Goal: Use online tool/utility: Utilize a website feature to perform a specific function

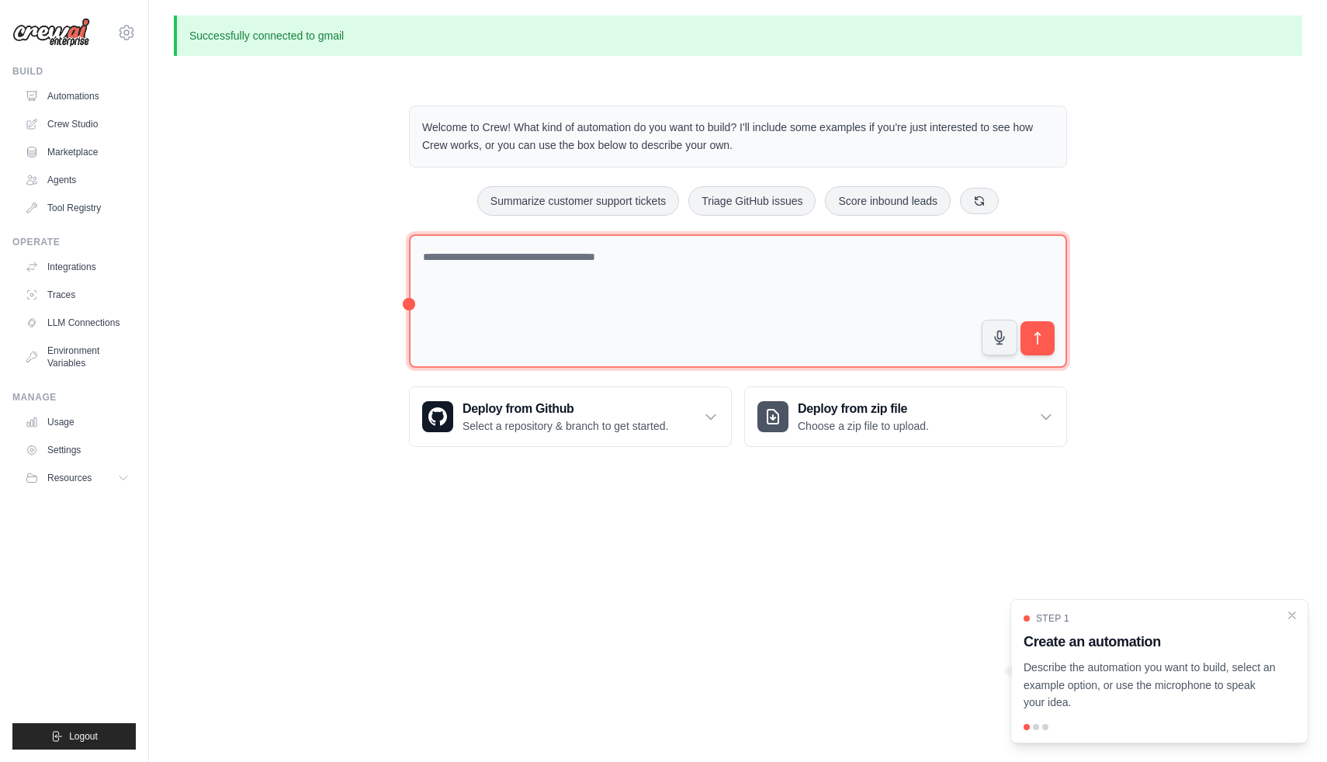
click at [644, 255] on textarea at bounding box center [738, 301] width 658 height 134
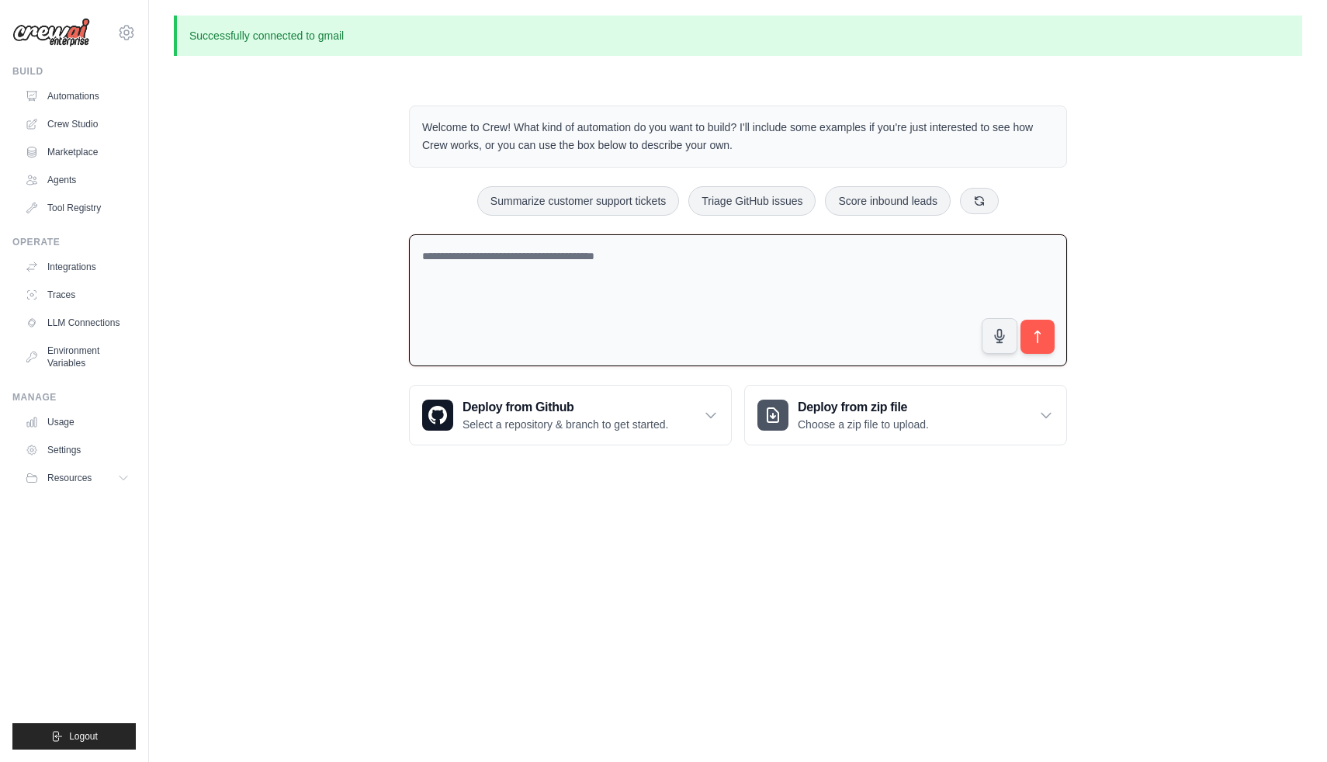
paste textarea "**********"
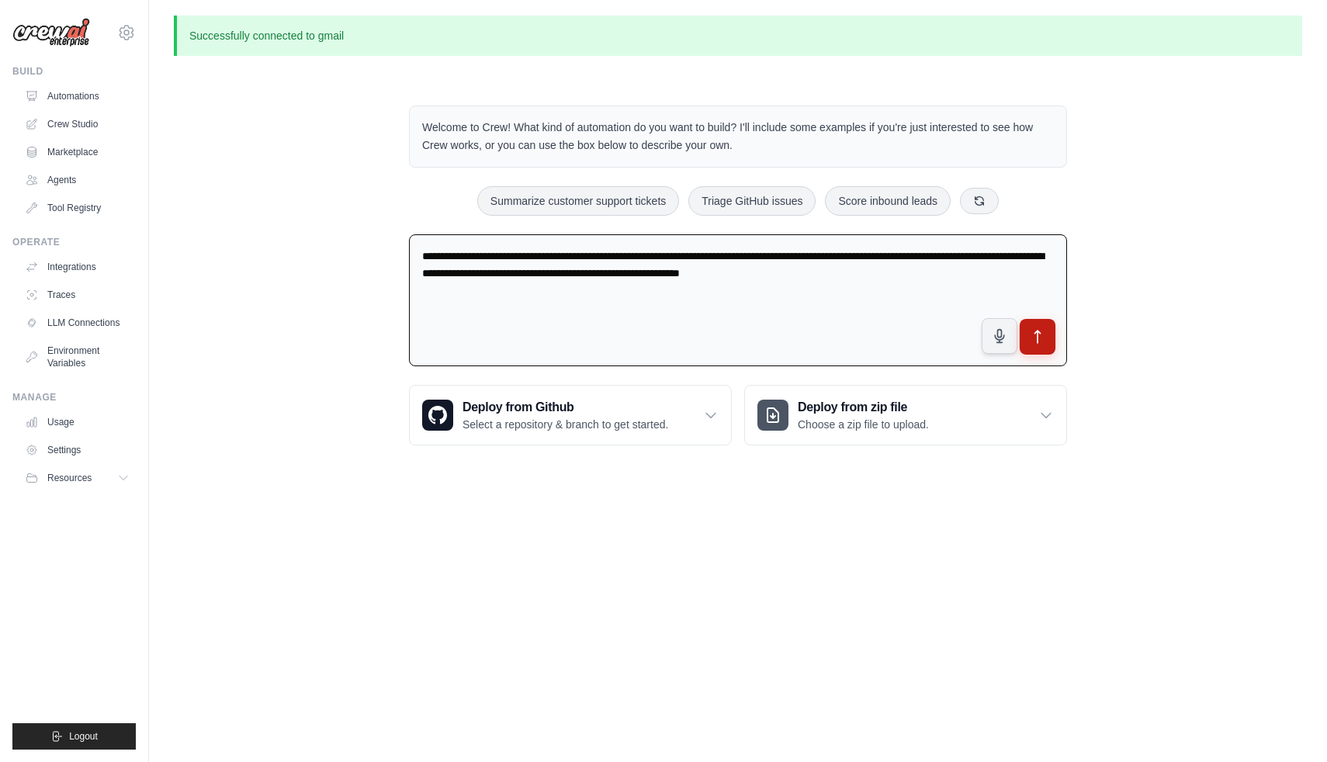
type textarea "**********"
click at [1034, 329] on icon "submit" at bounding box center [1038, 337] width 16 height 16
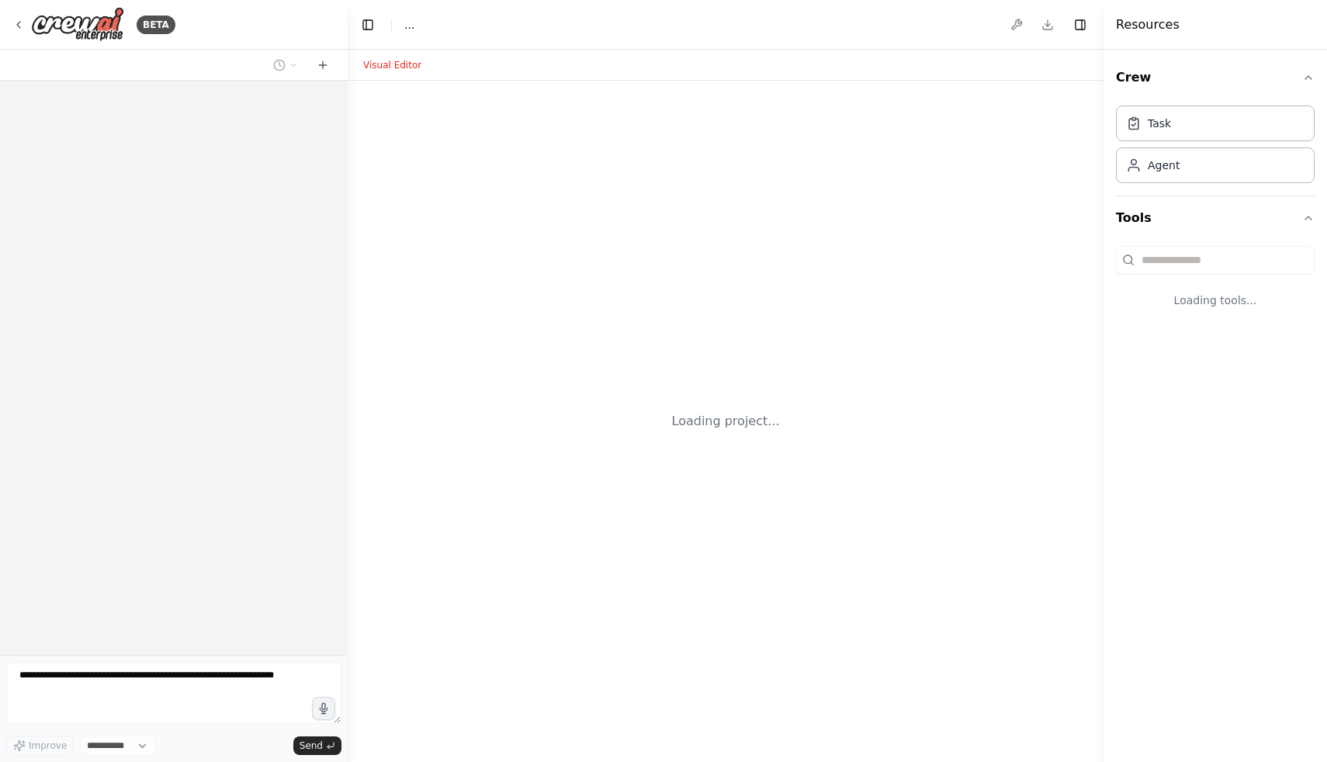
select select "****"
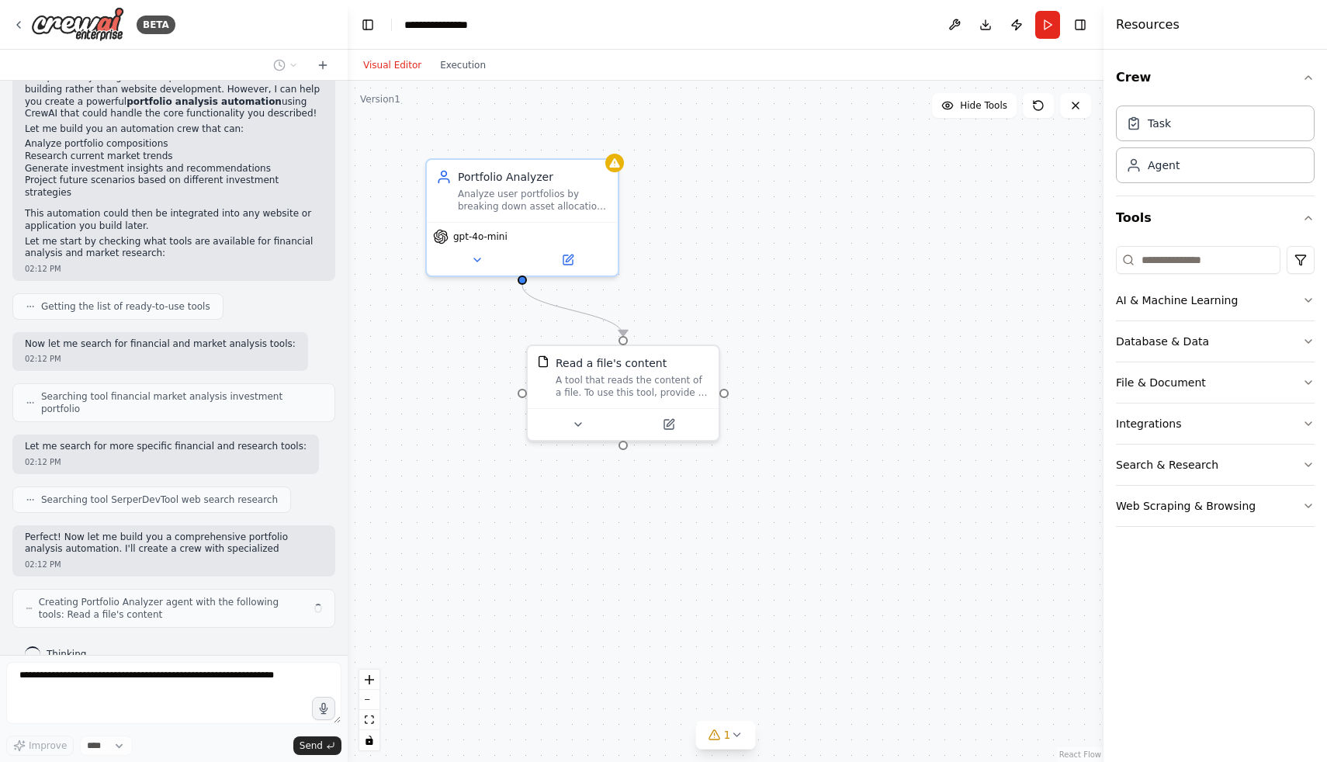
scroll to position [156, 0]
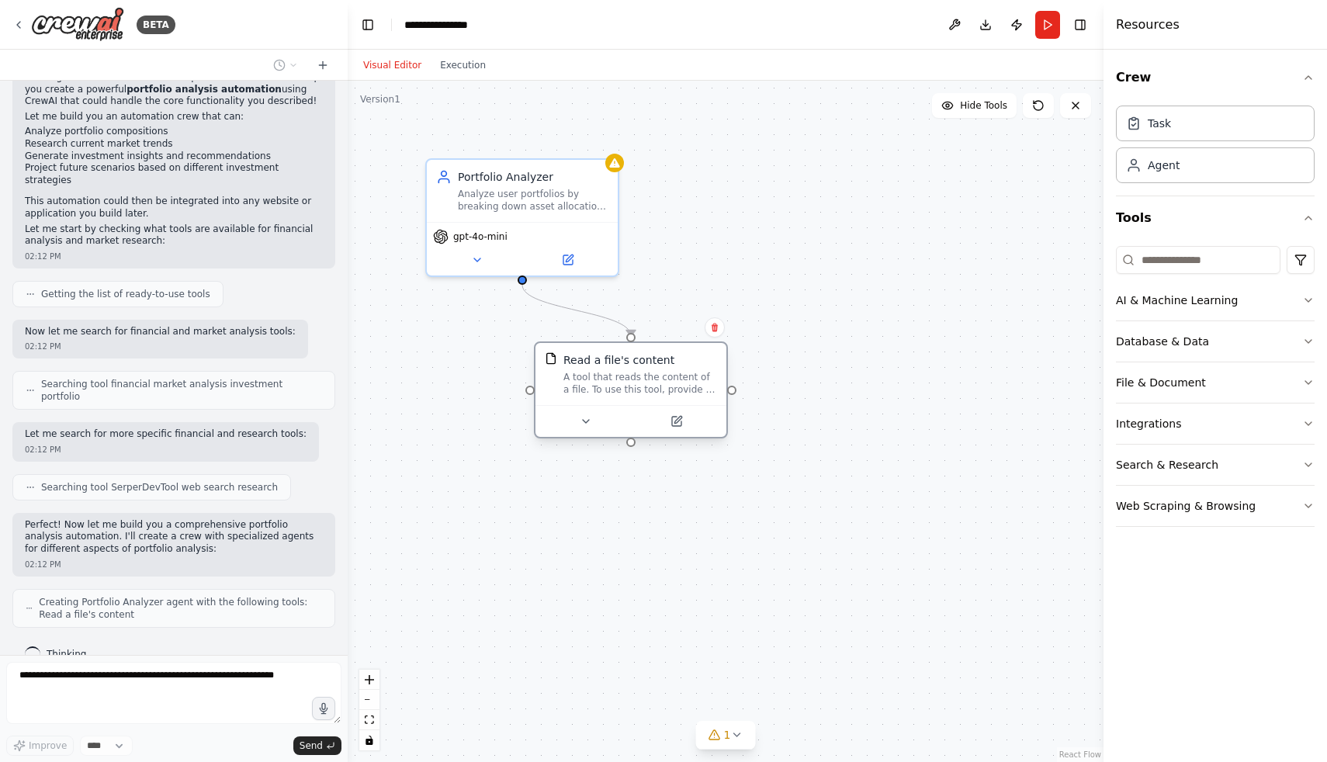
click at [659, 374] on div "A tool that reads the content of a file. To use this tool, provide a 'file_path…" at bounding box center [641, 383] width 154 height 25
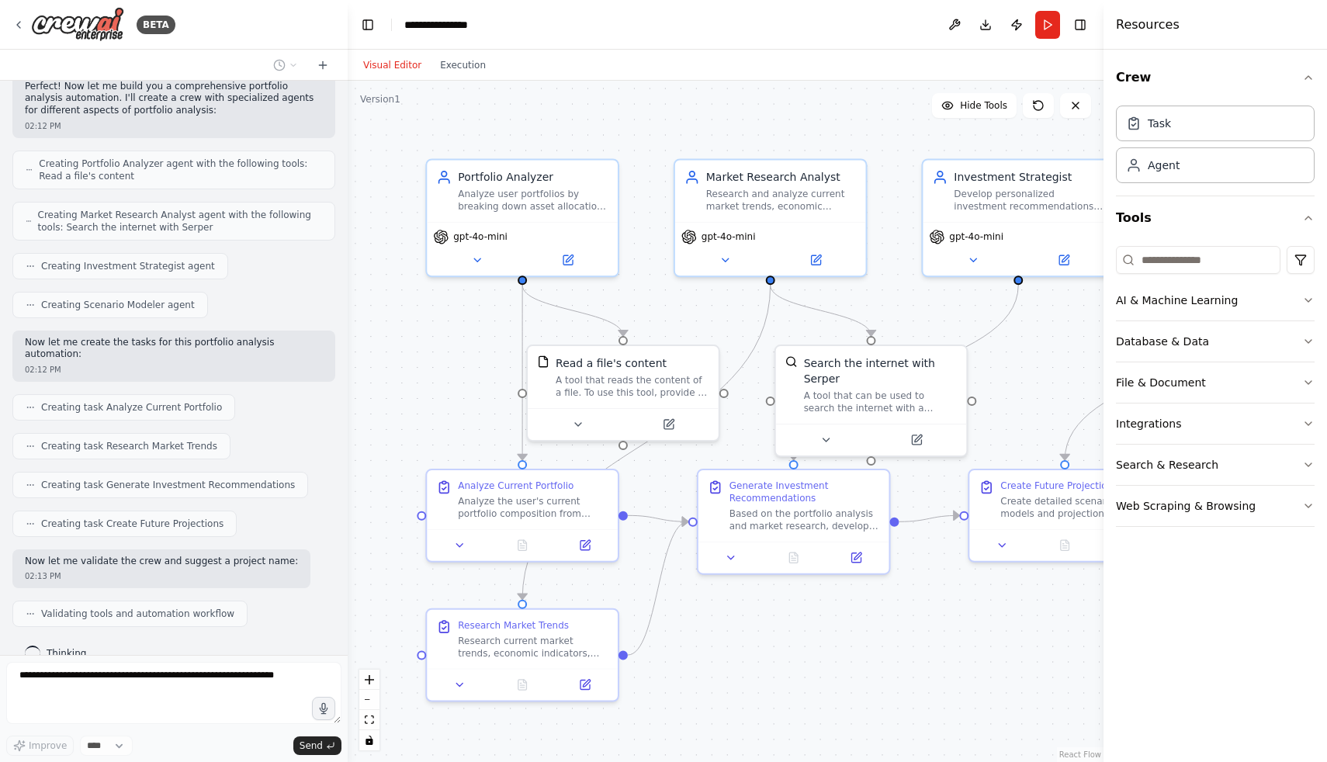
scroll to position [633, 0]
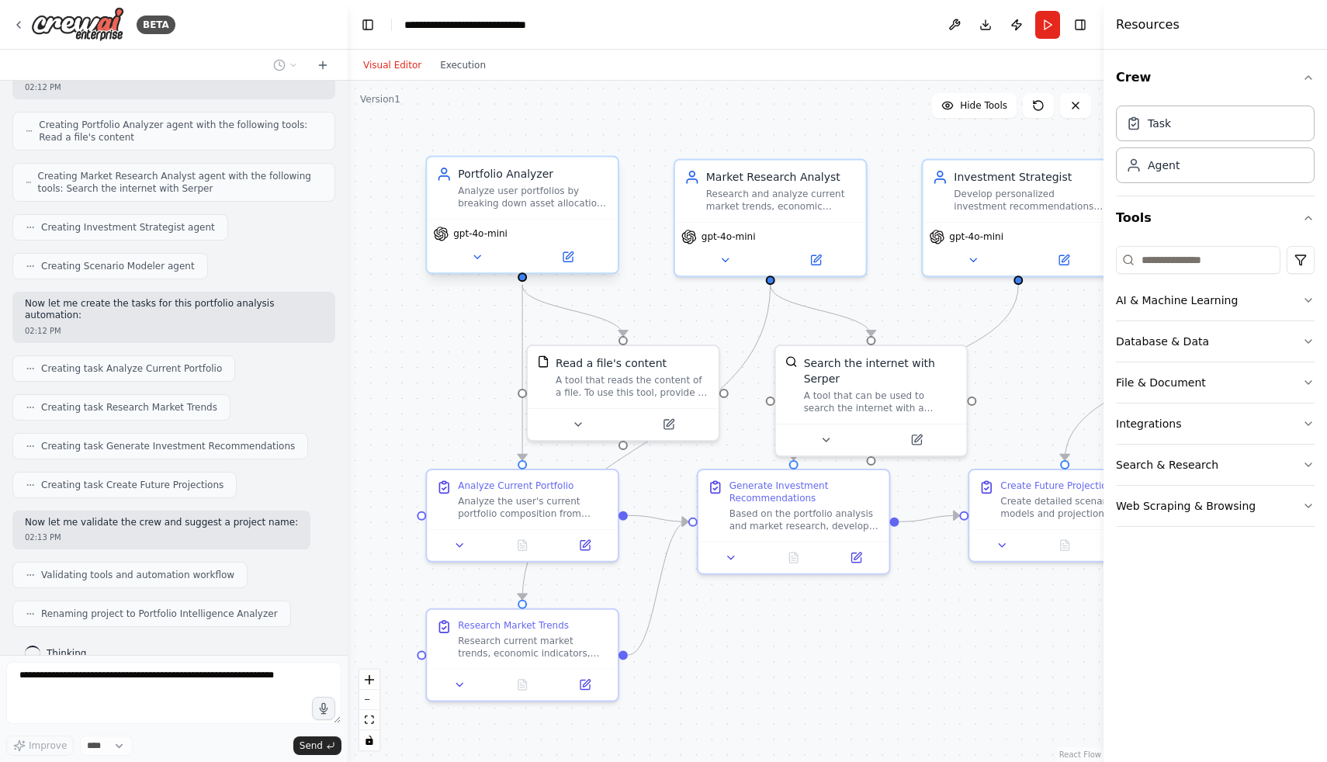
click at [522, 234] on div "gpt-4o-mini" at bounding box center [522, 234] width 179 height 16
click at [542, 243] on div "gpt-4o-mini" at bounding box center [522, 246] width 191 height 54
click at [463, 189] on div "Analyze user portfolios by breaking down asset allocation, risk levels, and per…" at bounding box center [533, 197] width 151 height 25
click at [476, 255] on icon at bounding box center [477, 256] width 6 height 3
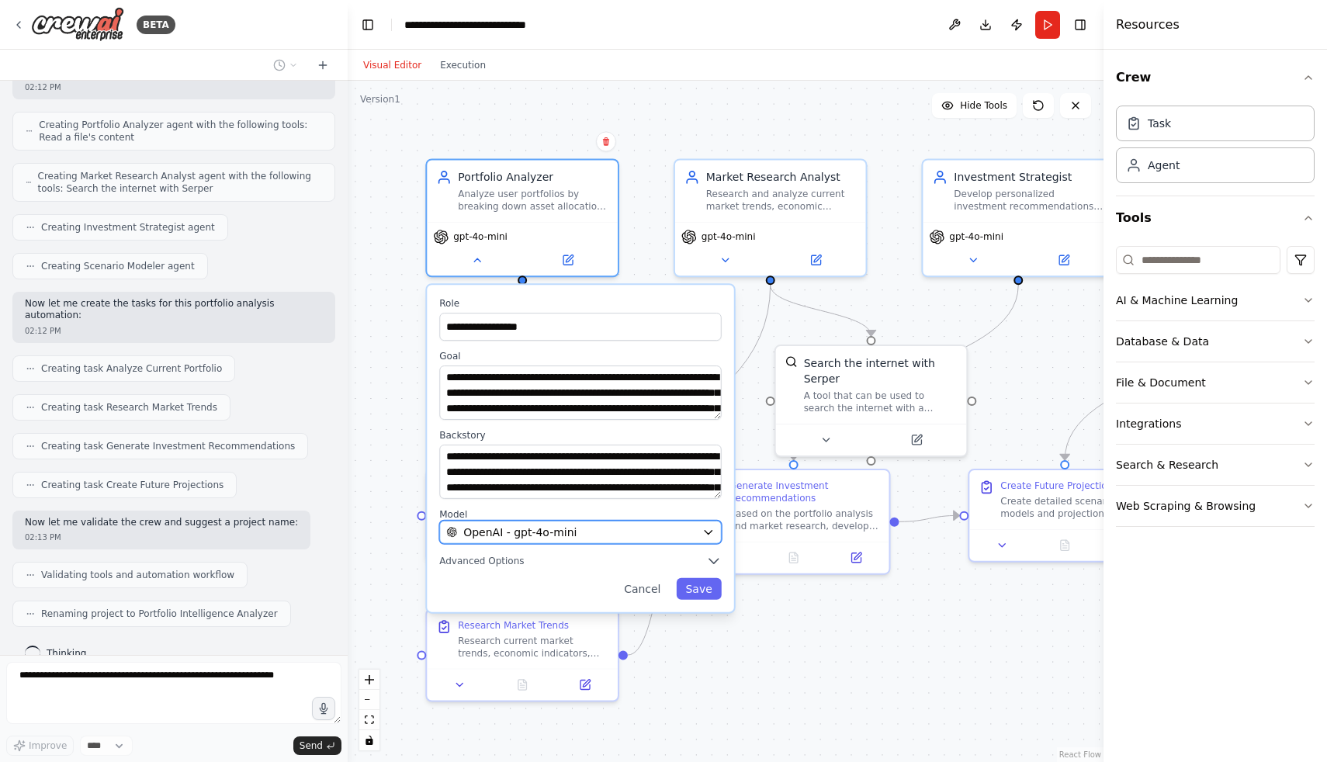
click at [497, 529] on span "OpenAI - gpt-4o-mini" at bounding box center [519, 533] width 113 height 16
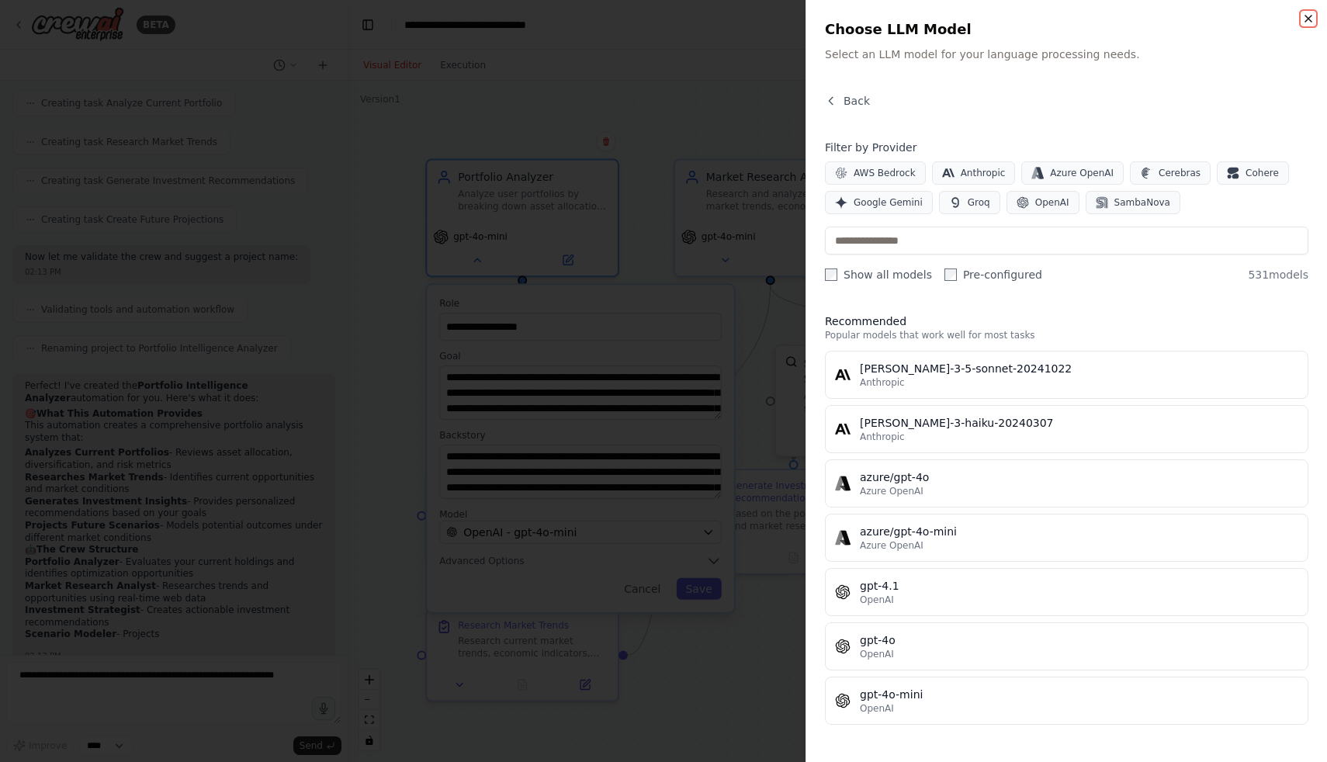
scroll to position [926, 0]
click at [1313, 22] on icon "button" at bounding box center [1308, 18] width 12 height 12
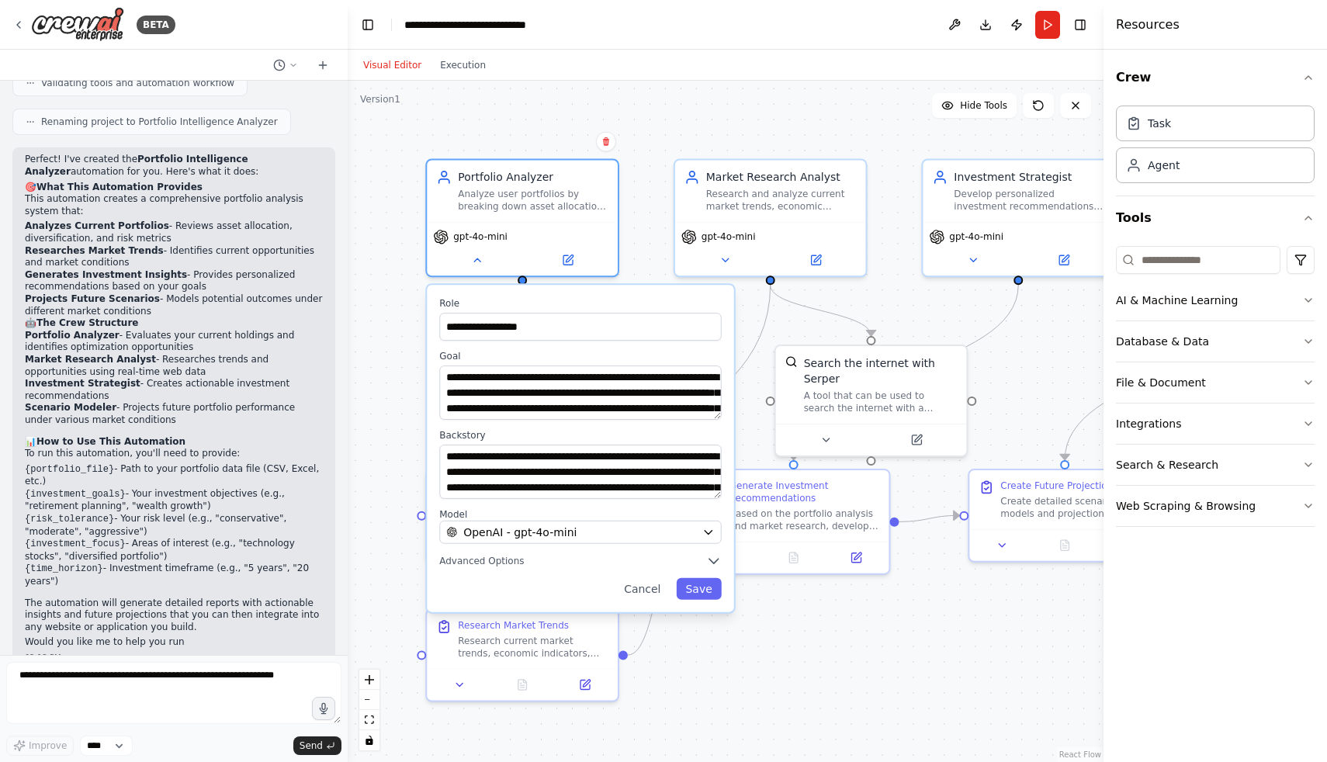
scroll to position [1137, 0]
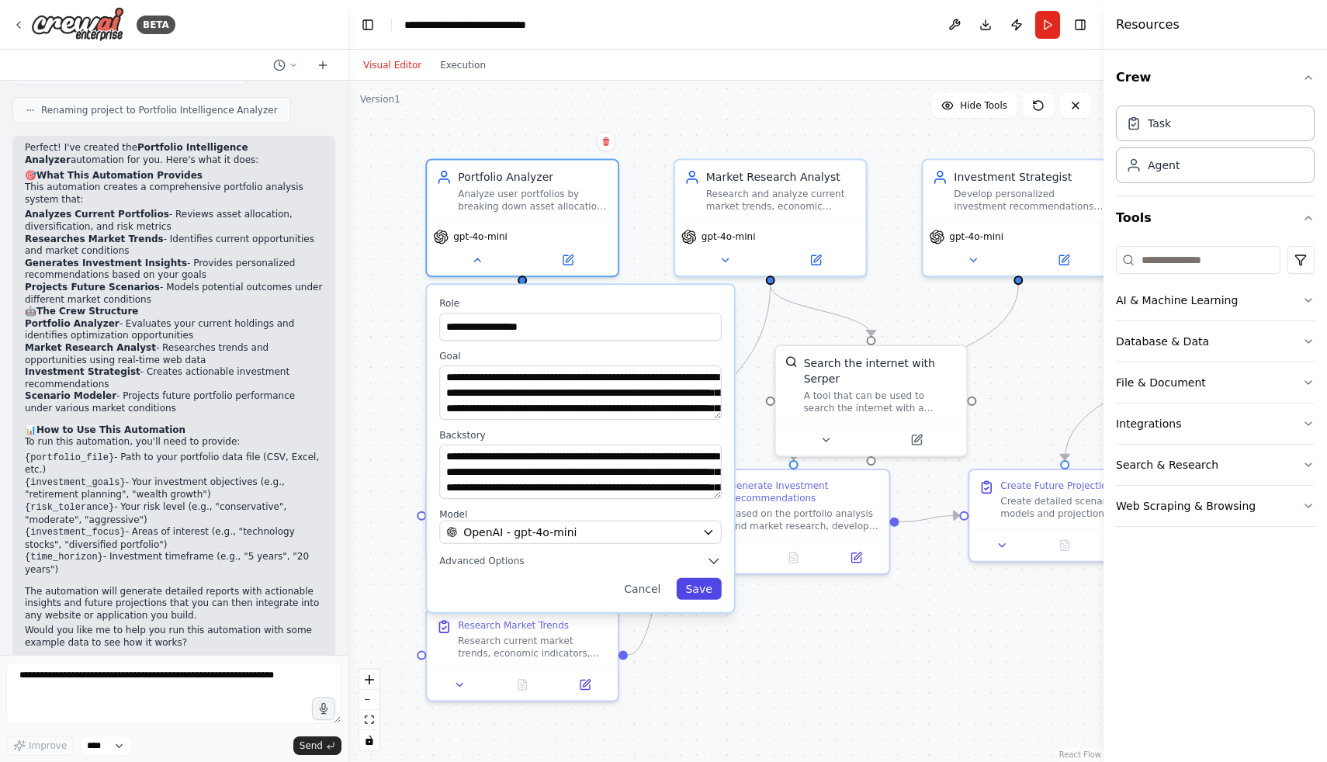
click at [716, 597] on button "Save" at bounding box center [698, 589] width 45 height 22
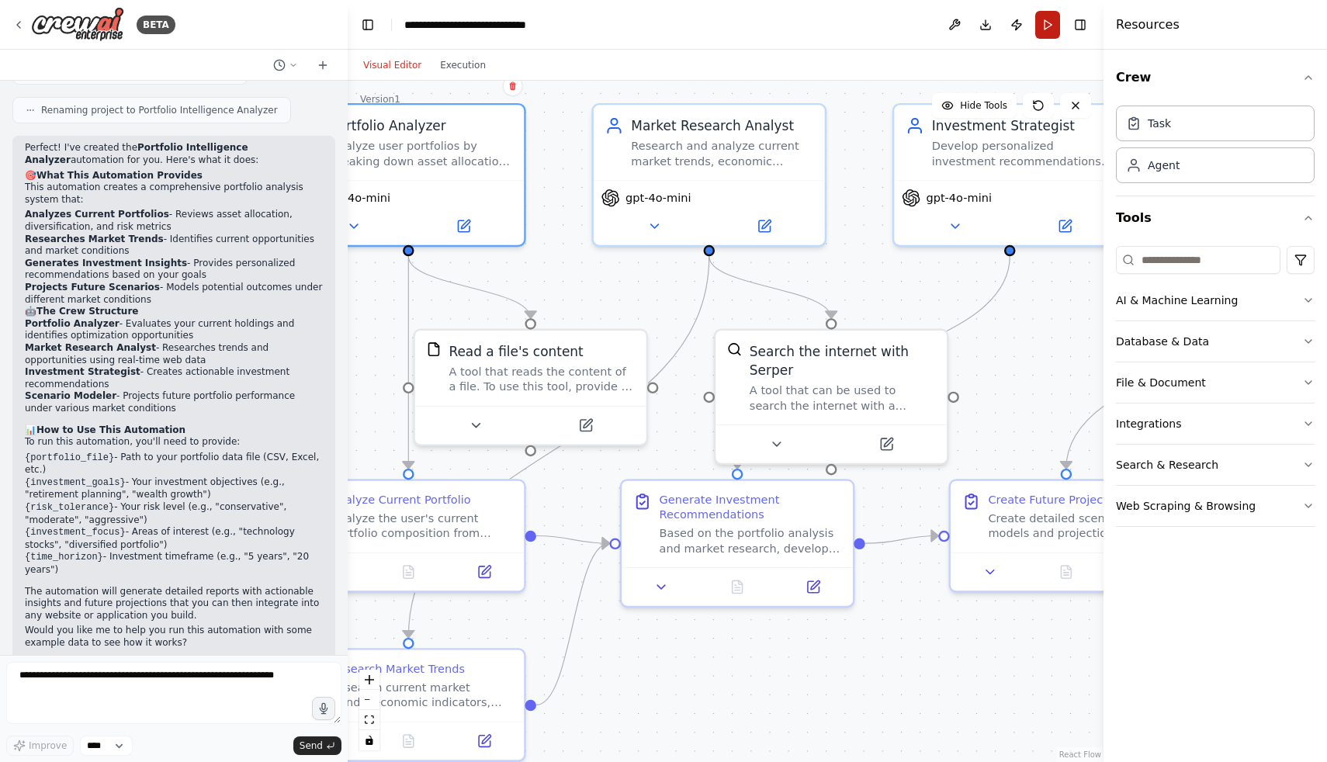
click at [1039, 26] on button "Run" at bounding box center [1047, 25] width 25 height 28
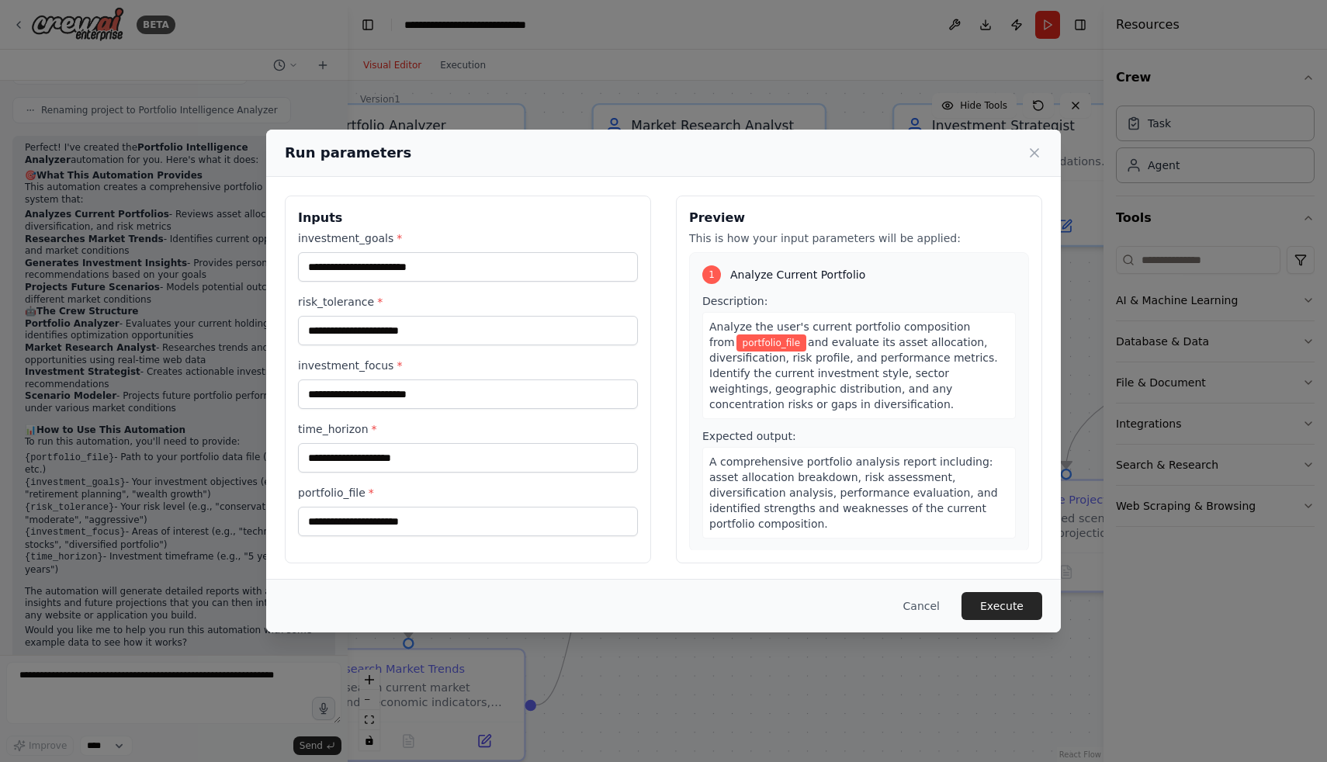
scroll to position [3, 0]
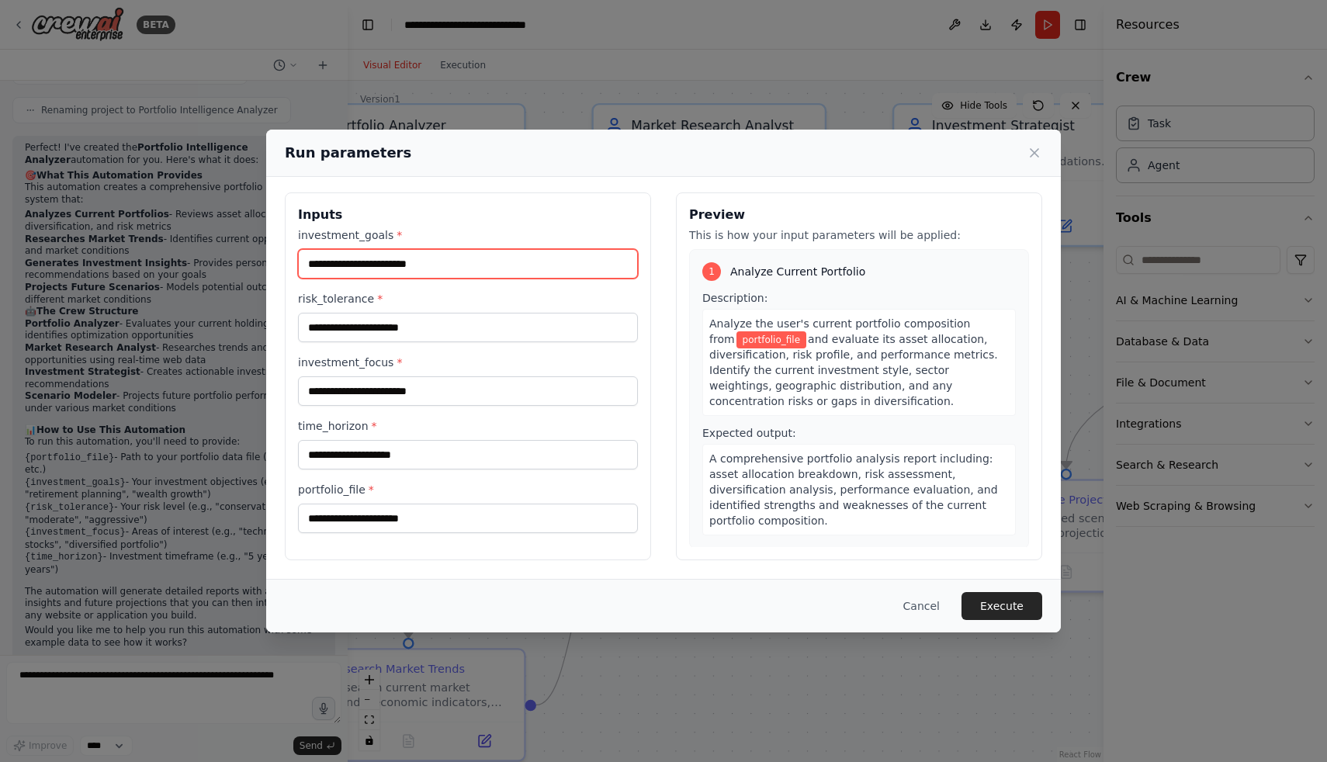
click at [513, 262] on input "investment_goals *" at bounding box center [468, 263] width 340 height 29
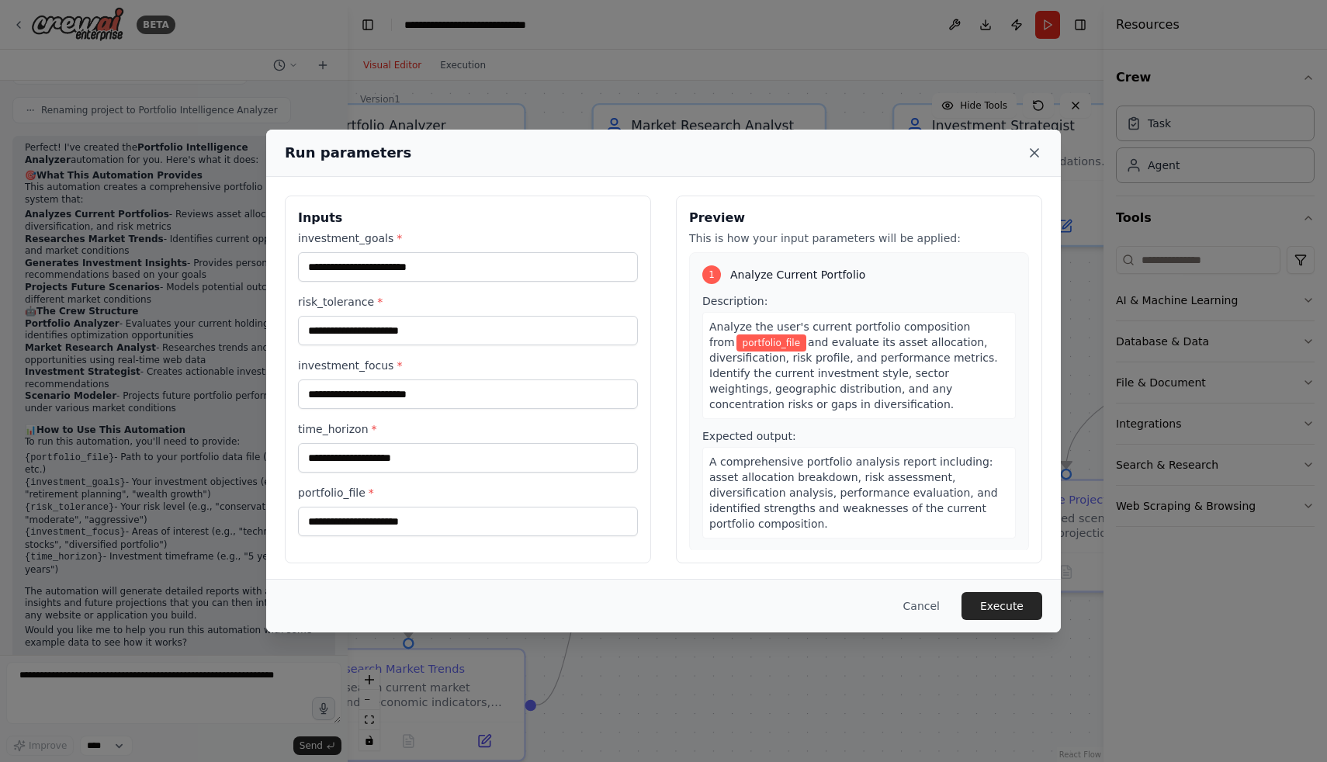
click at [1031, 152] on icon at bounding box center [1035, 153] width 16 height 16
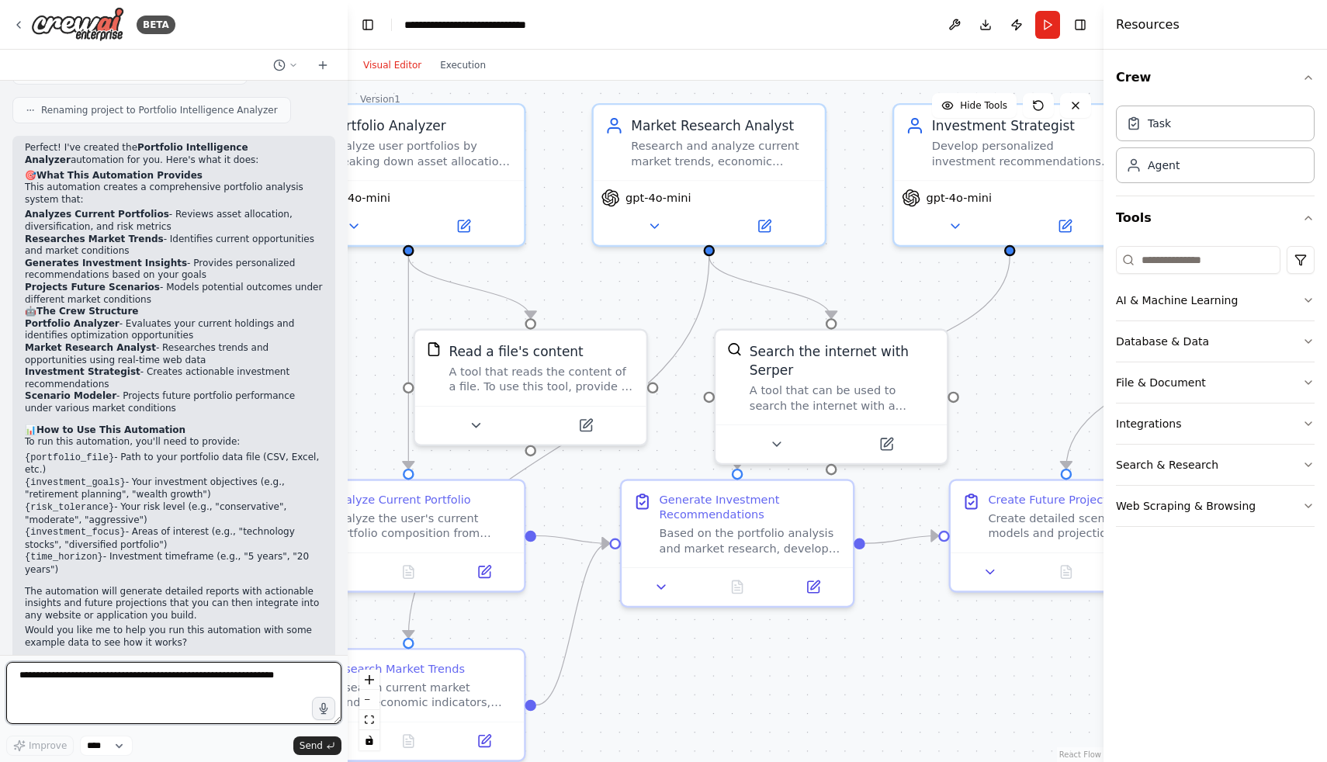
click at [64, 678] on textarea at bounding box center [173, 693] width 335 height 62
type textarea "**********"
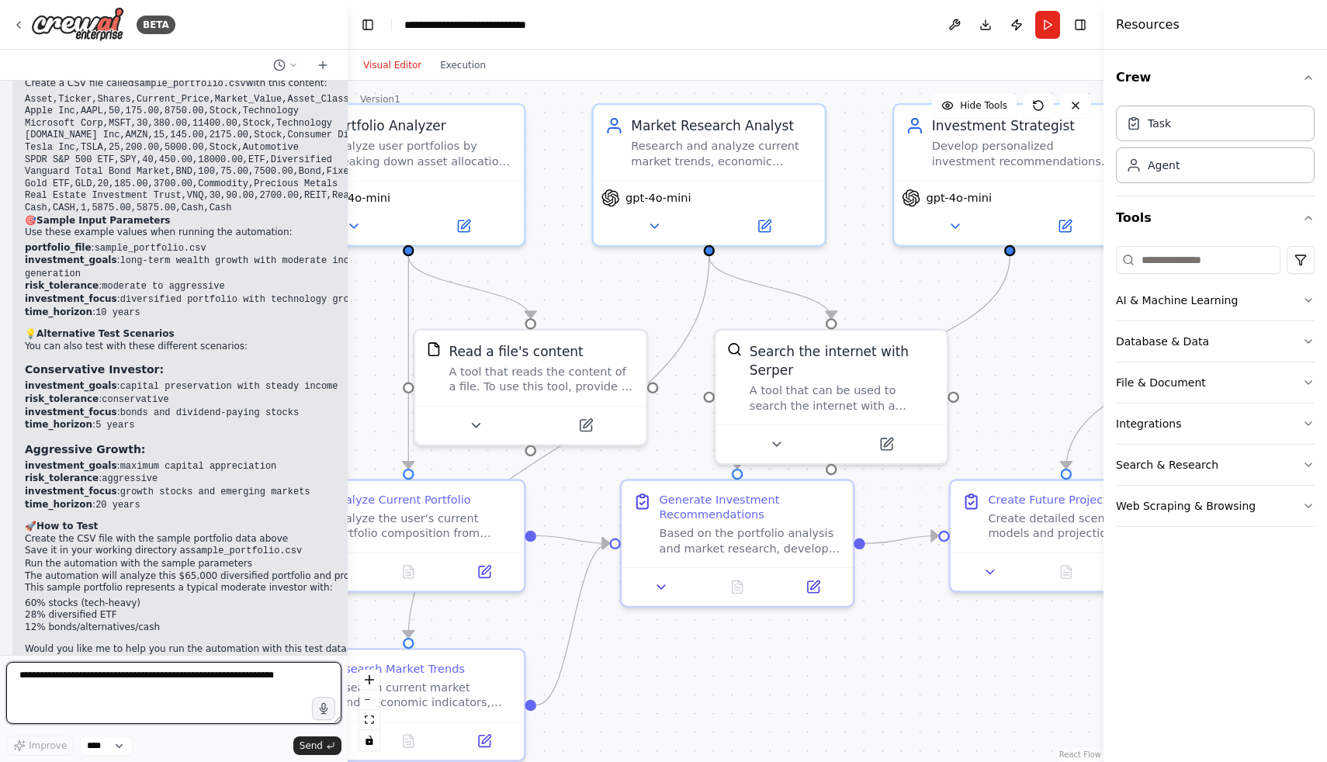
scroll to position [1879, 0]
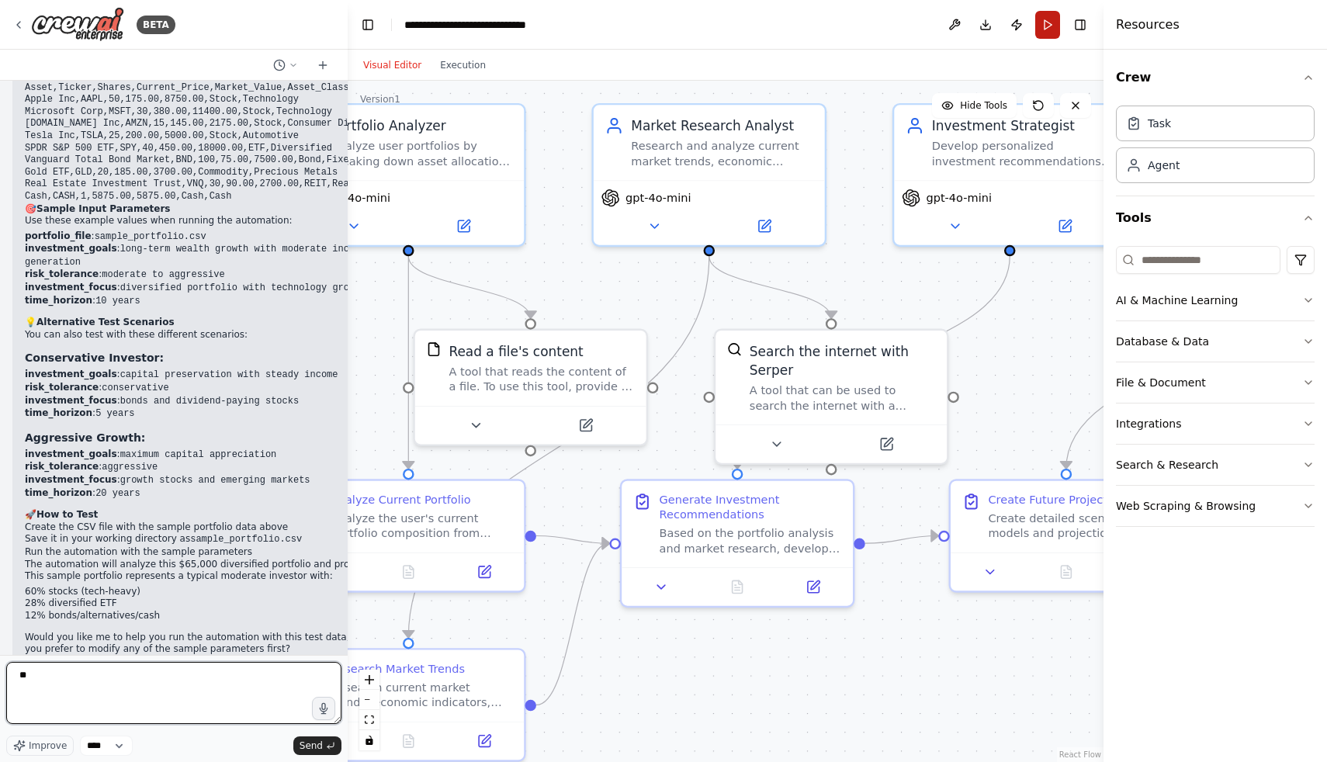
type textarea "***"
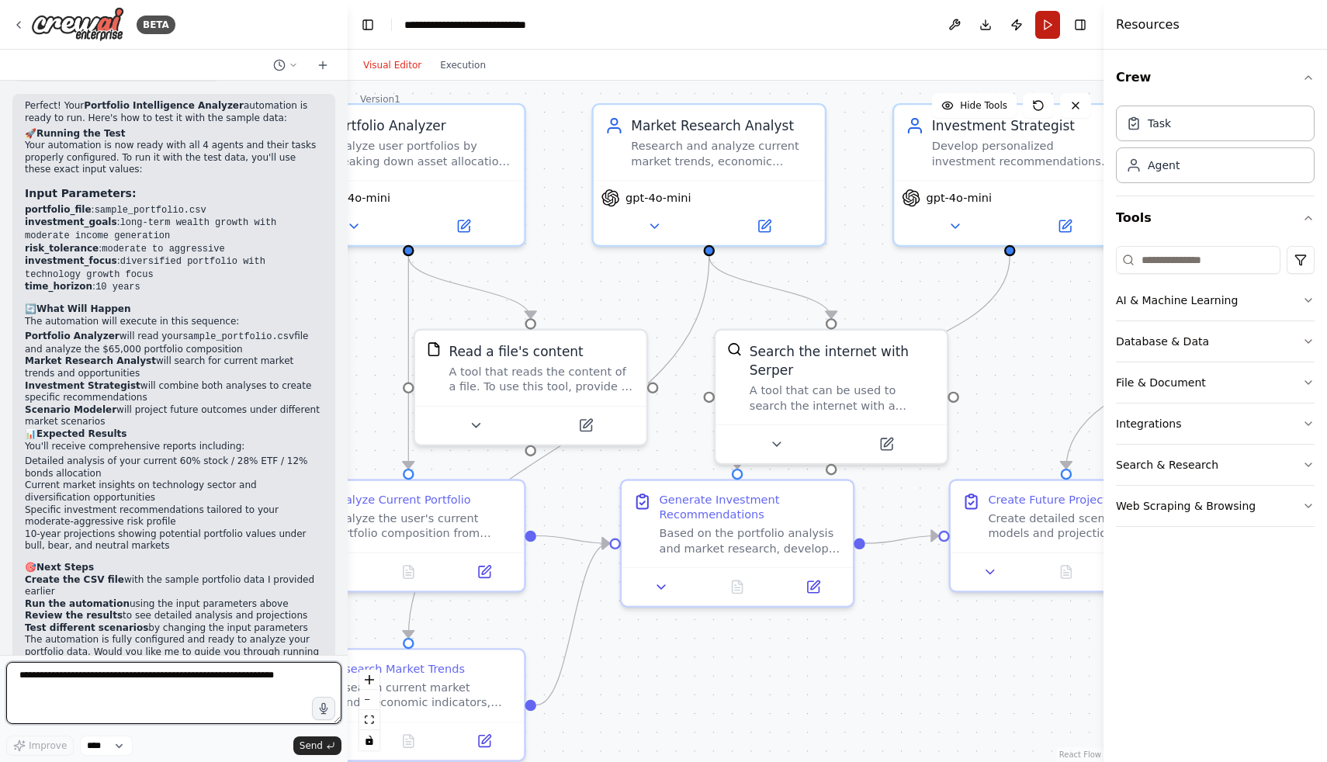
scroll to position [2577, 0]
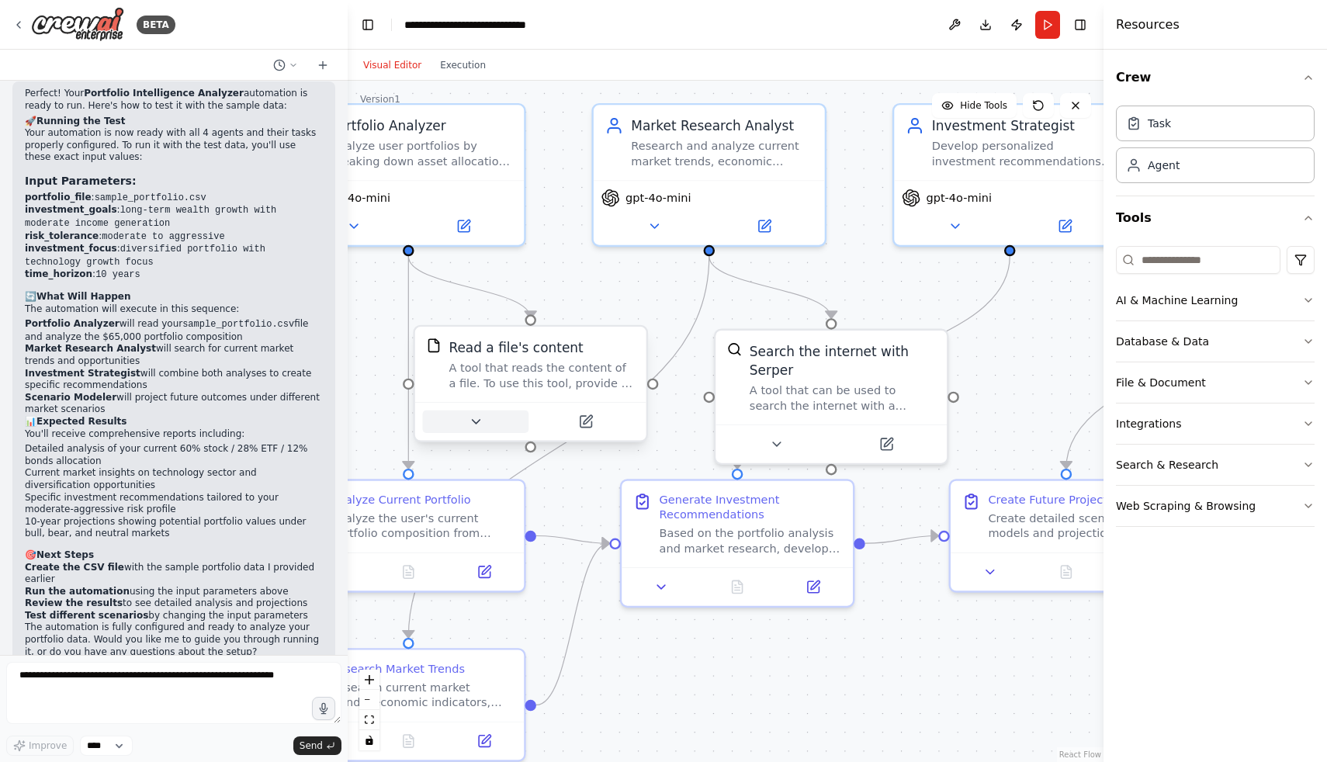
click at [485, 414] on button at bounding box center [475, 422] width 106 height 23
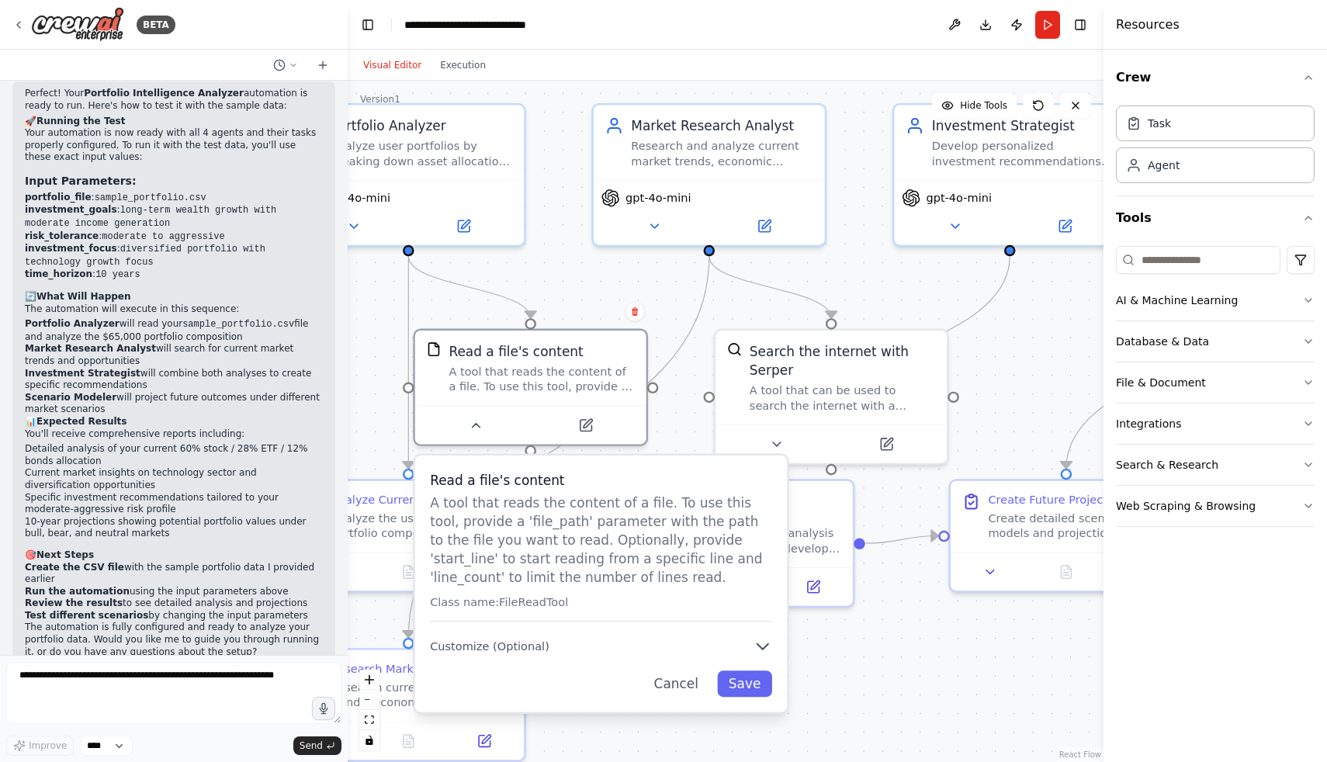
click at [553, 635] on div "Read a file's content A tool that reads the content of a file. To use this tool…" at bounding box center [601, 584] width 372 height 257
click at [757, 640] on button "Customize (Optional)" at bounding box center [601, 646] width 342 height 19
click at [776, 640] on icon "button" at bounding box center [772, 646] width 19 height 19
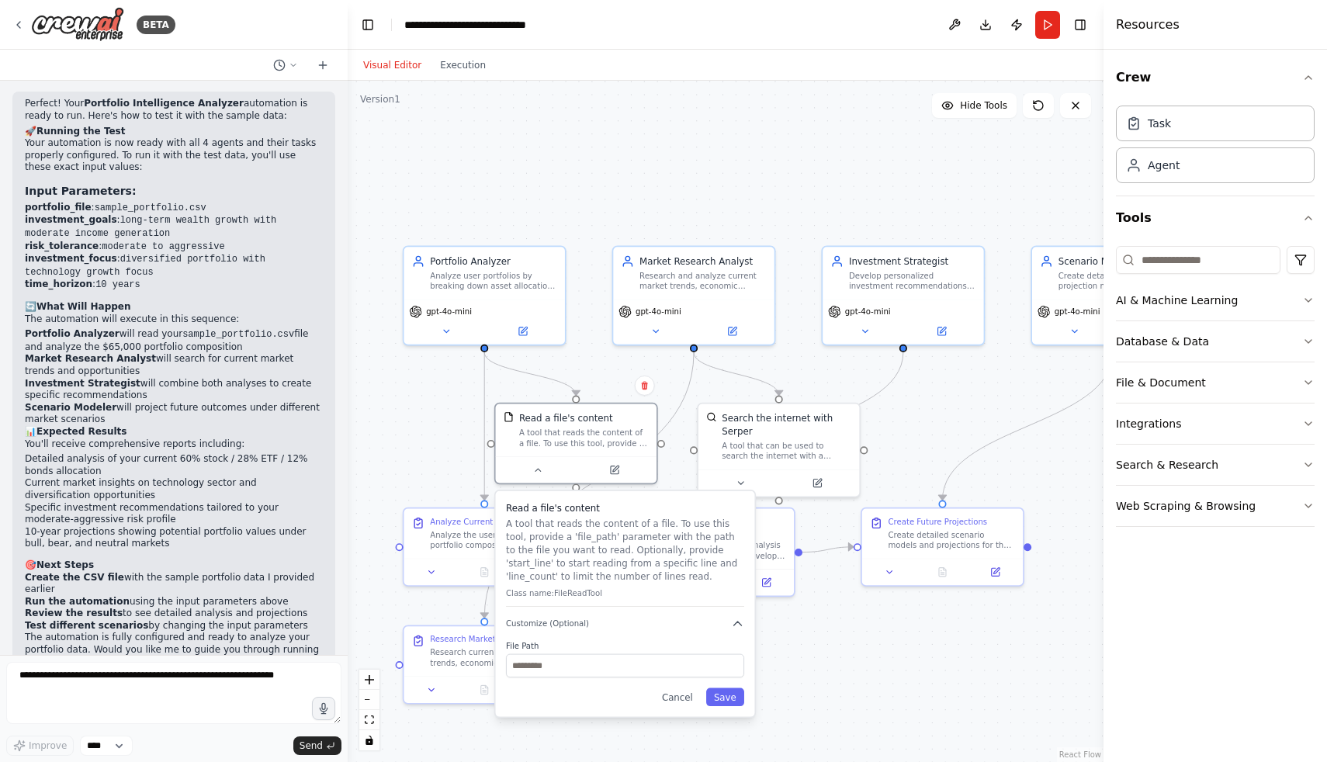
scroll to position [2506, 0]
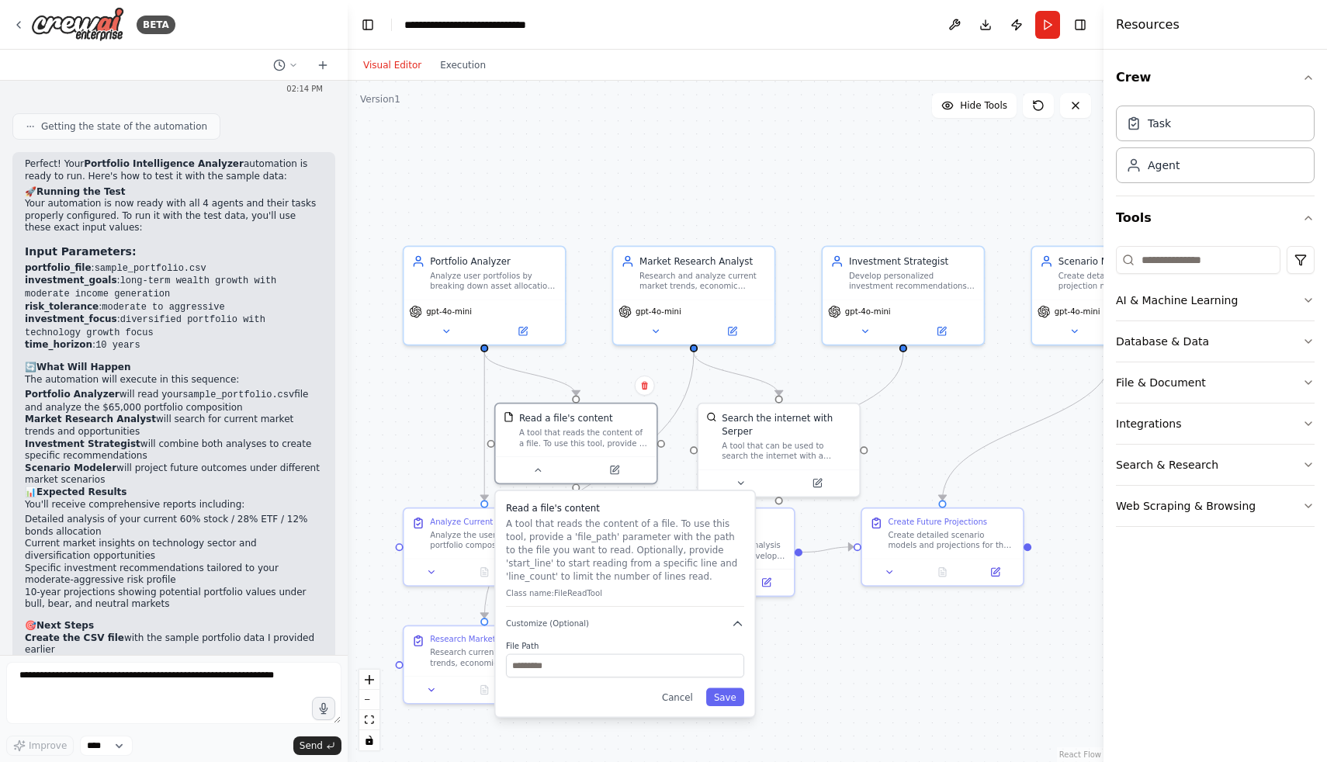
click at [583, 259] on div ".deletable-edge-delete-btn { width: 20px; height: 20px; border: 0px solid #ffff…" at bounding box center [726, 422] width 756 height 682
click at [458, 335] on button at bounding box center [446, 329] width 74 height 16
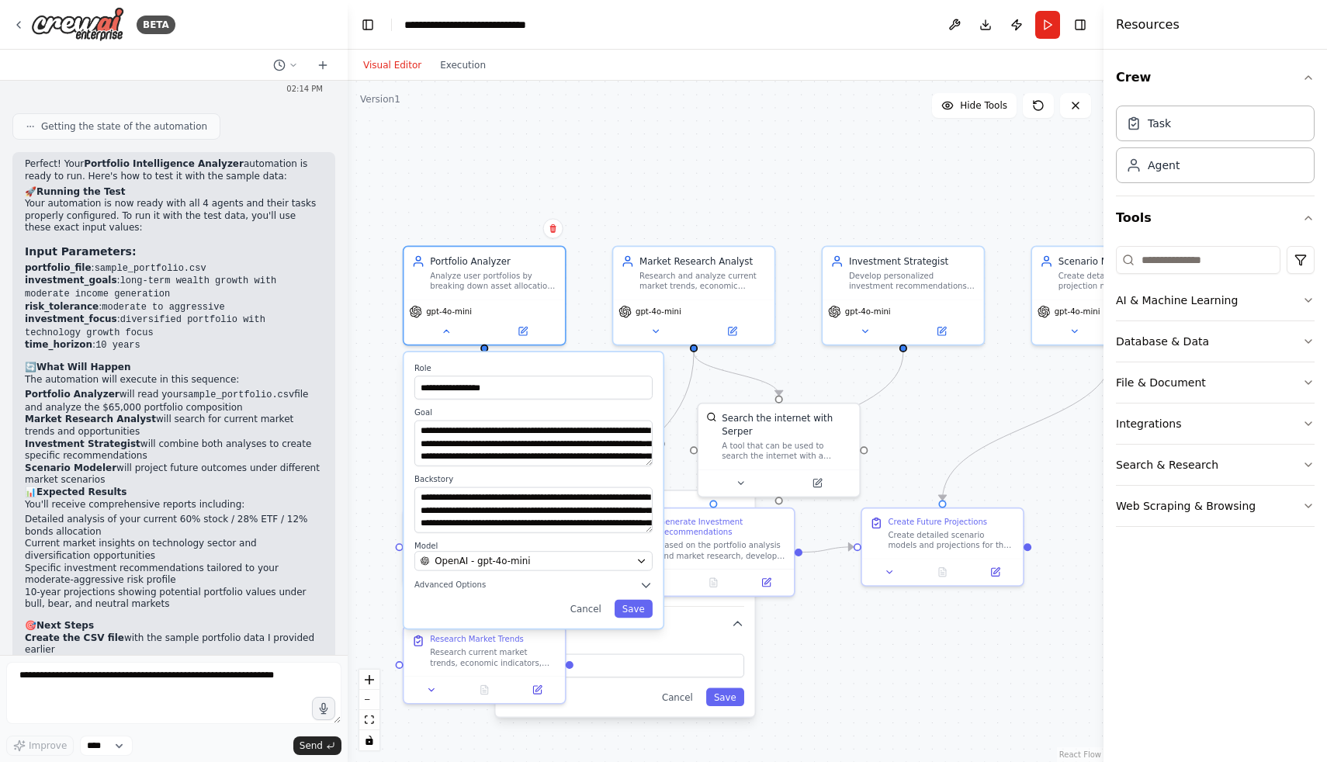
click at [657, 228] on div "**********" at bounding box center [726, 422] width 756 height 682
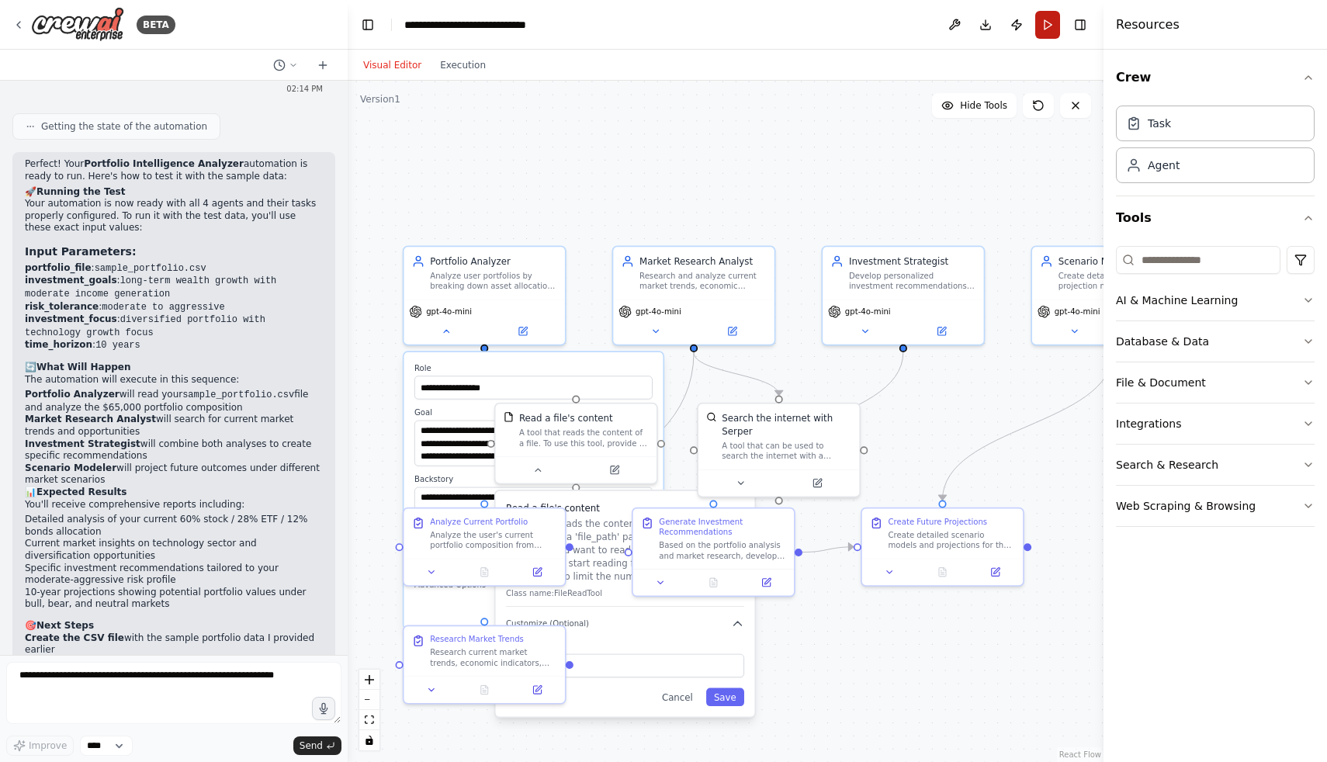
click at [1039, 23] on button "Run" at bounding box center [1047, 25] width 25 height 28
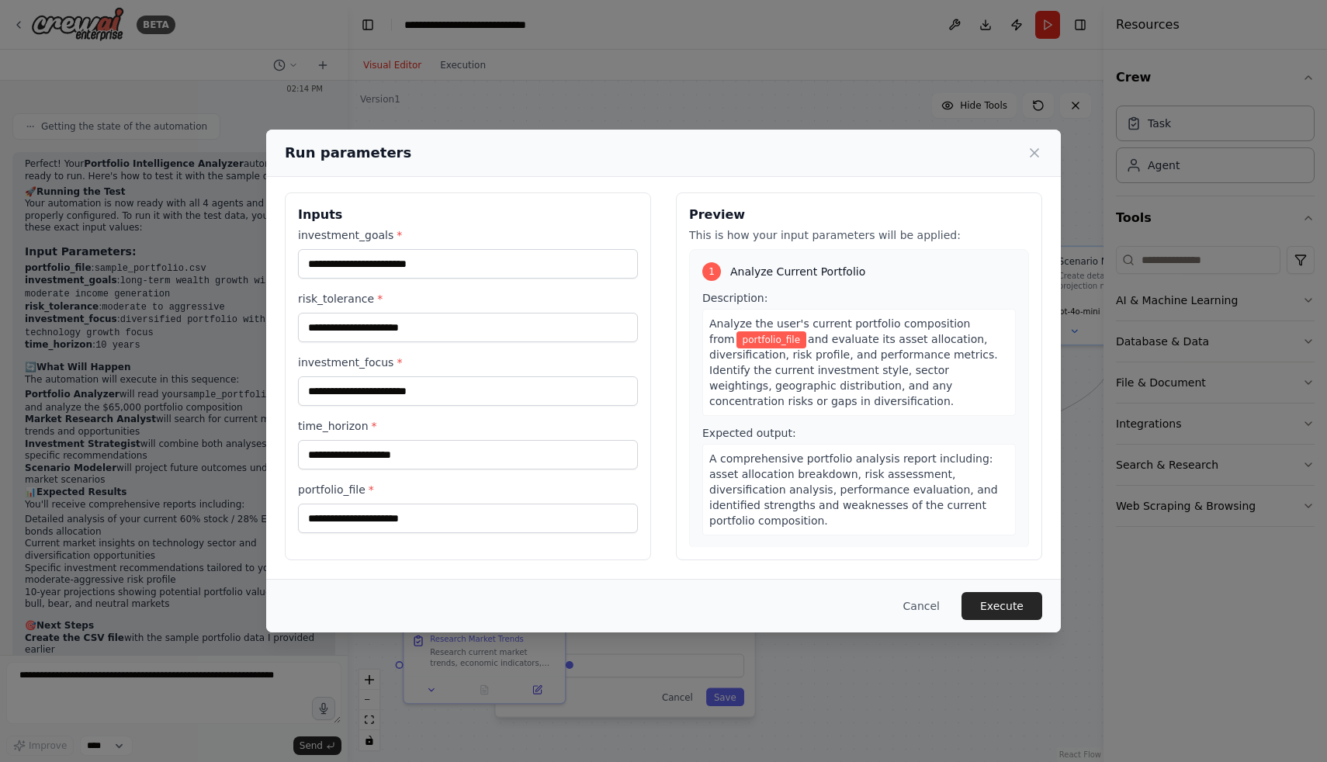
scroll to position [0, 0]
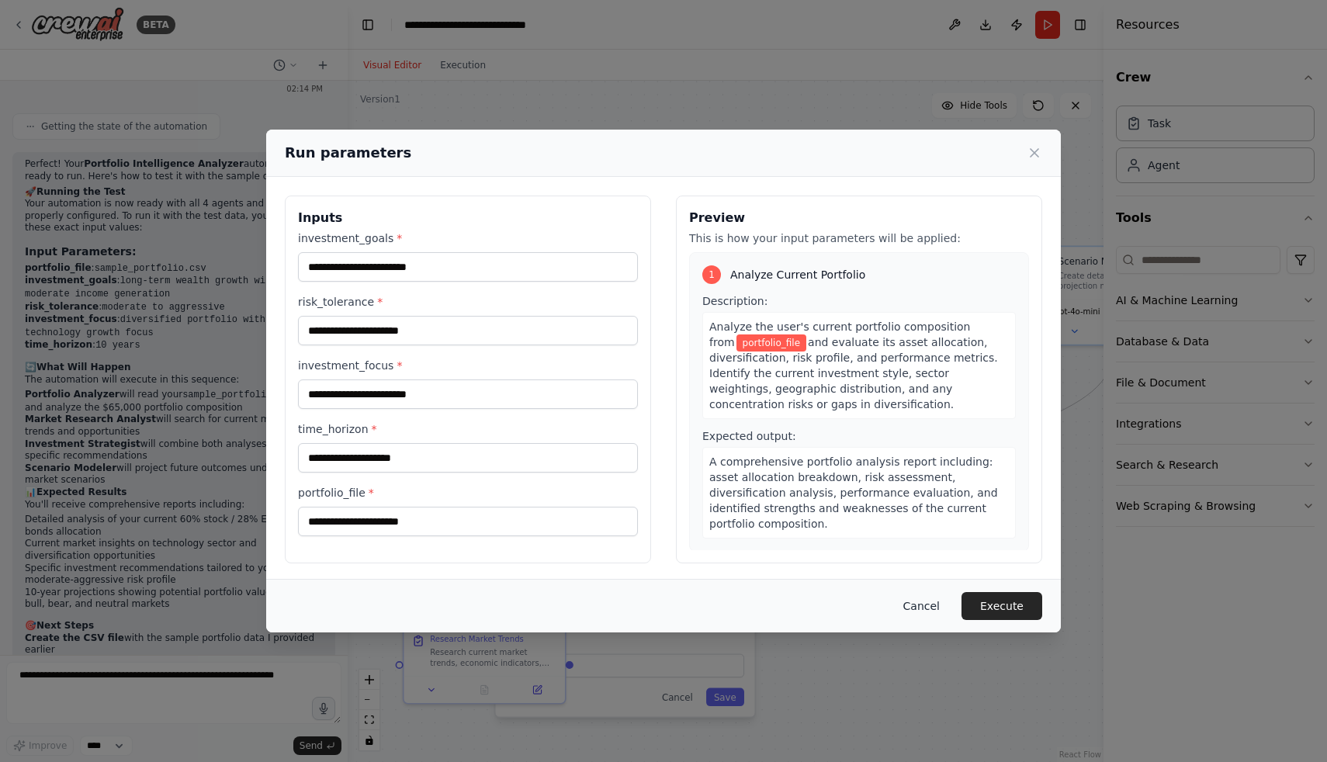
click at [937, 609] on button "Cancel" at bounding box center [921, 606] width 61 height 28
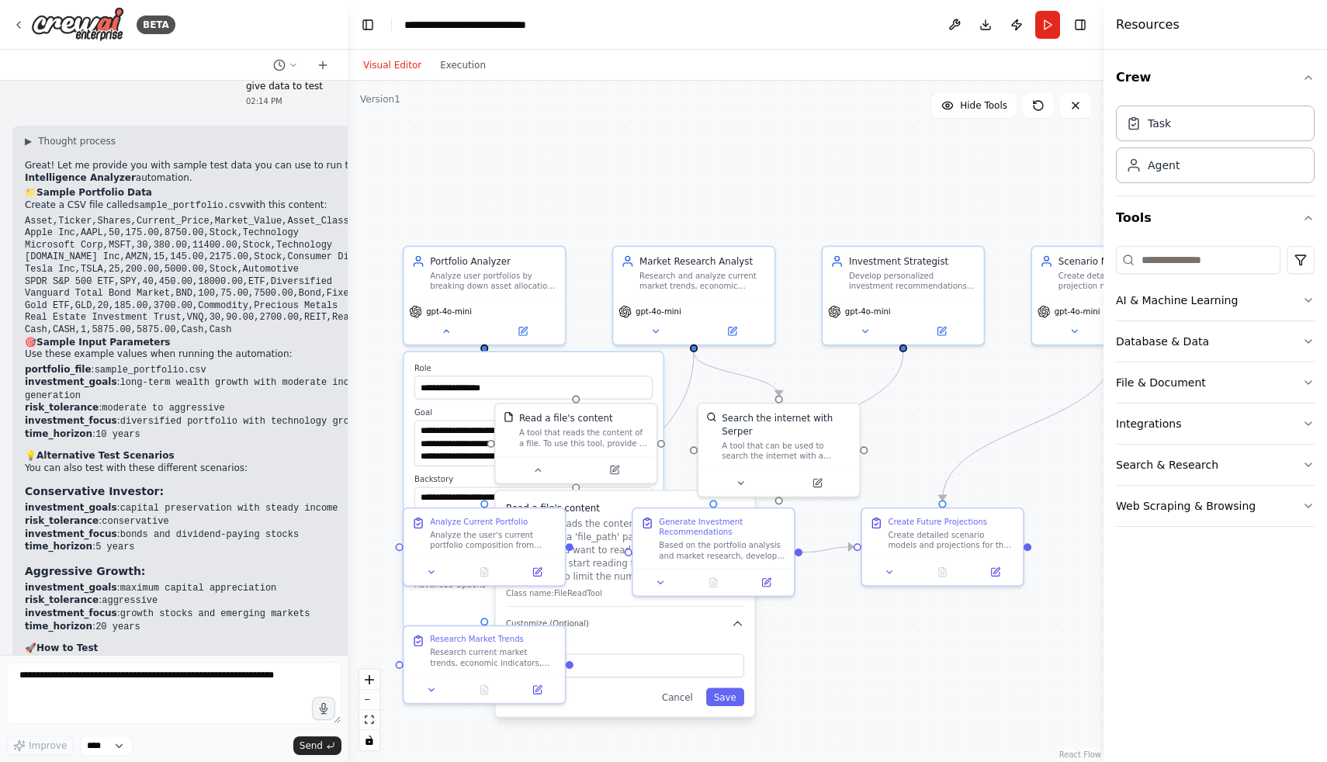
scroll to position [1765, 0]
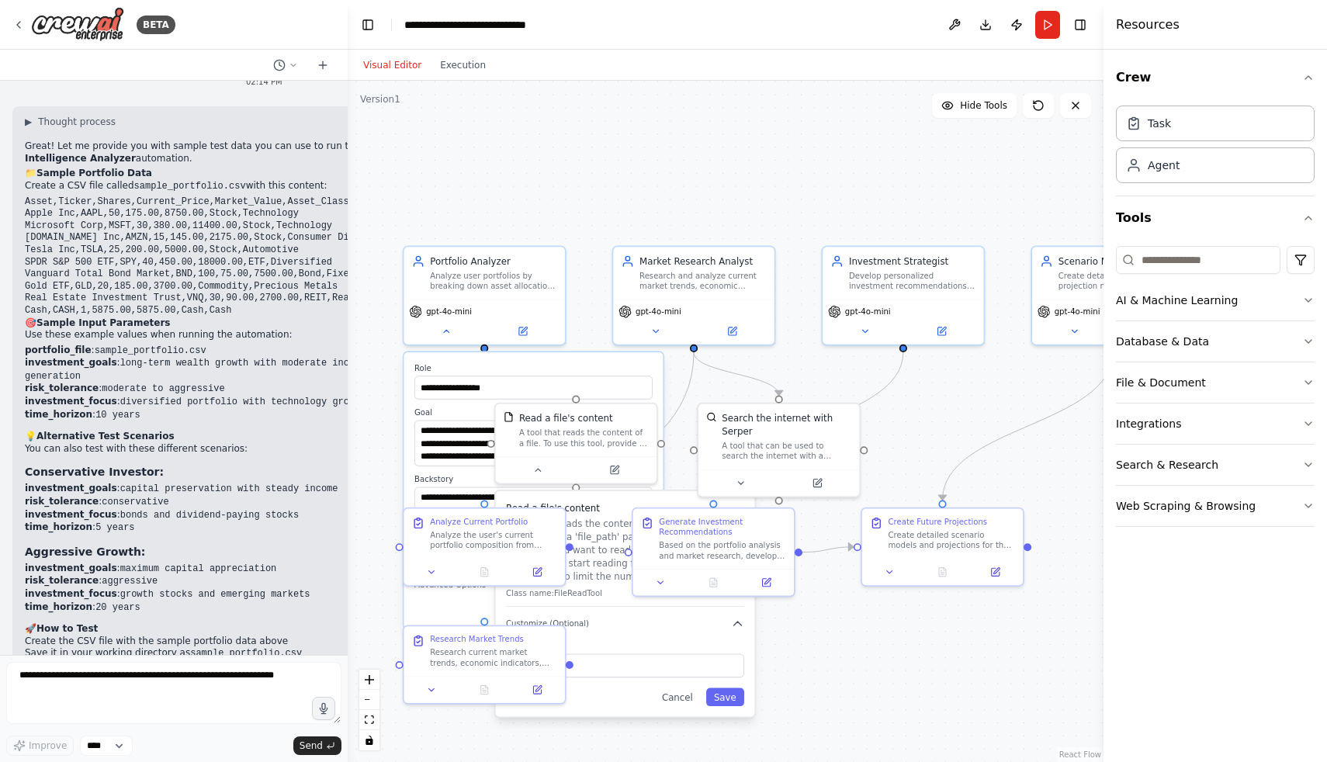
click at [577, 158] on div "**********" at bounding box center [726, 422] width 756 height 682
click at [855, 340] on div "gpt-4o-mini" at bounding box center [904, 319] width 161 height 45
click at [858, 336] on button at bounding box center [866, 329] width 74 height 16
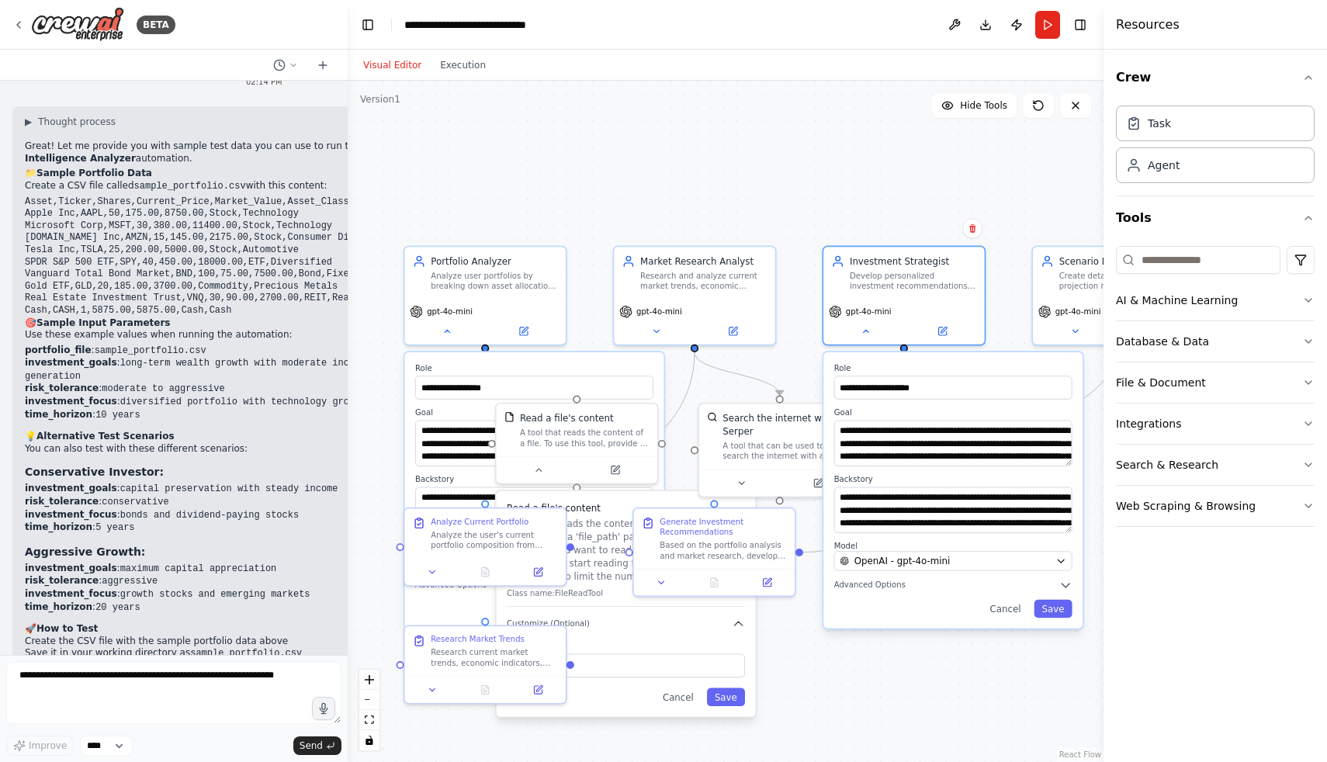
click at [588, 168] on div "**********" at bounding box center [726, 422] width 756 height 682
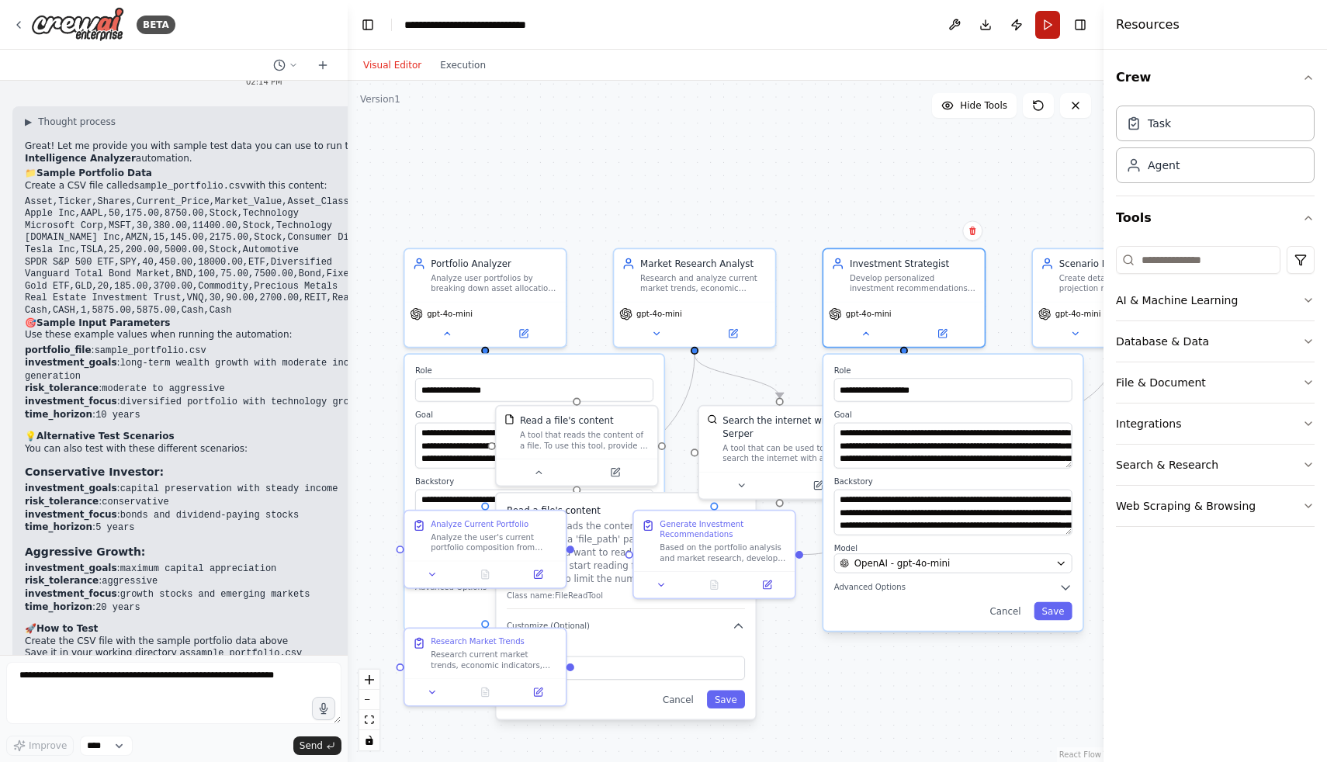
click at [1042, 23] on button "Run" at bounding box center [1047, 25] width 25 height 28
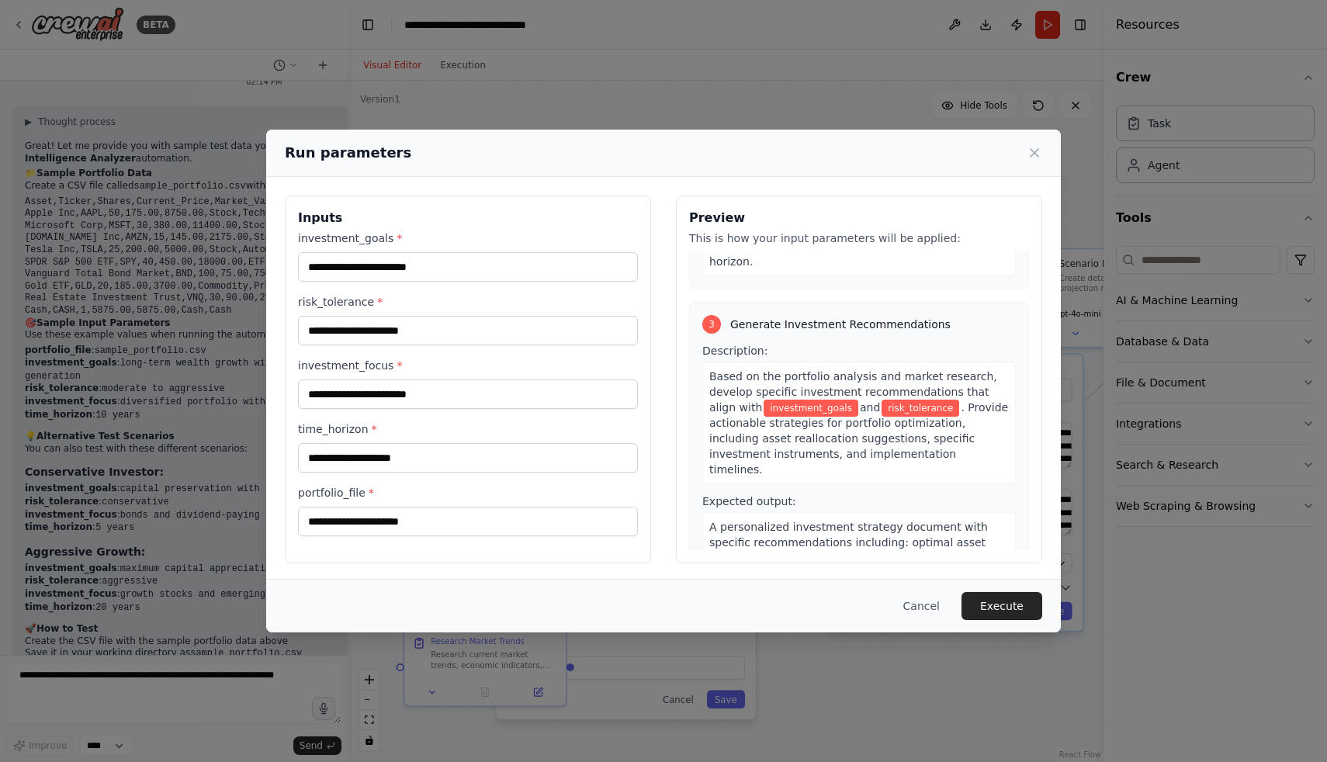
scroll to position [0, 0]
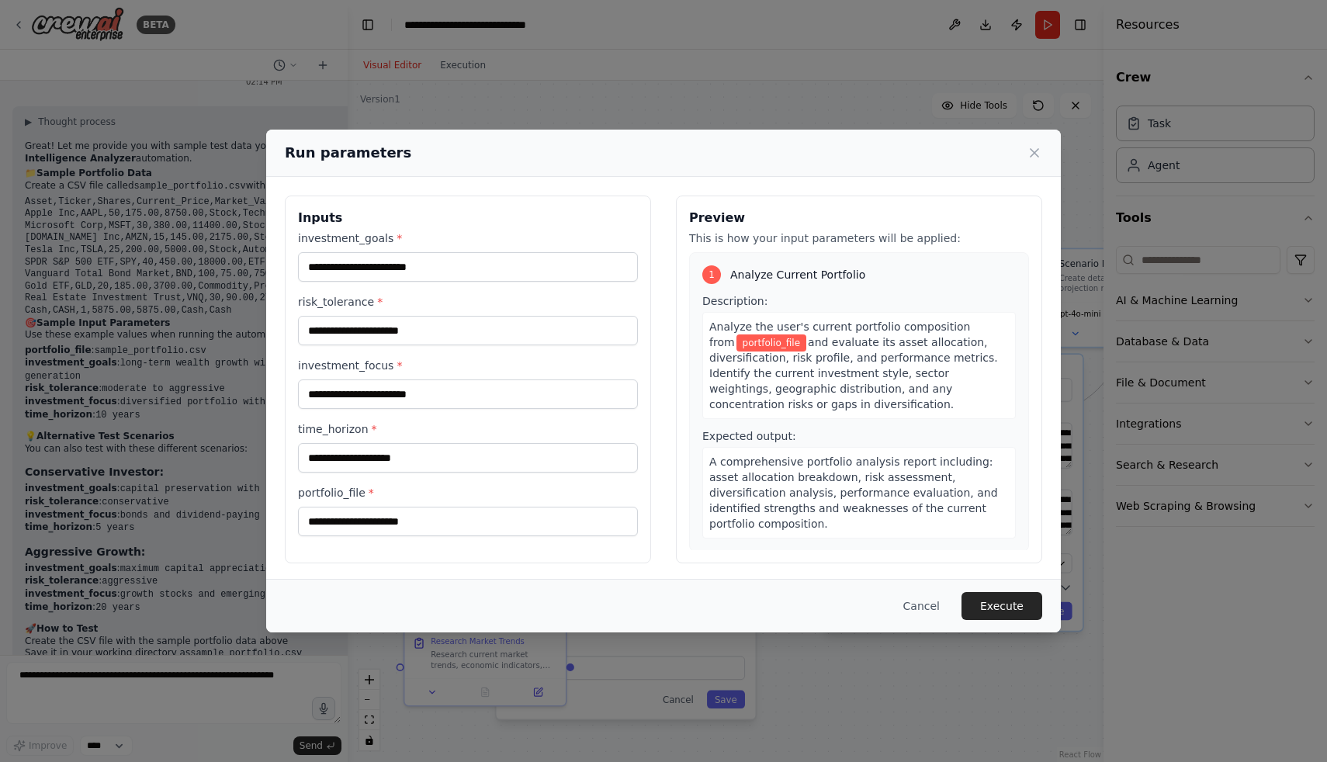
click at [914, 365] on div "Analyze the user's current portfolio composition from portfolio_file and evalua…" at bounding box center [859, 365] width 314 height 107
click at [900, 373] on span "and evaluate its asset allocation, diversification, risk profile, and performan…" at bounding box center [853, 373] width 289 height 75
click at [984, 594] on button "Execute" at bounding box center [1002, 606] width 81 height 28
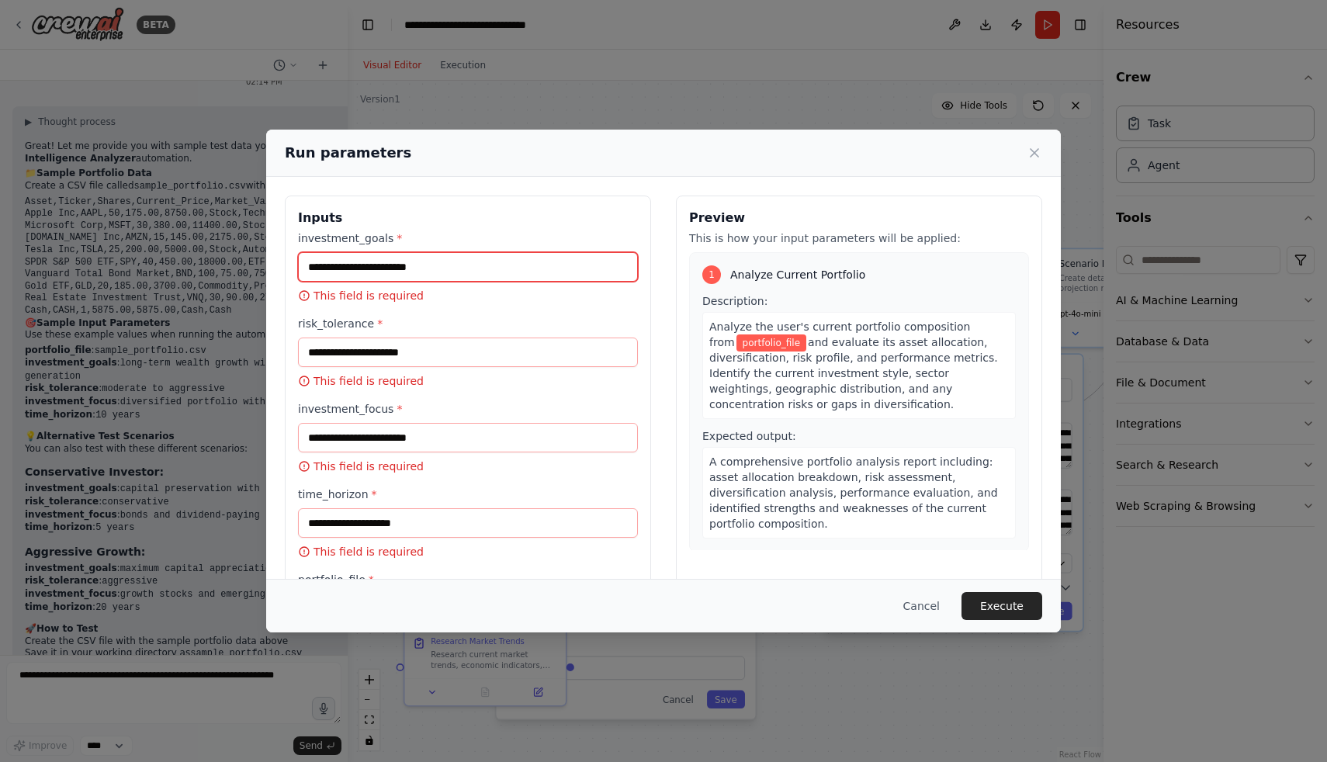
click at [363, 266] on input "investment_goals *" at bounding box center [468, 266] width 340 height 29
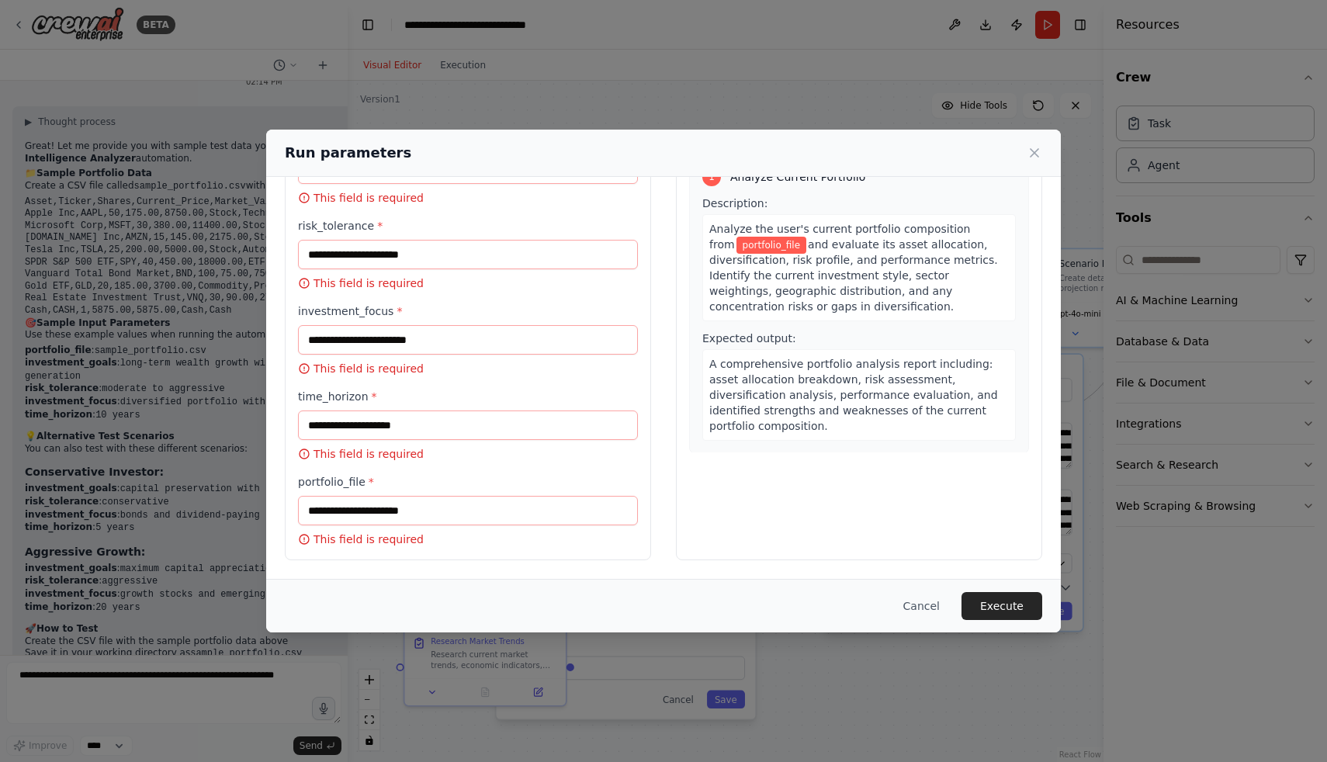
click at [737, 244] on span "portfolio_file" at bounding box center [772, 245] width 70 height 17
click at [1029, 156] on icon at bounding box center [1035, 153] width 16 height 16
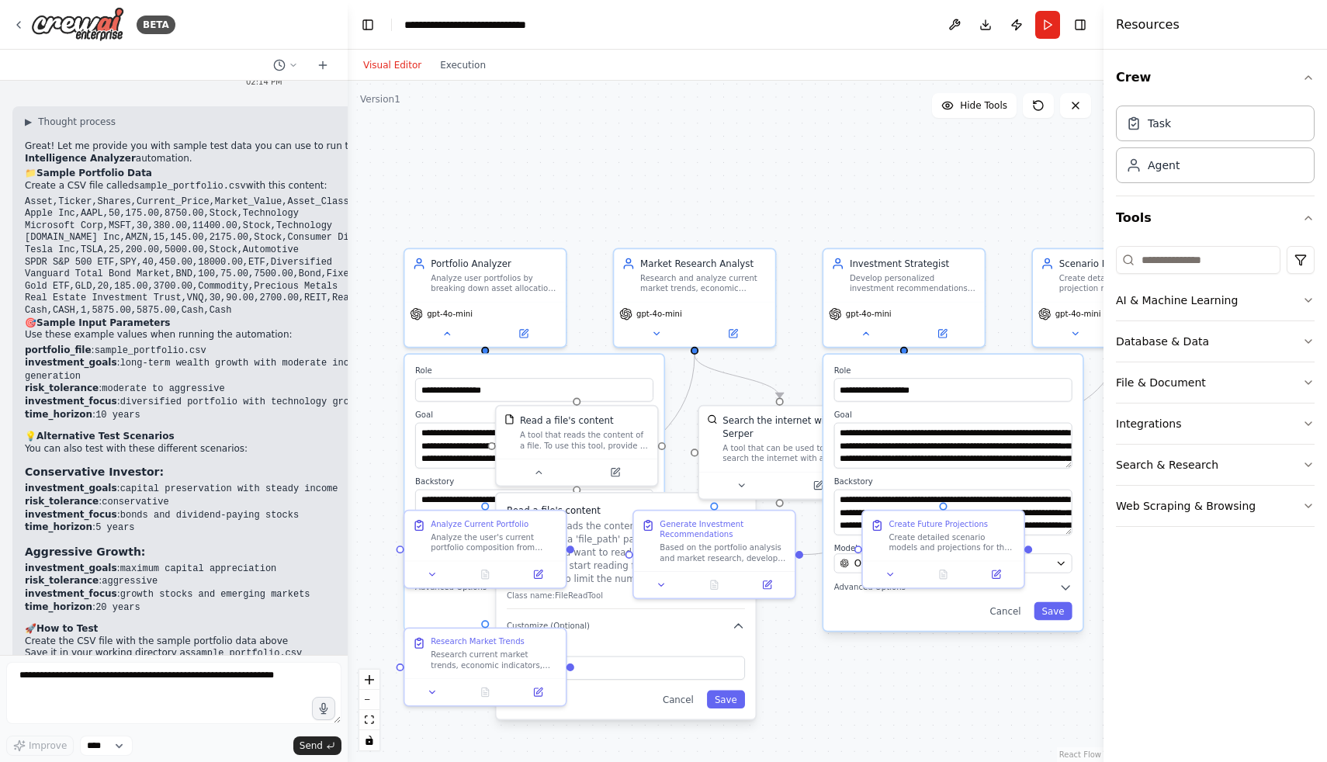
click at [817, 213] on div "**********" at bounding box center [726, 422] width 756 height 682
click at [1209, 505] on button "Web Scraping & Browsing" at bounding box center [1215, 506] width 199 height 40
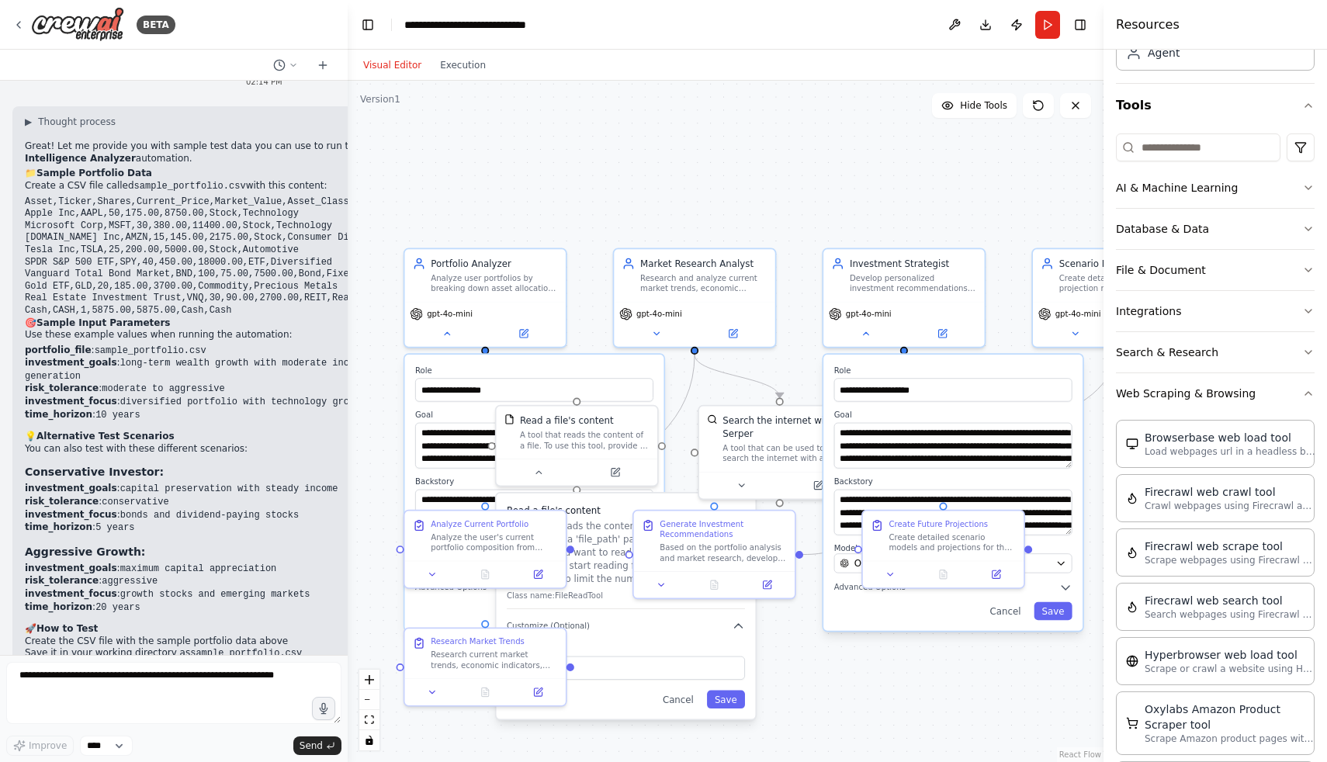
scroll to position [123, 0]
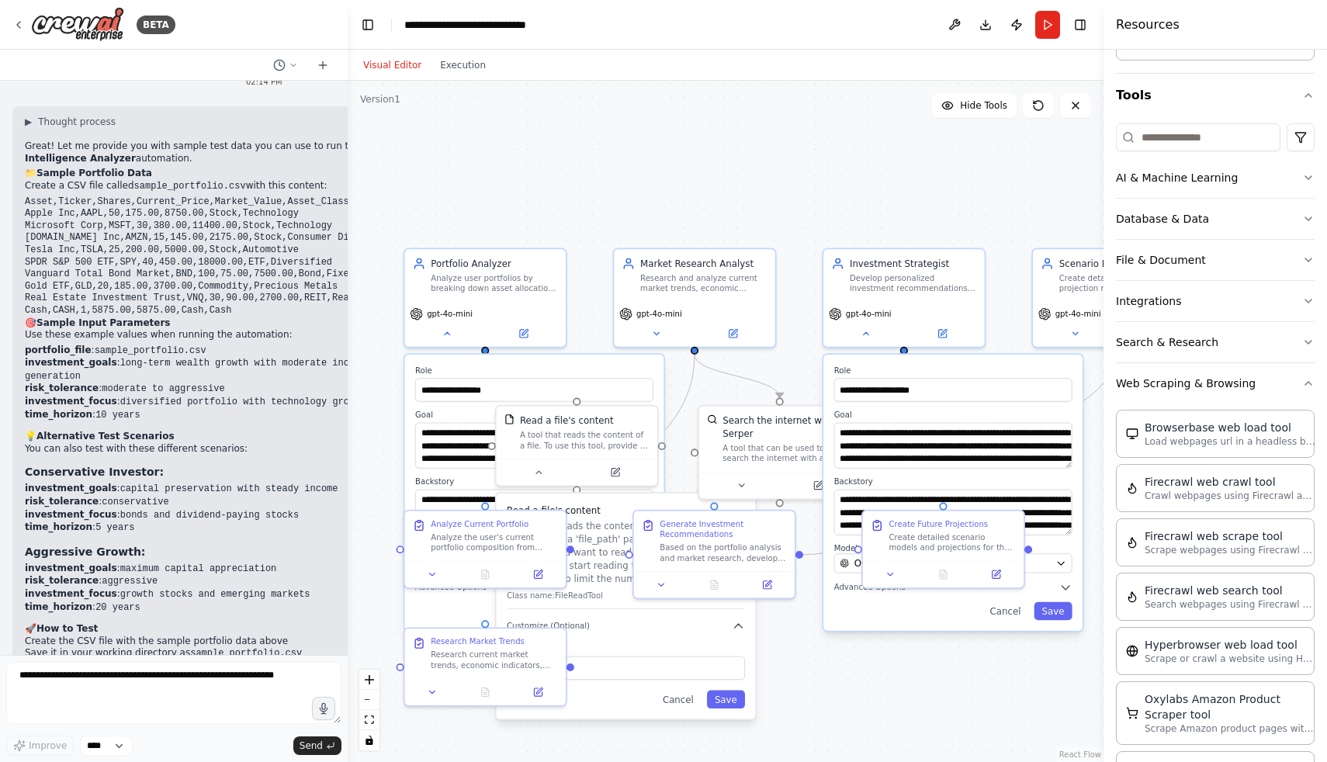
click at [1025, 651] on div "**********" at bounding box center [726, 422] width 756 height 682
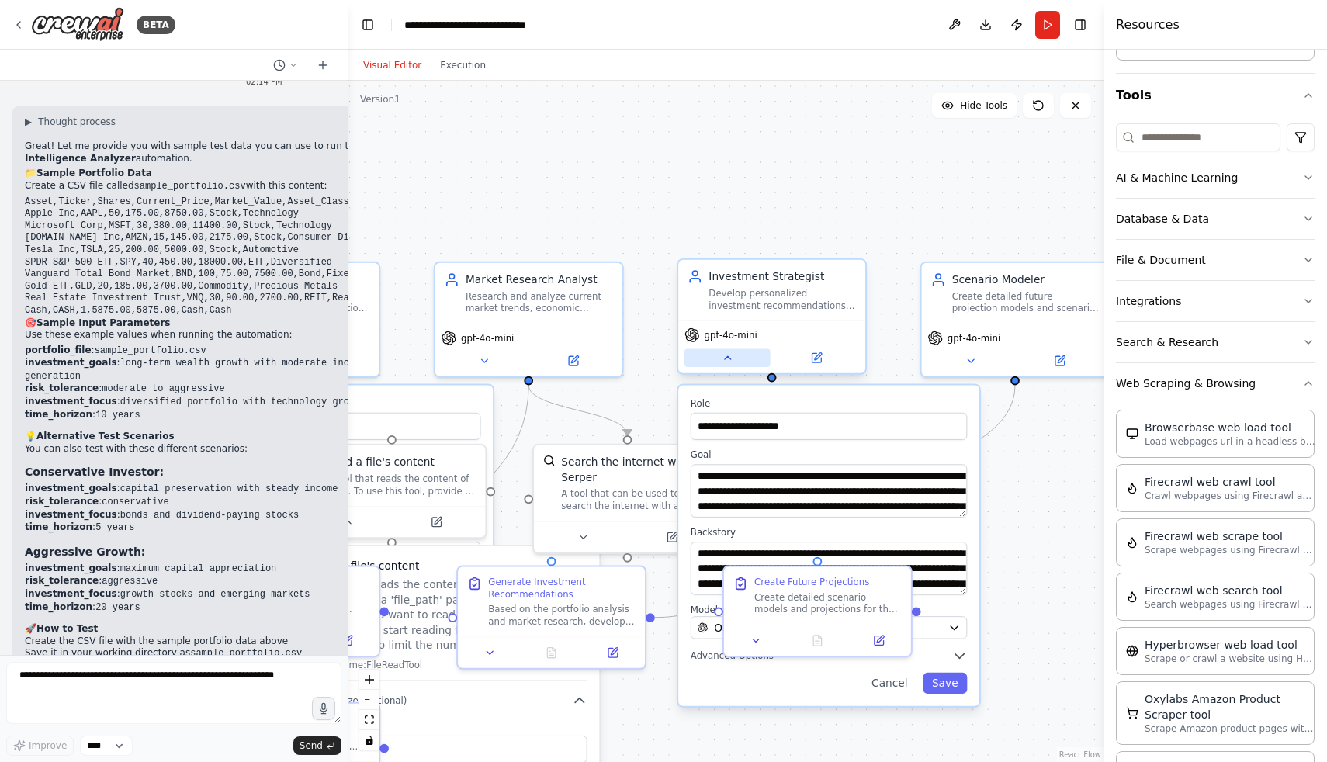
click at [737, 360] on button at bounding box center [728, 358] width 86 height 19
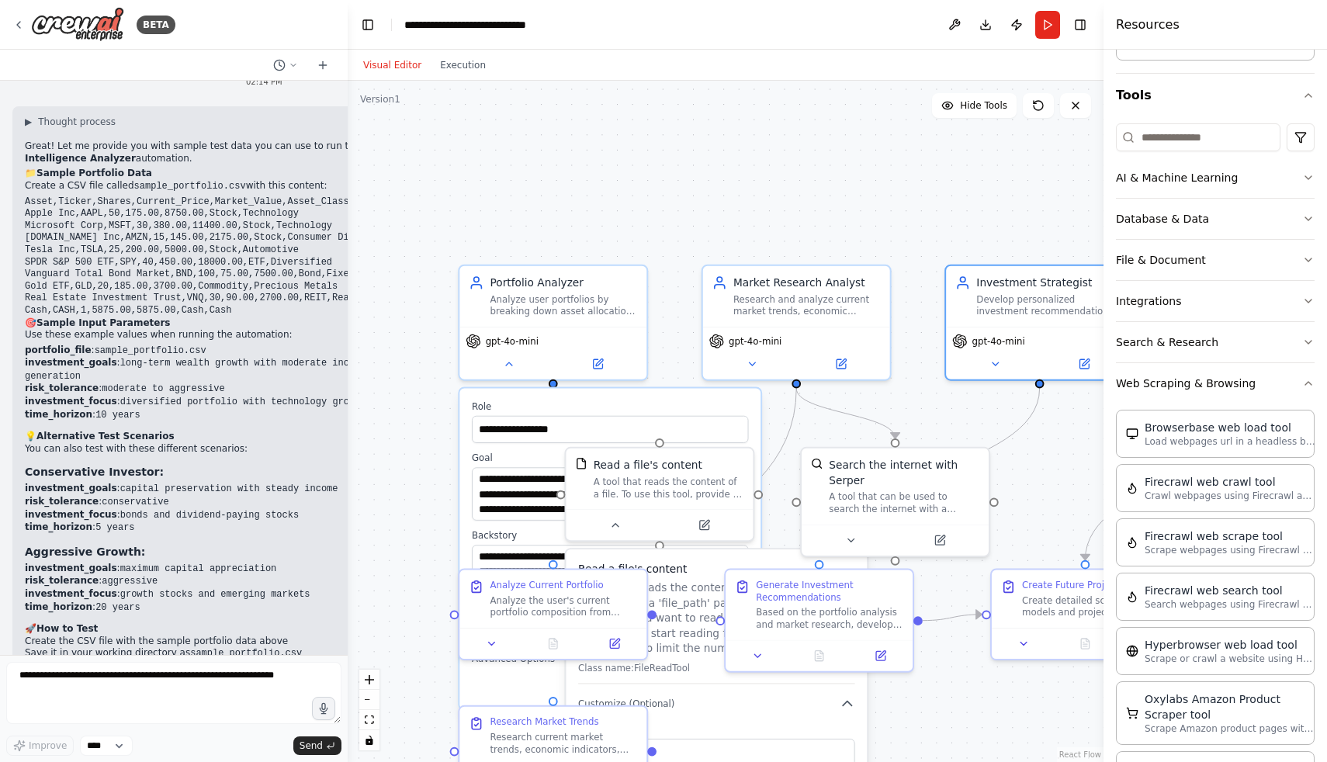
drag, startPoint x: 652, startPoint y: 245, endPoint x: 758, endPoint y: 245, distance: 106.3
click at [758, 245] on div "**********" at bounding box center [726, 422] width 756 height 682
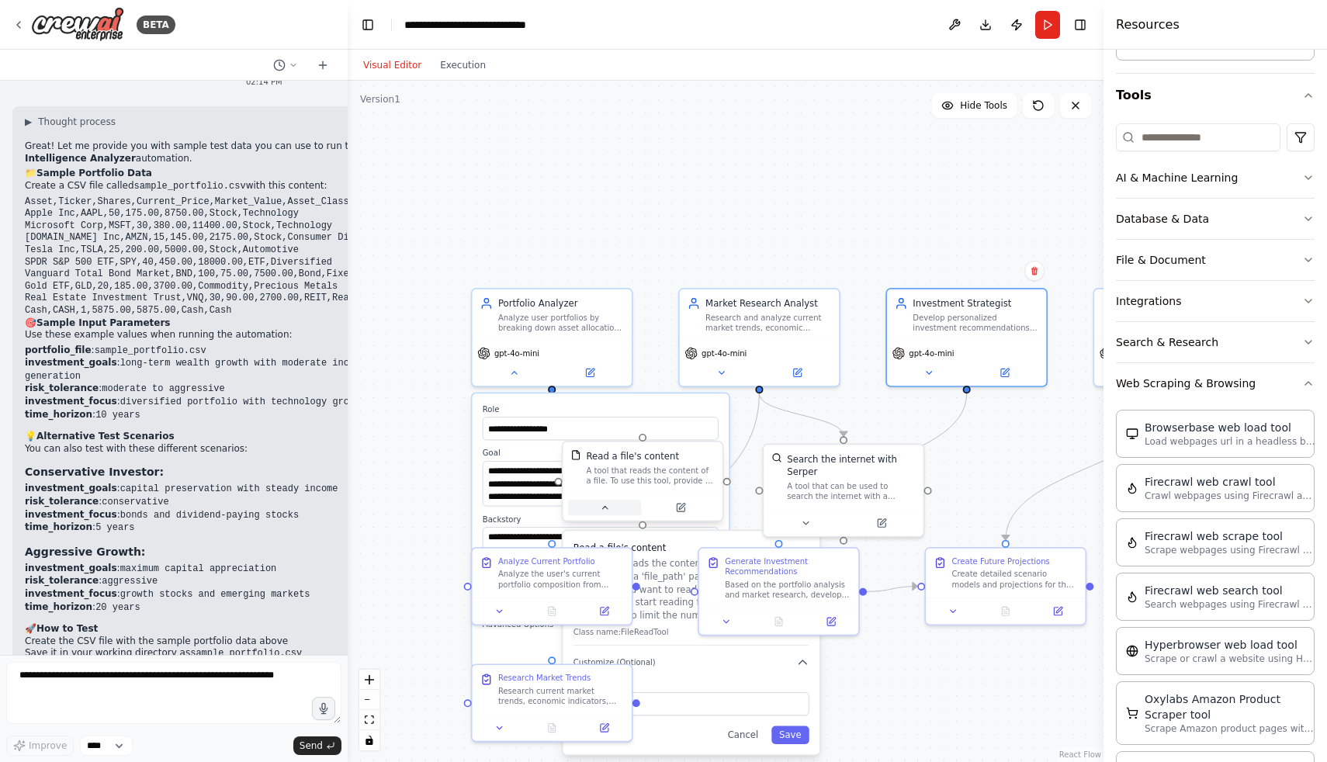
click at [597, 507] on button at bounding box center [604, 508] width 73 height 16
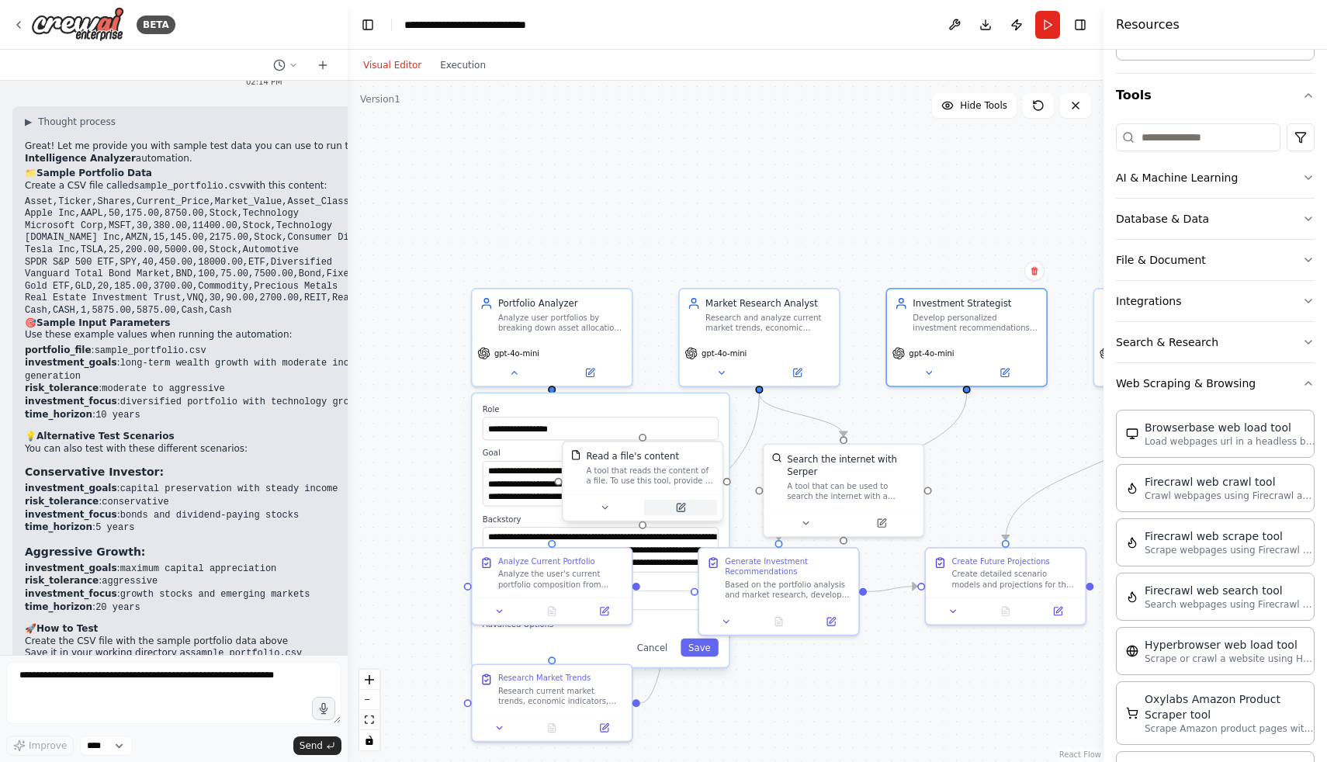
click at [665, 508] on button at bounding box center [680, 508] width 73 height 16
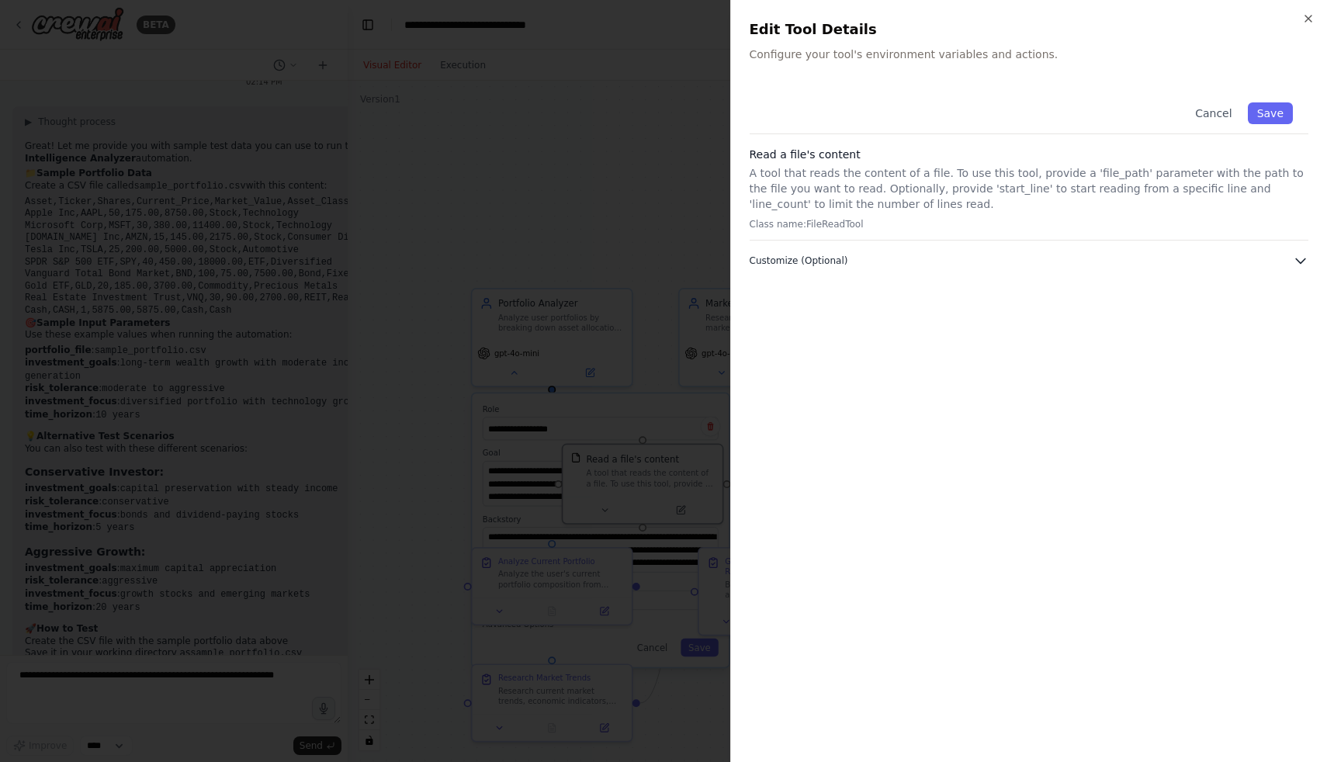
click at [987, 257] on button "Customize (Optional)" at bounding box center [1030, 261] width 560 height 16
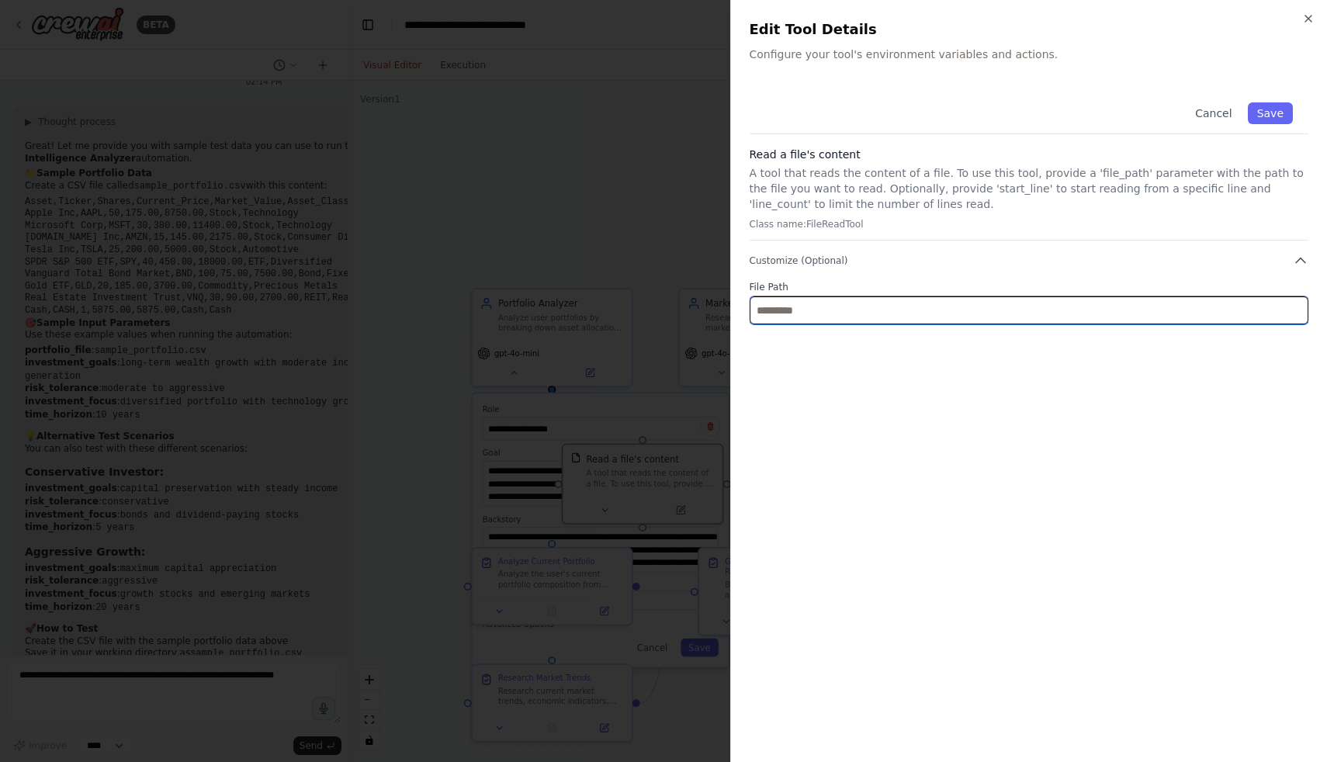
click at [1166, 311] on input "text" at bounding box center [1030, 311] width 560 height 28
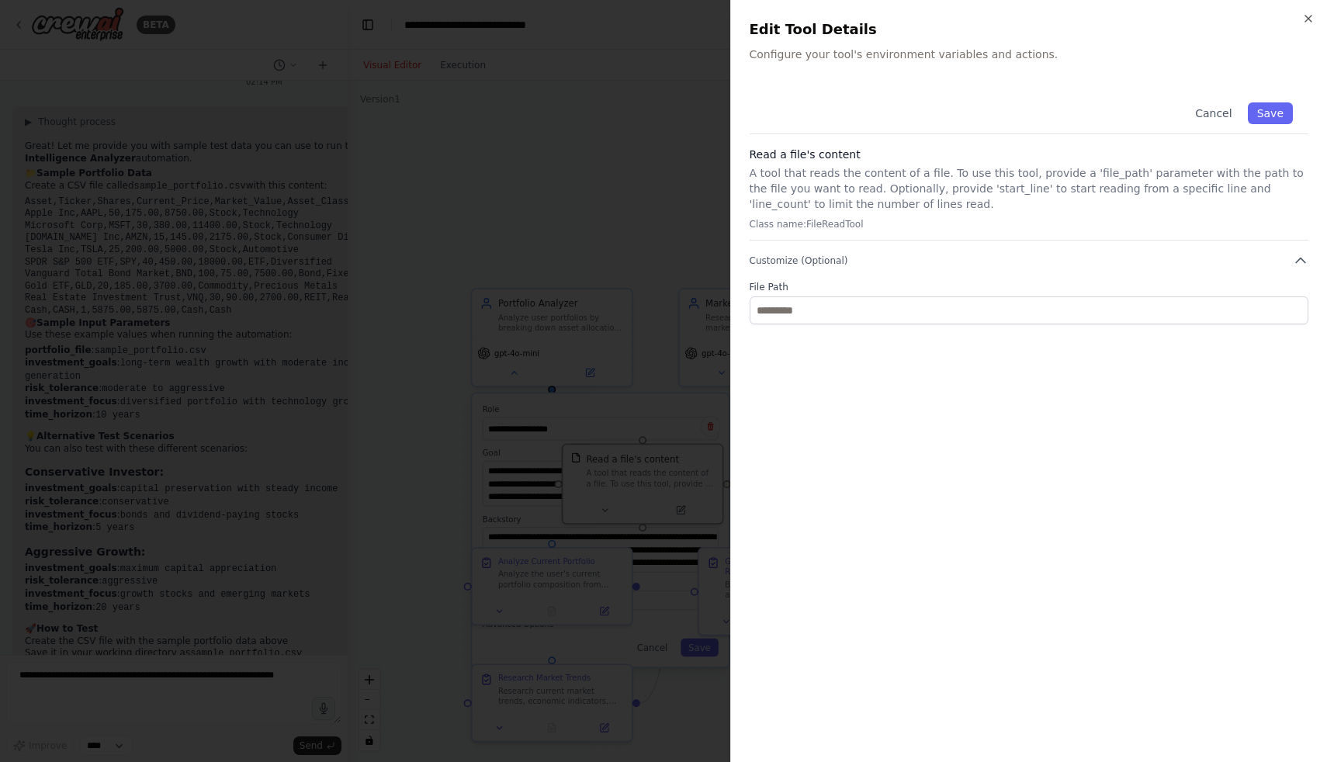
click at [530, 223] on div at bounding box center [663, 381] width 1327 height 762
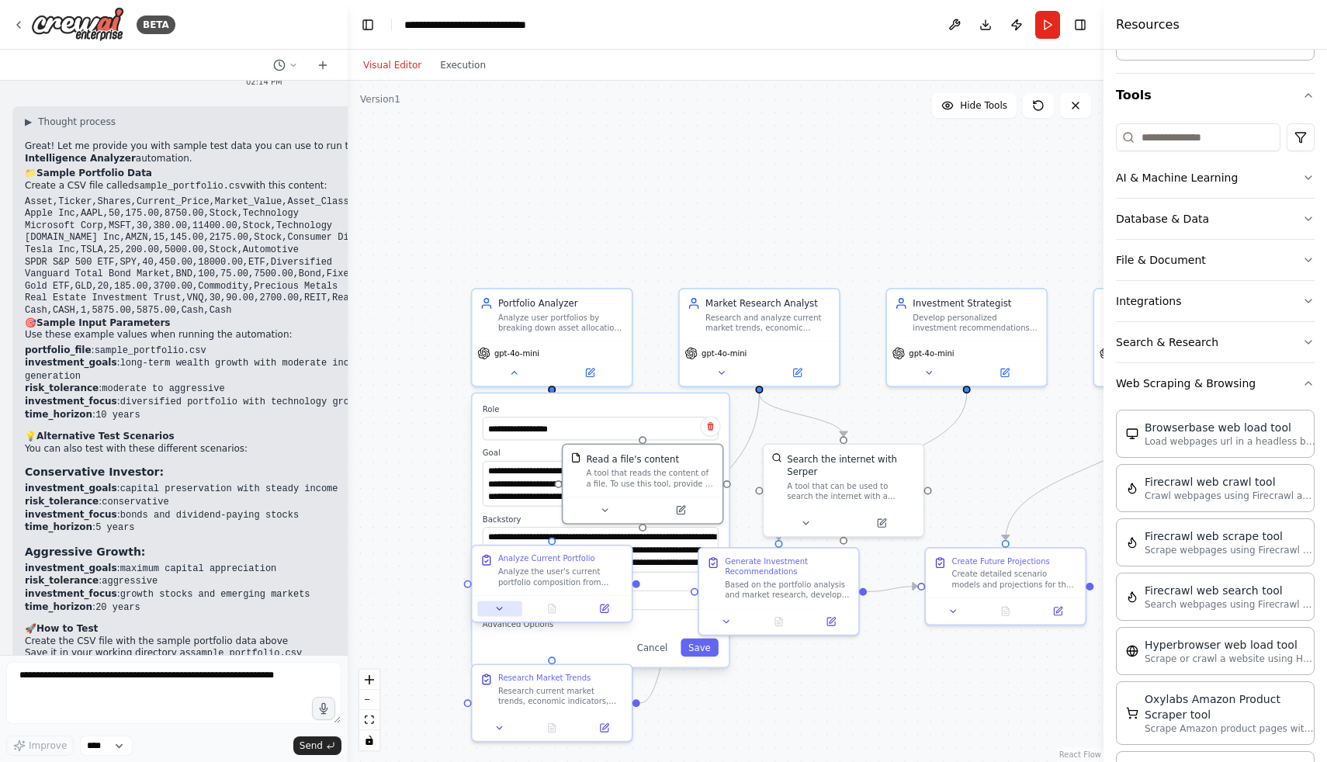
click at [508, 608] on button at bounding box center [499, 609] width 44 height 16
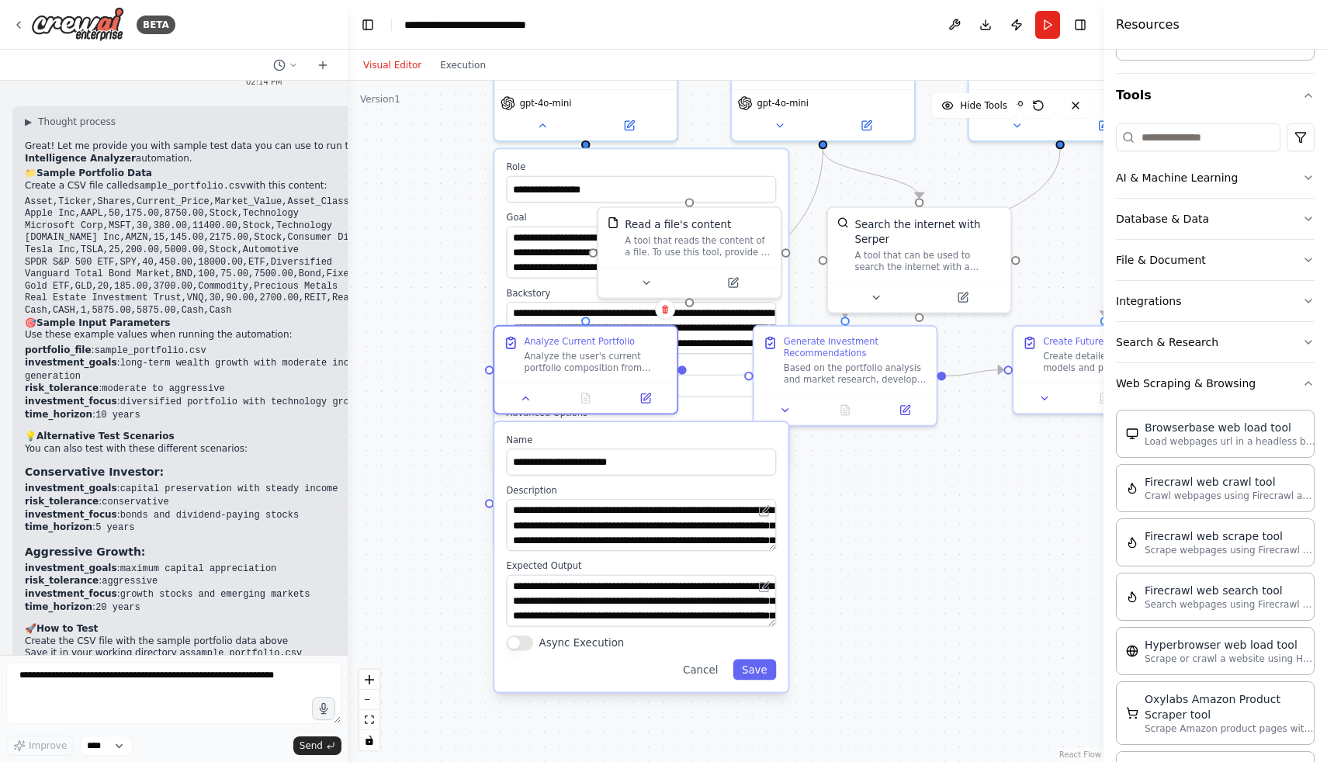
drag, startPoint x: 960, startPoint y: 252, endPoint x: 1014, endPoint y: 186, distance: 85.0
click at [1014, 186] on div "**********" at bounding box center [726, 422] width 756 height 682
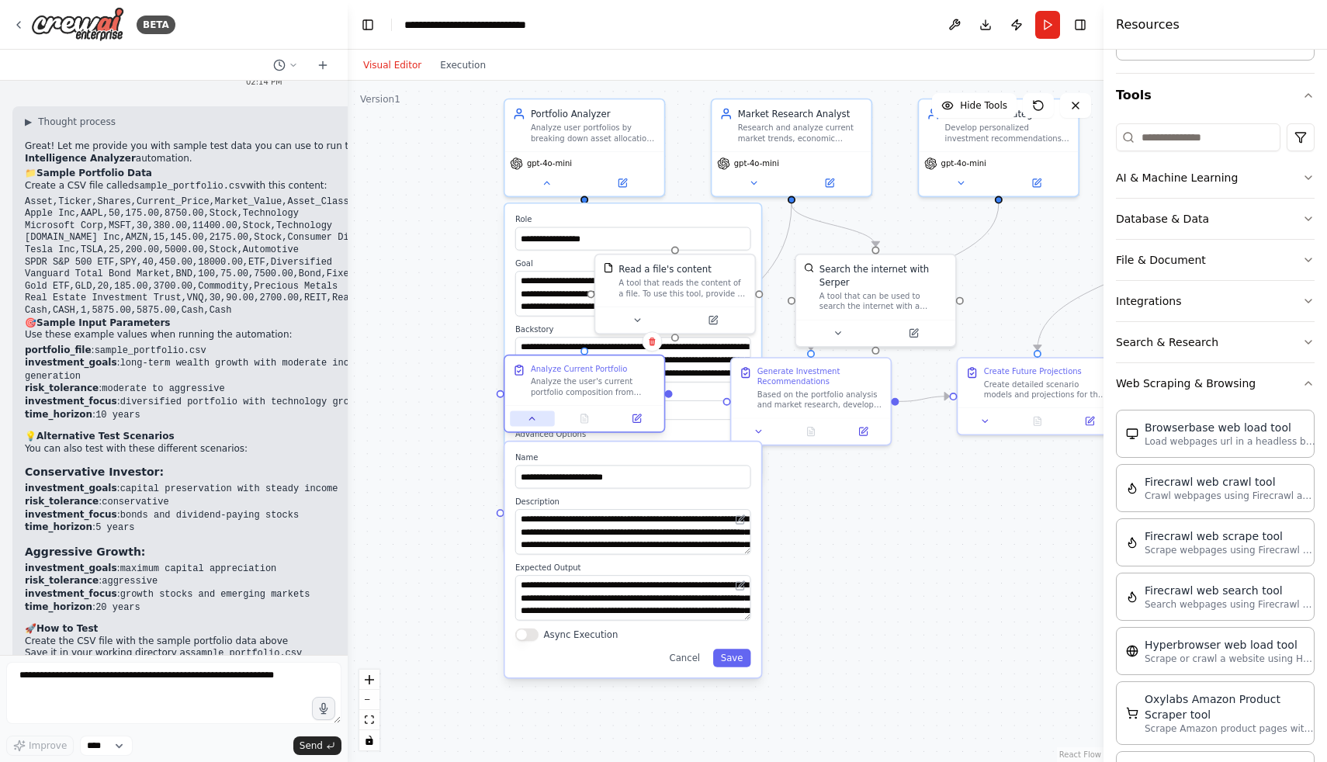
click at [538, 418] on button at bounding box center [532, 419] width 44 height 16
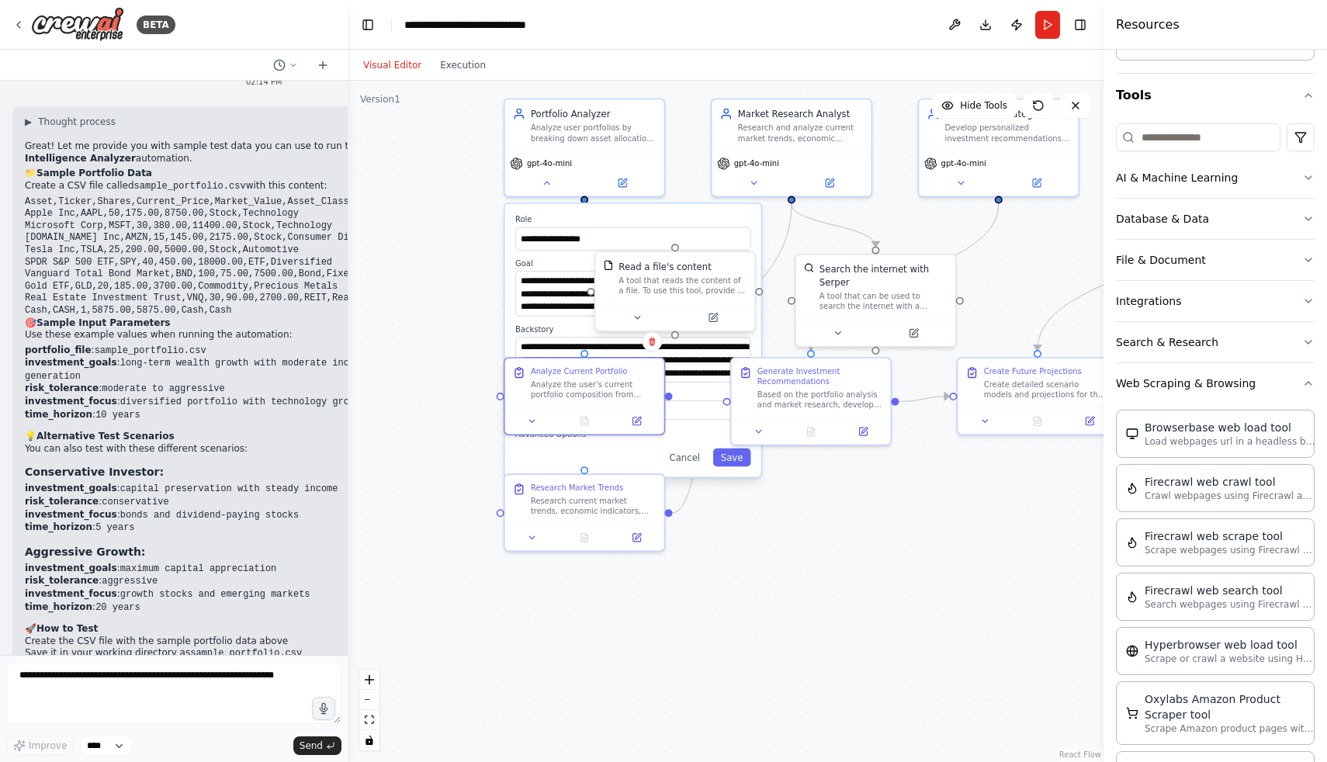
click at [634, 326] on div at bounding box center [674, 317] width 159 height 26
click at [641, 322] on icon at bounding box center [637, 318] width 10 height 10
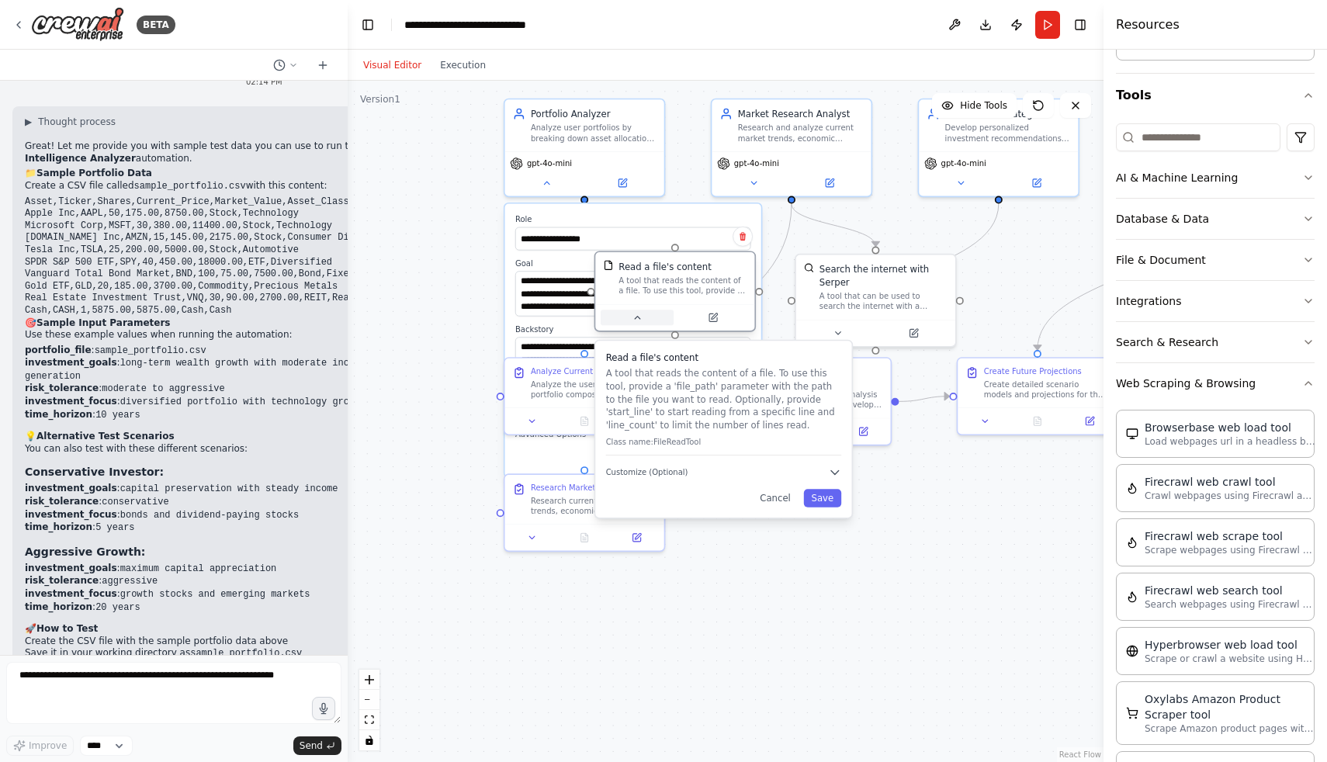
click at [641, 322] on icon at bounding box center [637, 318] width 10 height 10
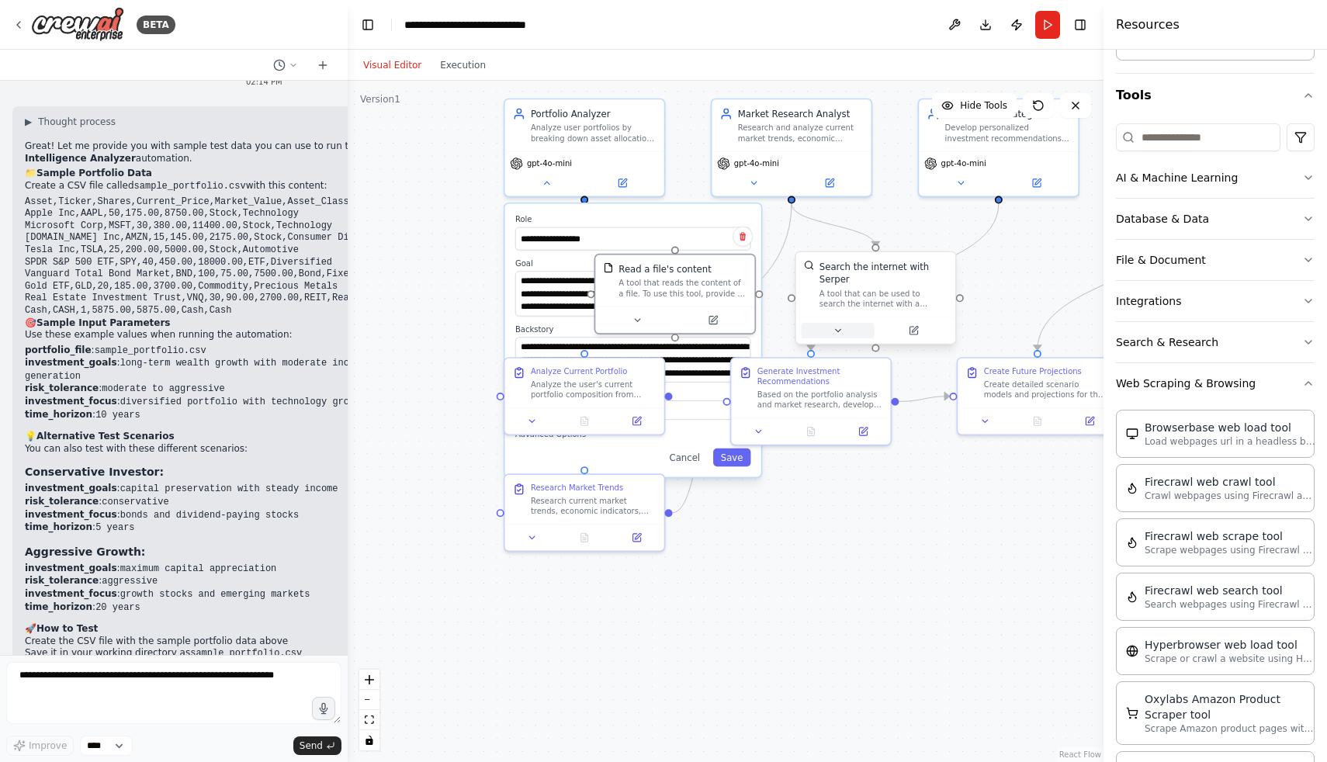
click at [849, 332] on button at bounding box center [837, 331] width 73 height 16
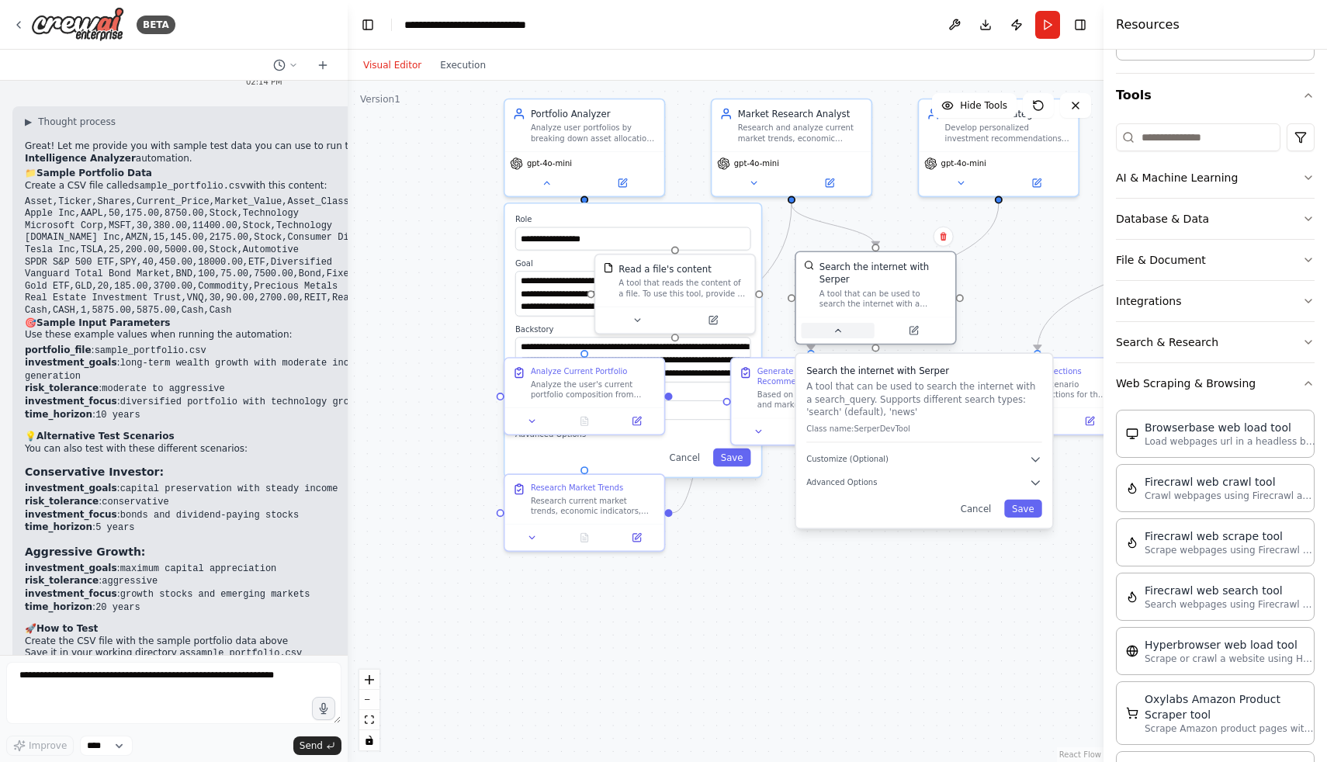
click at [849, 332] on button at bounding box center [837, 331] width 73 height 16
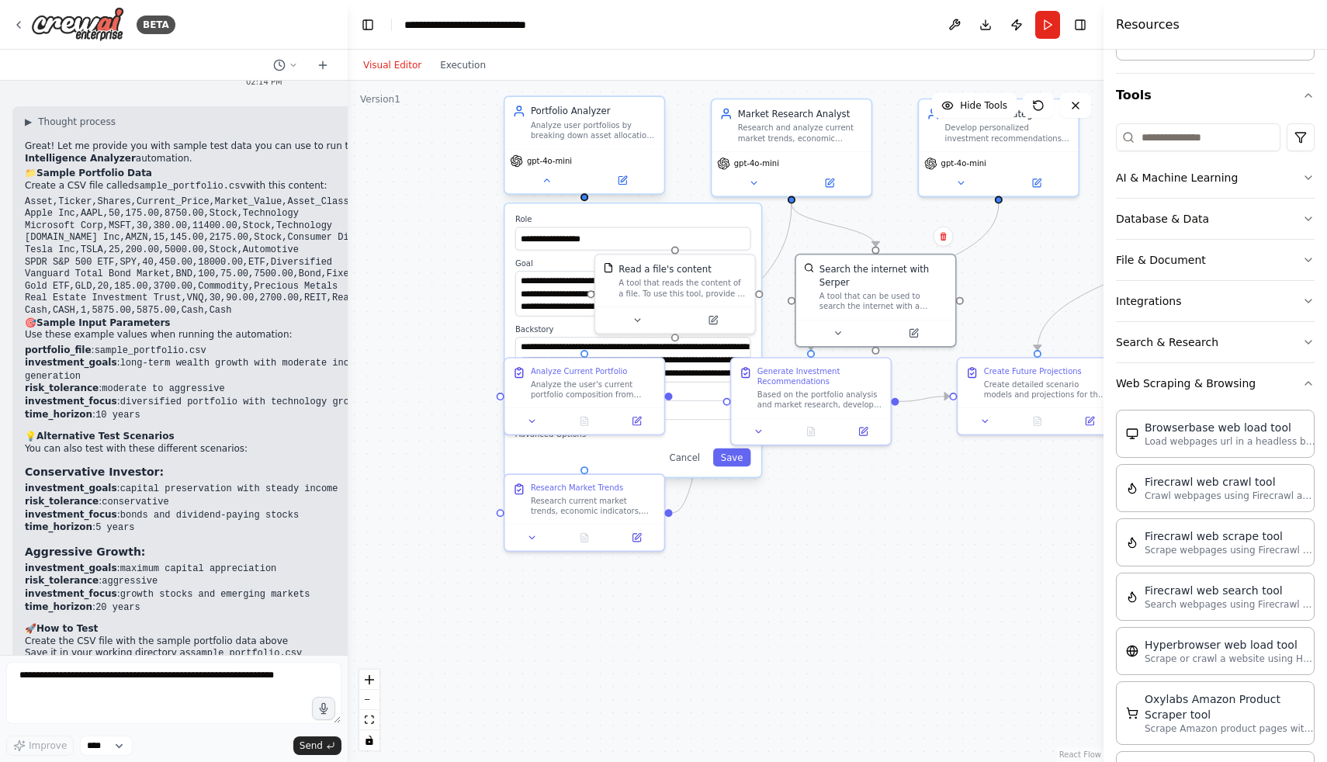
click at [561, 192] on div "gpt-4o-mini" at bounding box center [584, 171] width 159 height 45
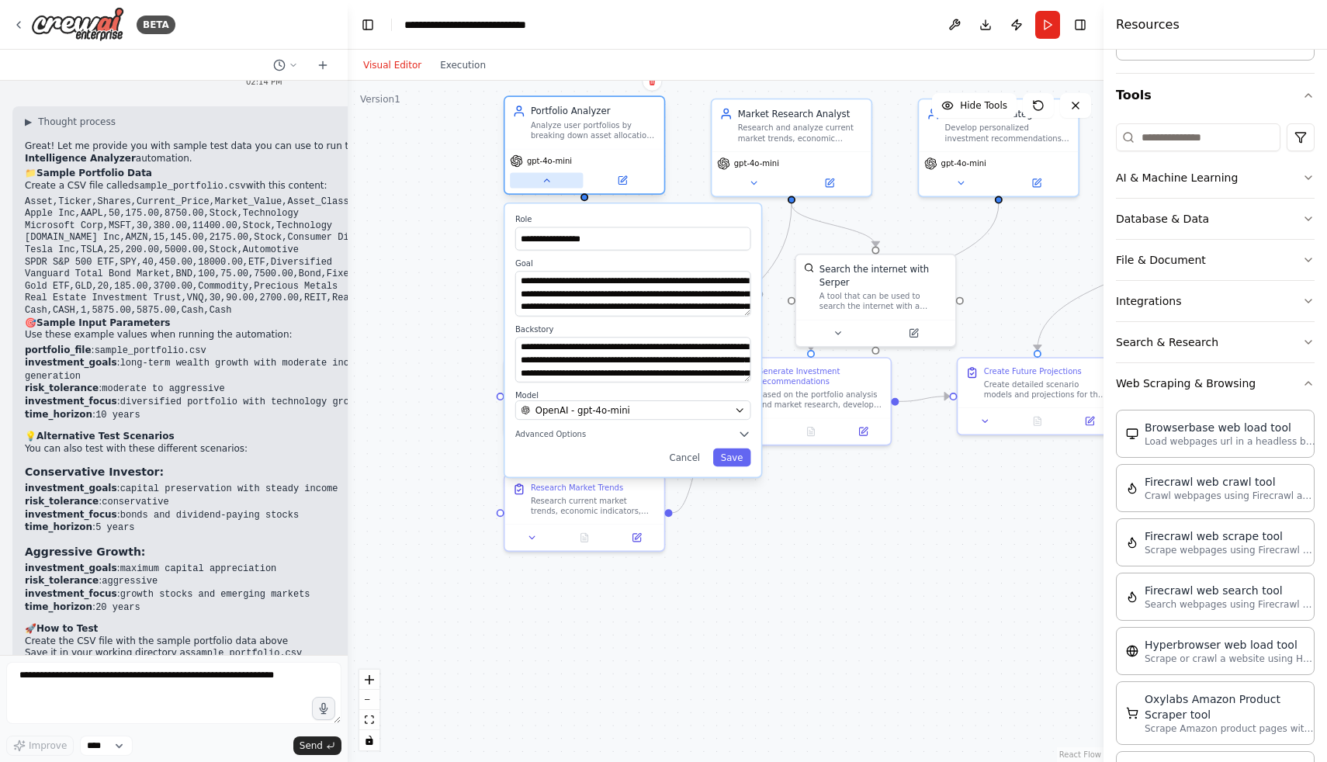
click at [550, 186] on button at bounding box center [546, 181] width 73 height 16
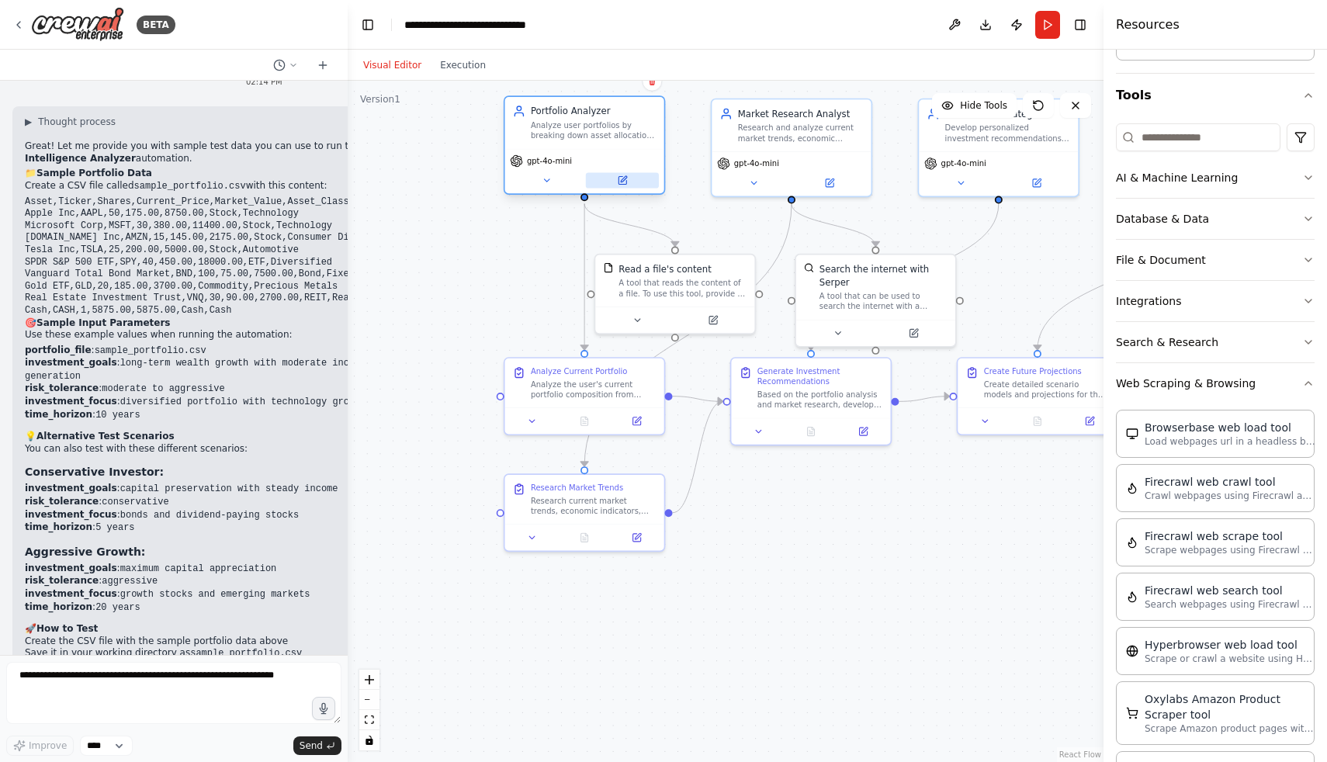
click at [616, 173] on button at bounding box center [622, 181] width 73 height 16
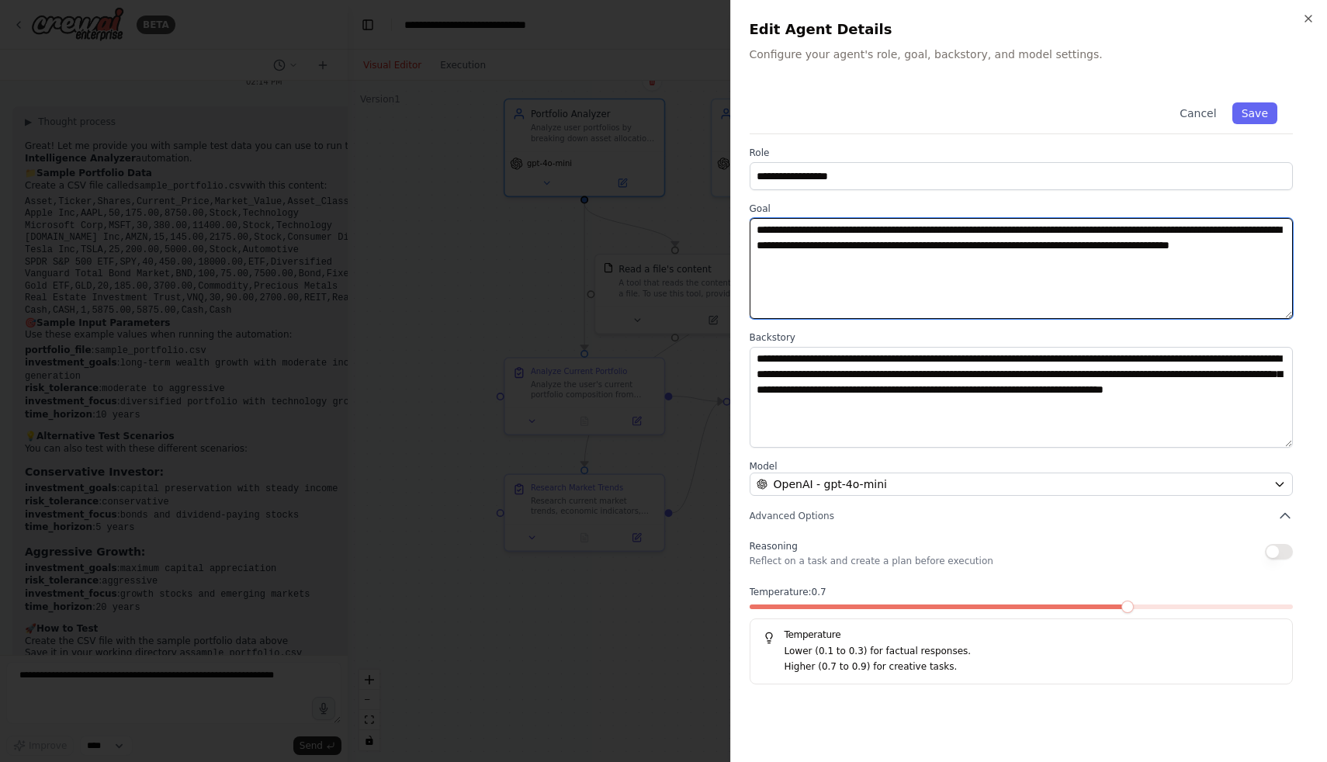
drag, startPoint x: 969, startPoint y: 257, endPoint x: 752, endPoint y: 284, distance: 219.0
click at [752, 284] on textarea "**********" at bounding box center [1022, 268] width 544 height 101
drag, startPoint x: 972, startPoint y: 258, endPoint x: 751, endPoint y: 261, distance: 221.2
click at [751, 261] on textarea "**********" at bounding box center [1022, 268] width 544 height 101
type textarea "**********"
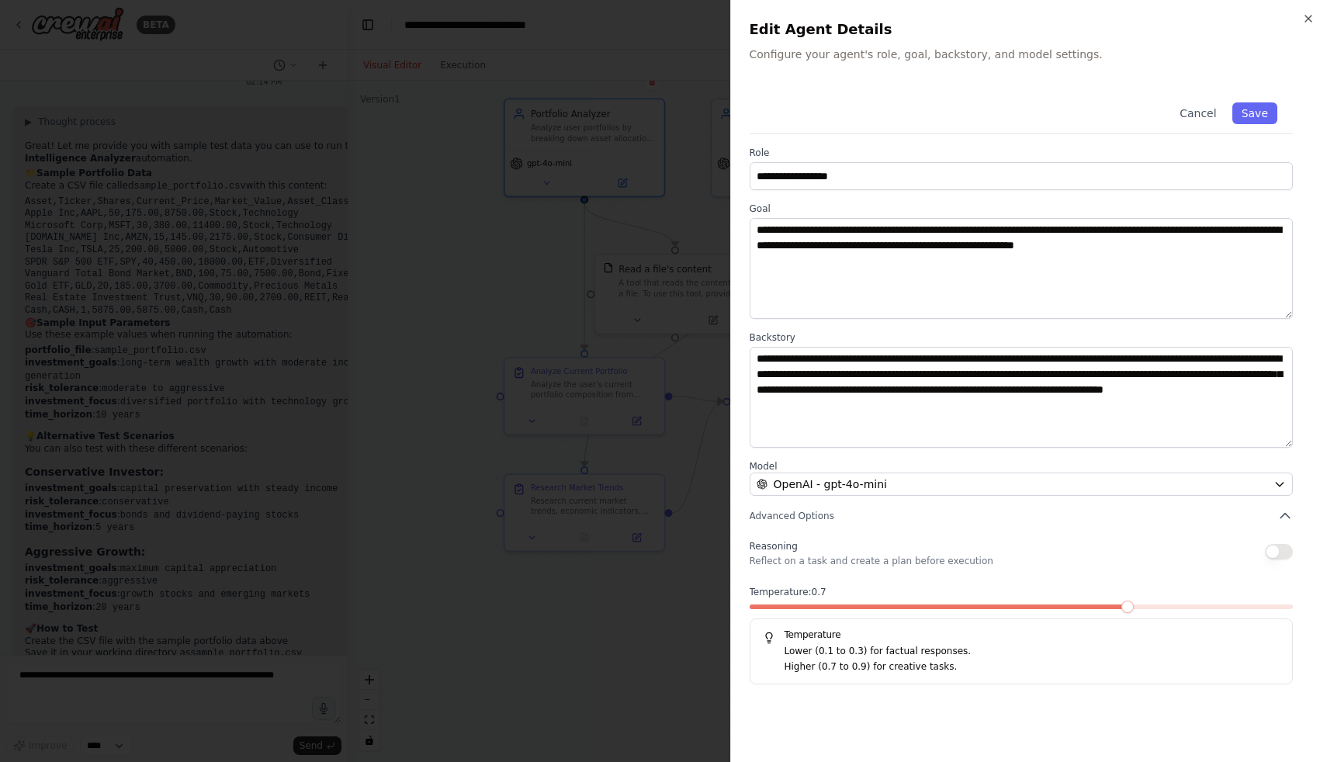
click at [338, 216] on div at bounding box center [663, 381] width 1327 height 762
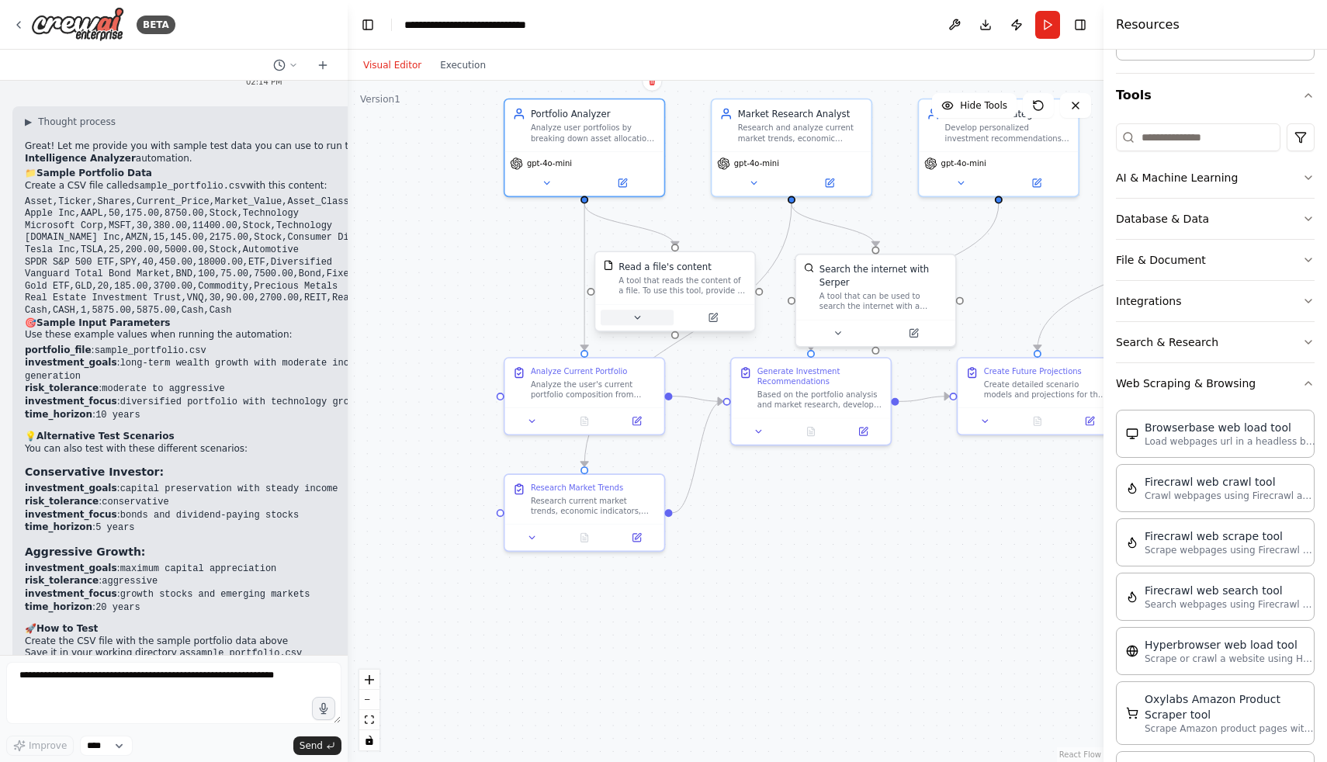
click at [624, 323] on button at bounding box center [637, 318] width 73 height 16
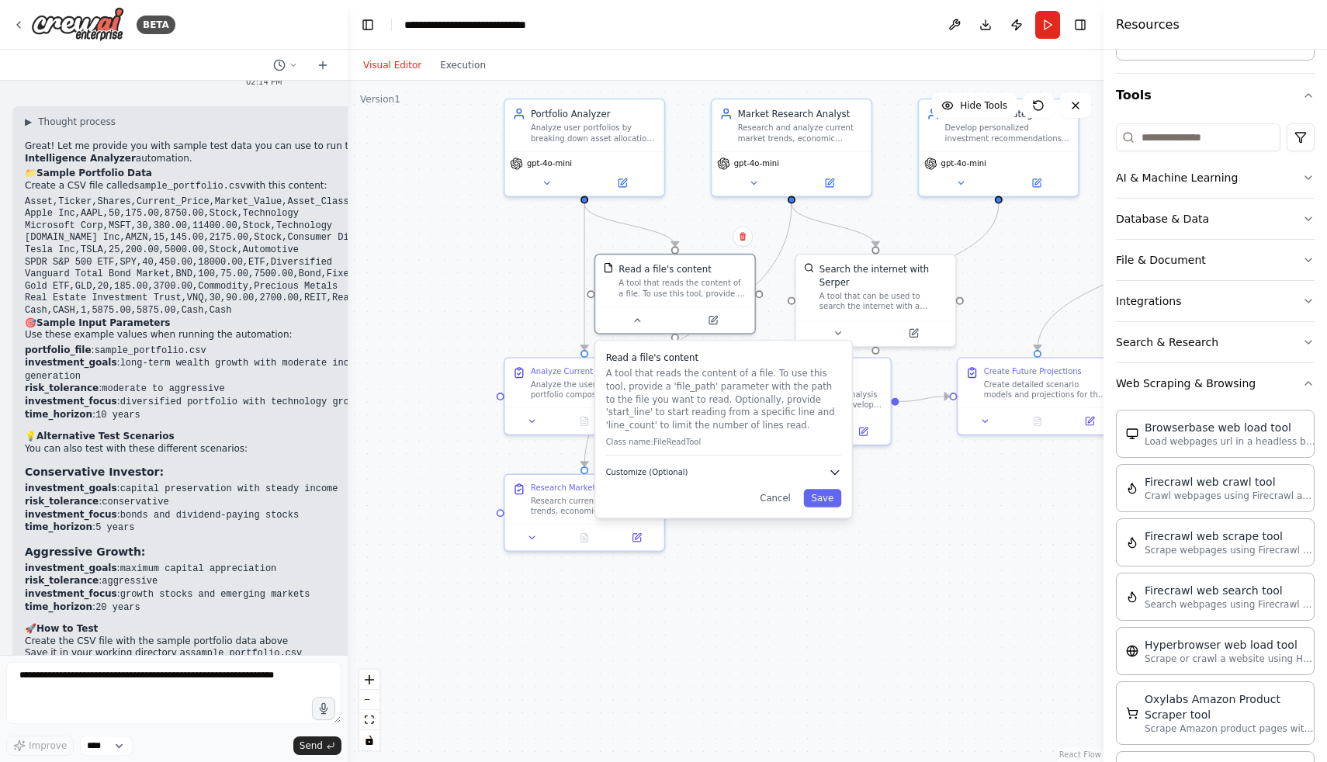
click at [829, 475] on icon "button" at bounding box center [835, 472] width 13 height 13
click at [783, 508] on input "text" at bounding box center [724, 513] width 236 height 23
click at [1050, 36] on button "Run" at bounding box center [1047, 25] width 25 height 28
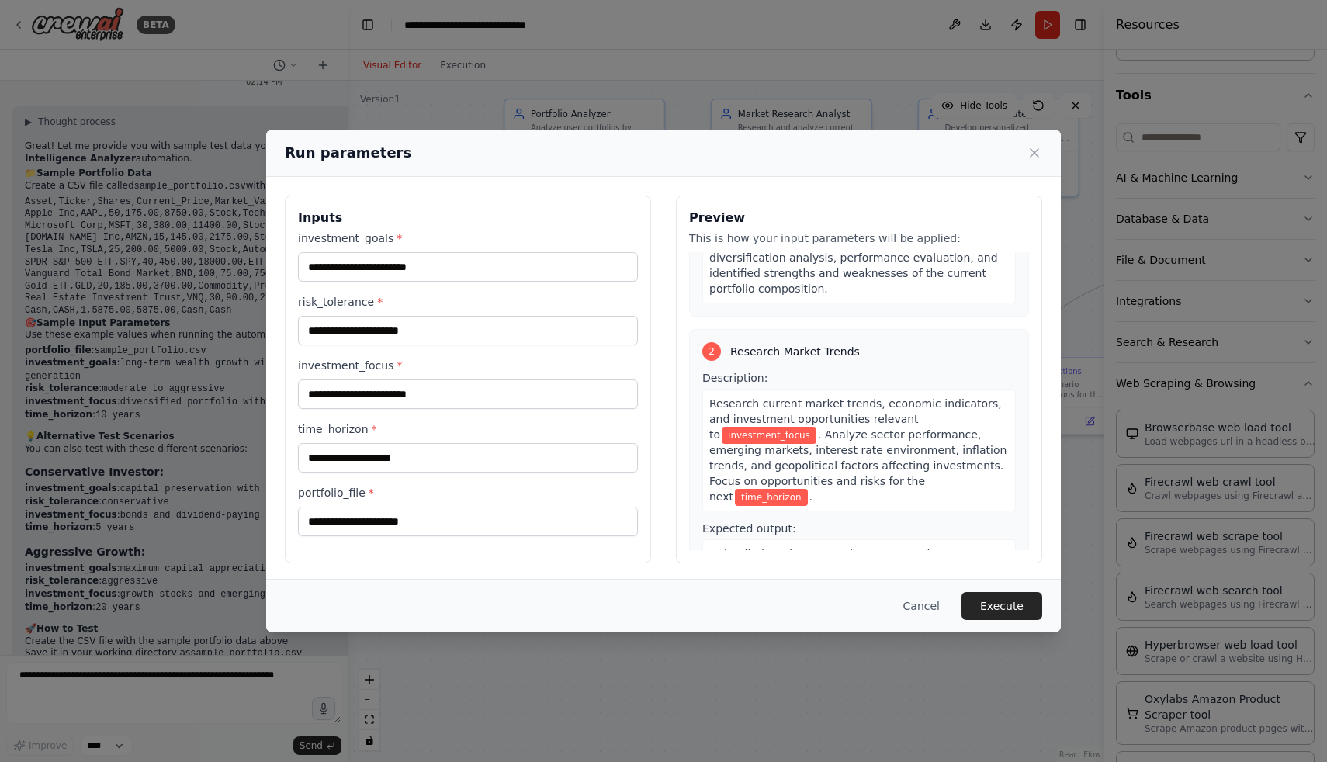
scroll to position [458, 0]
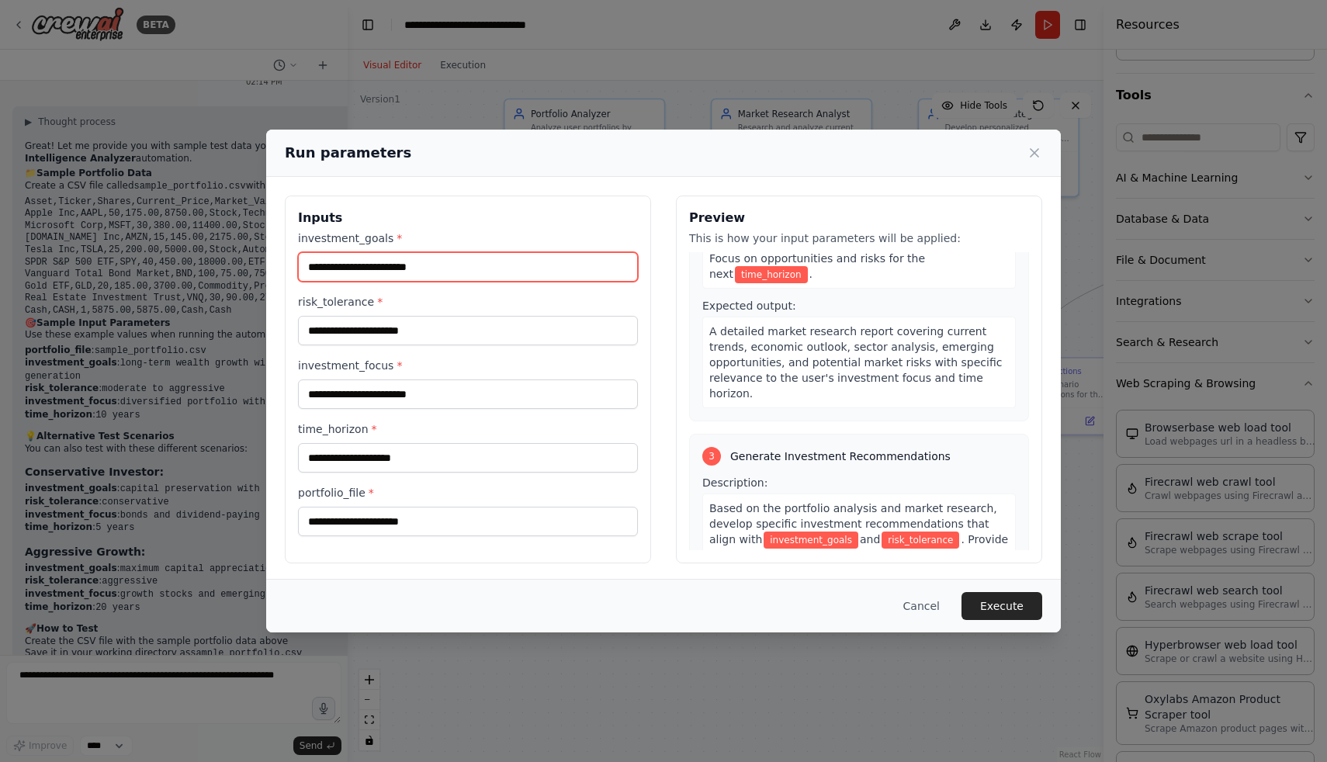
click at [504, 278] on input "investment_goals *" at bounding box center [468, 266] width 340 height 29
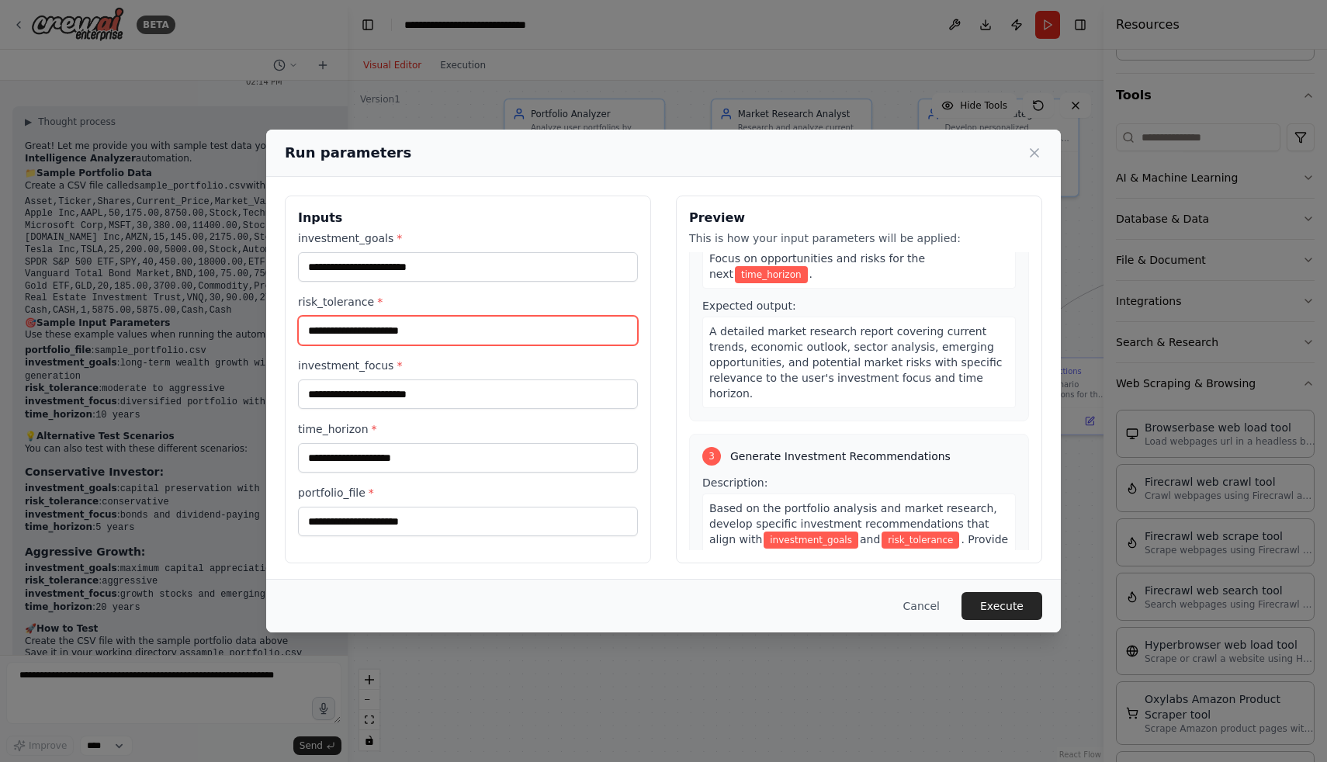
click at [528, 331] on input "risk_tolerance *" at bounding box center [468, 330] width 340 height 29
type input "*"
drag, startPoint x: 1041, startPoint y: 156, endPoint x: 1035, endPoint y: 167, distance: 12.5
click at [1039, 165] on div "Run parameters" at bounding box center [663, 153] width 795 height 47
click at [1034, 153] on icon at bounding box center [1035, 153] width 8 height 8
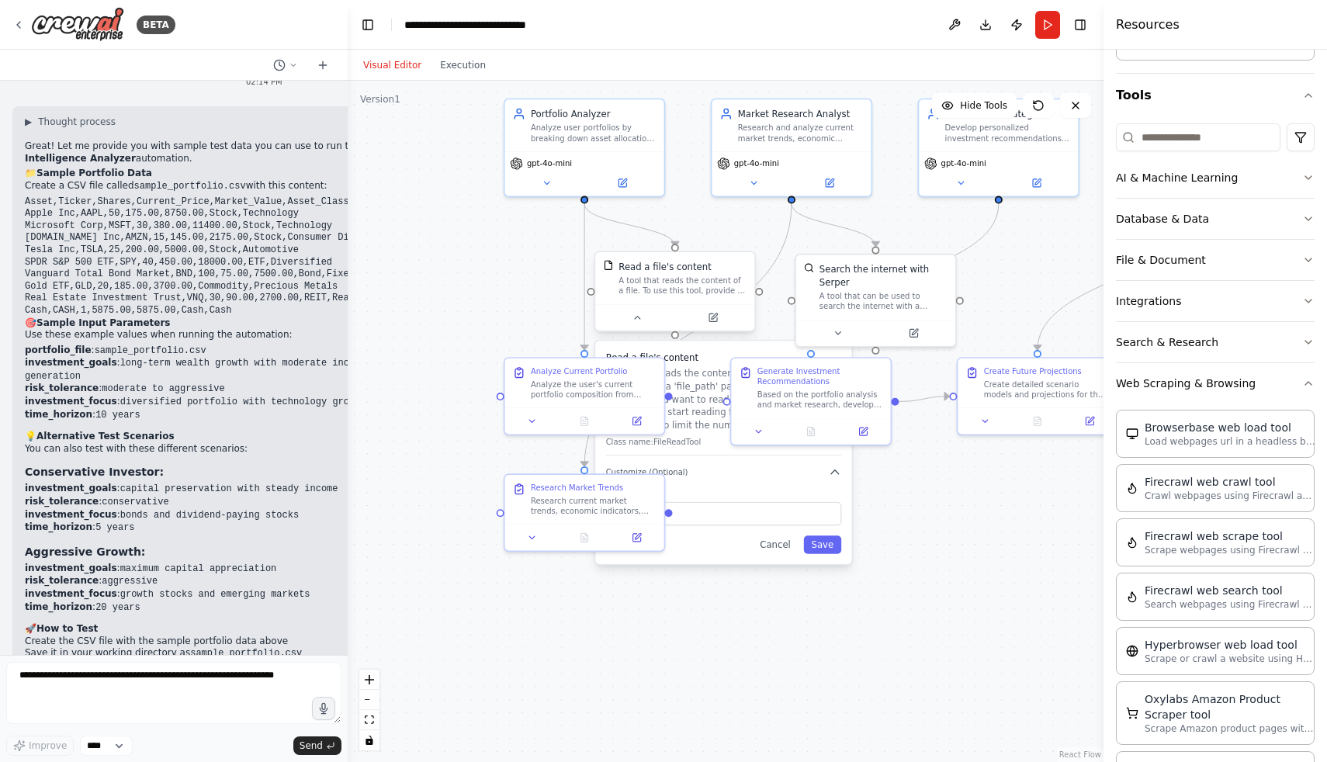
click at [623, 325] on div at bounding box center [674, 317] width 159 height 26
click at [649, 330] on div at bounding box center [674, 317] width 159 height 26
click at [643, 321] on button at bounding box center [637, 318] width 73 height 16
click at [834, 335] on icon at bounding box center [838, 330] width 10 height 10
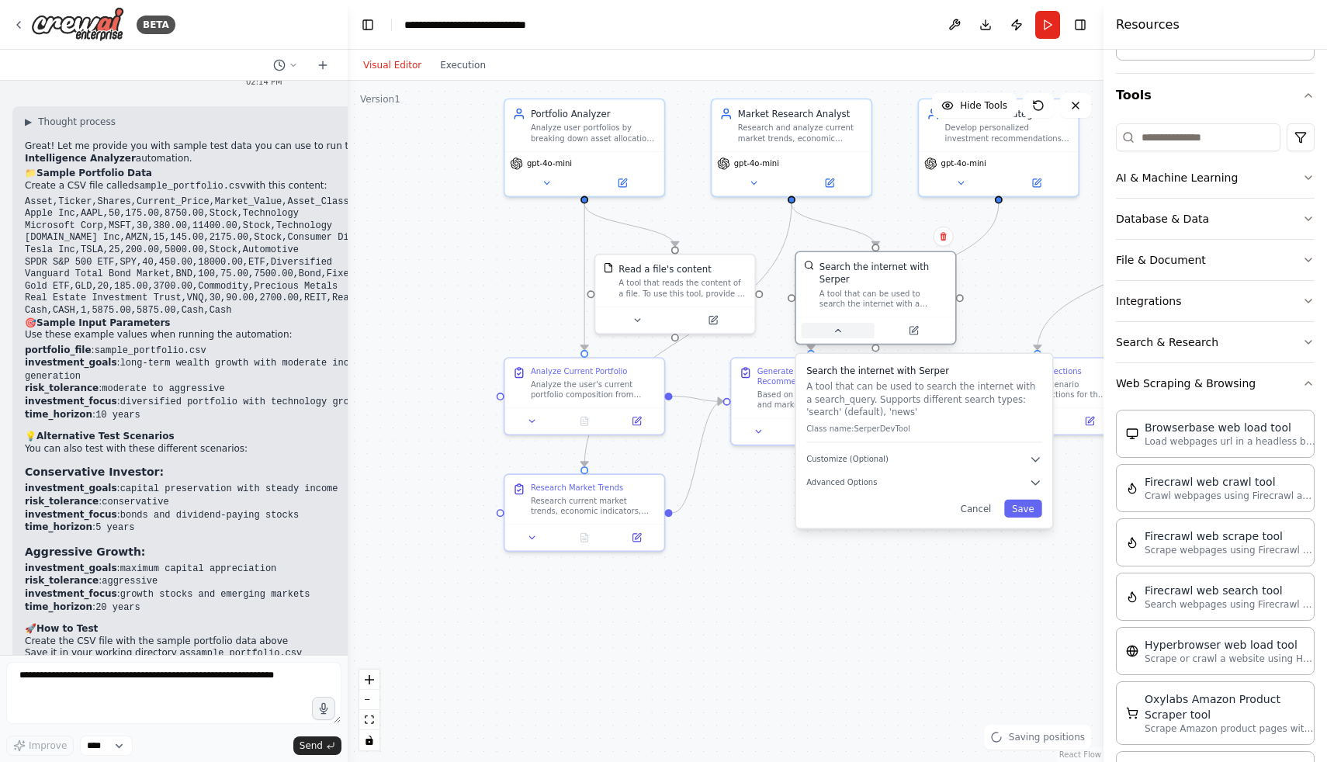
click at [834, 335] on icon at bounding box center [838, 330] width 10 height 10
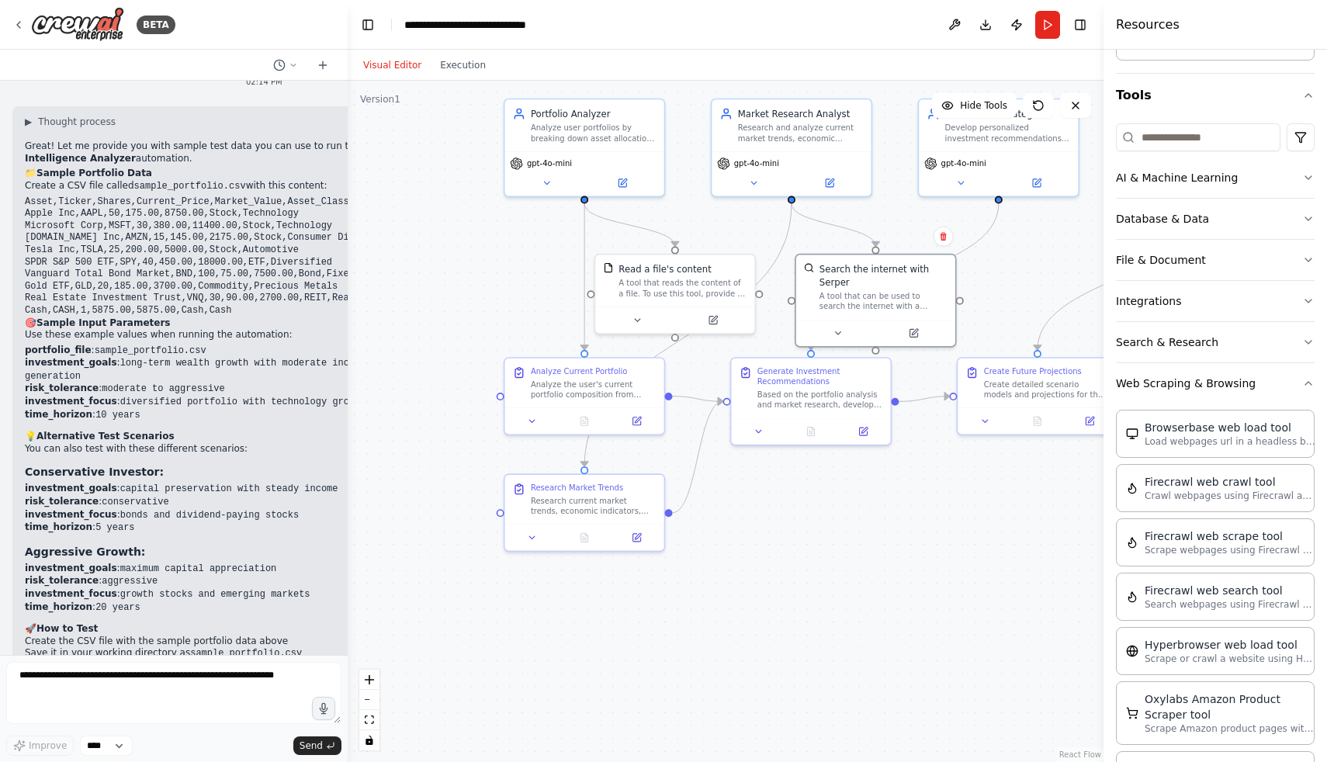
scroll to position [0, 0]
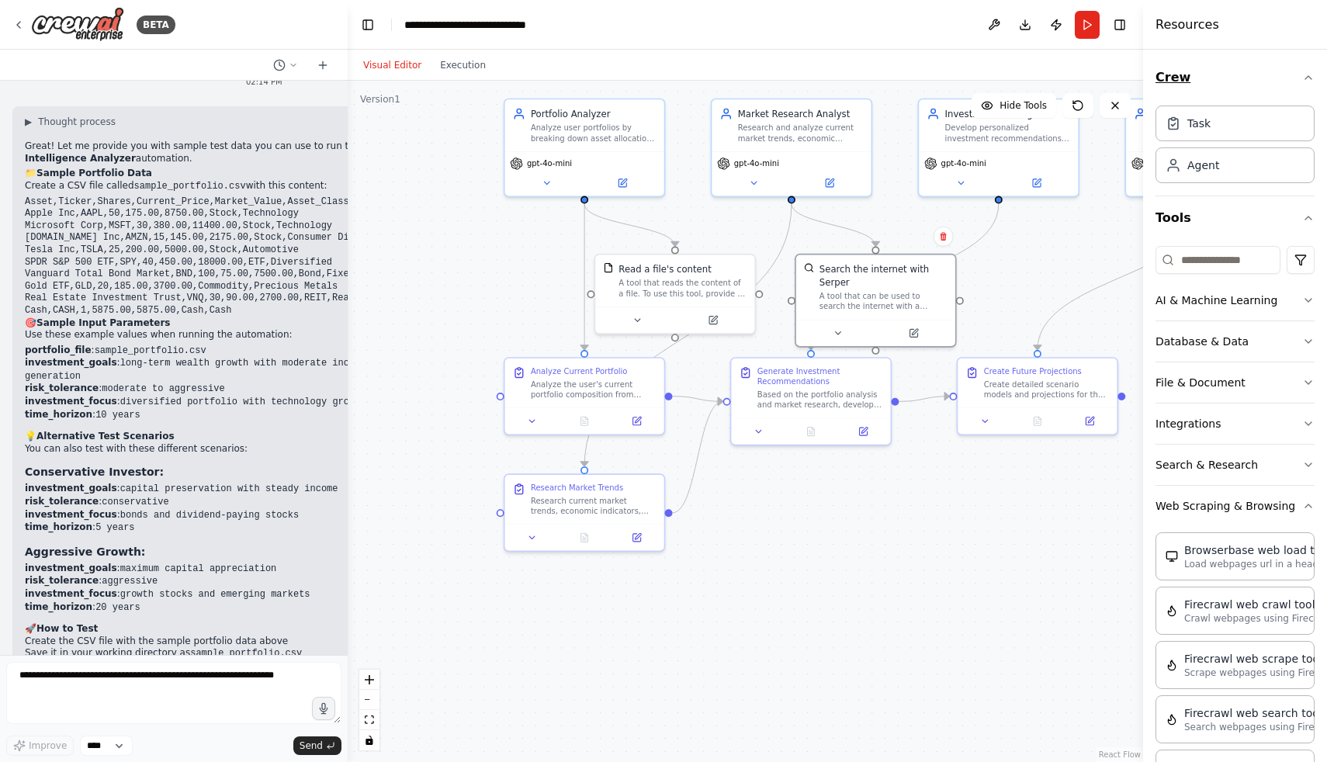
drag, startPoint x: 1107, startPoint y: 59, endPoint x: 1143, endPoint y: 61, distance: 36.6
click at [1143, 61] on div at bounding box center [1146, 381] width 6 height 762
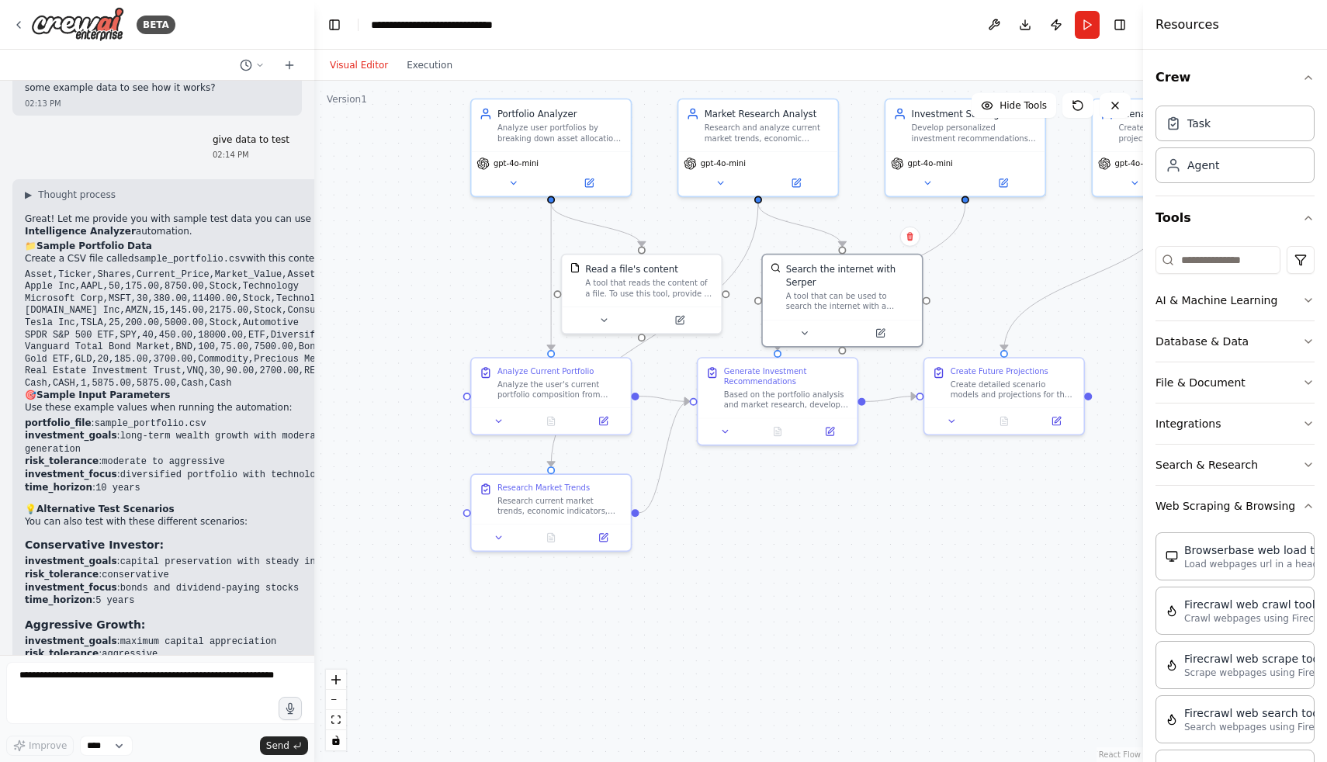
scroll to position [1838, 0]
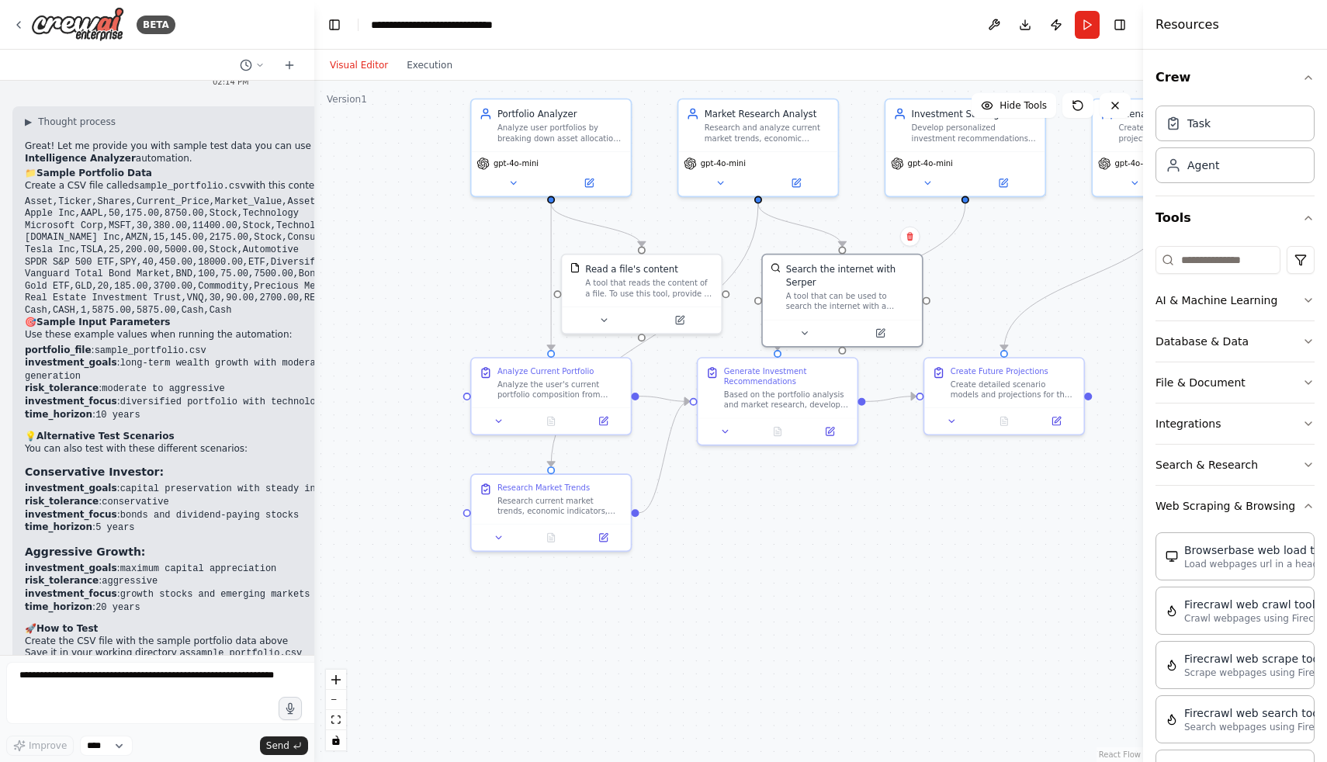
drag, startPoint x: 345, startPoint y: 40, endPoint x: 314, endPoint y: 41, distance: 30.3
click at [314, 41] on div "BETA build a website where user post his portfolio and anlyze the current trend…" at bounding box center [663, 381] width 1327 height 762
click at [309, 42] on div "BETA build a website where user post his portfolio and anlyze the current trend…" at bounding box center [663, 381] width 1327 height 762
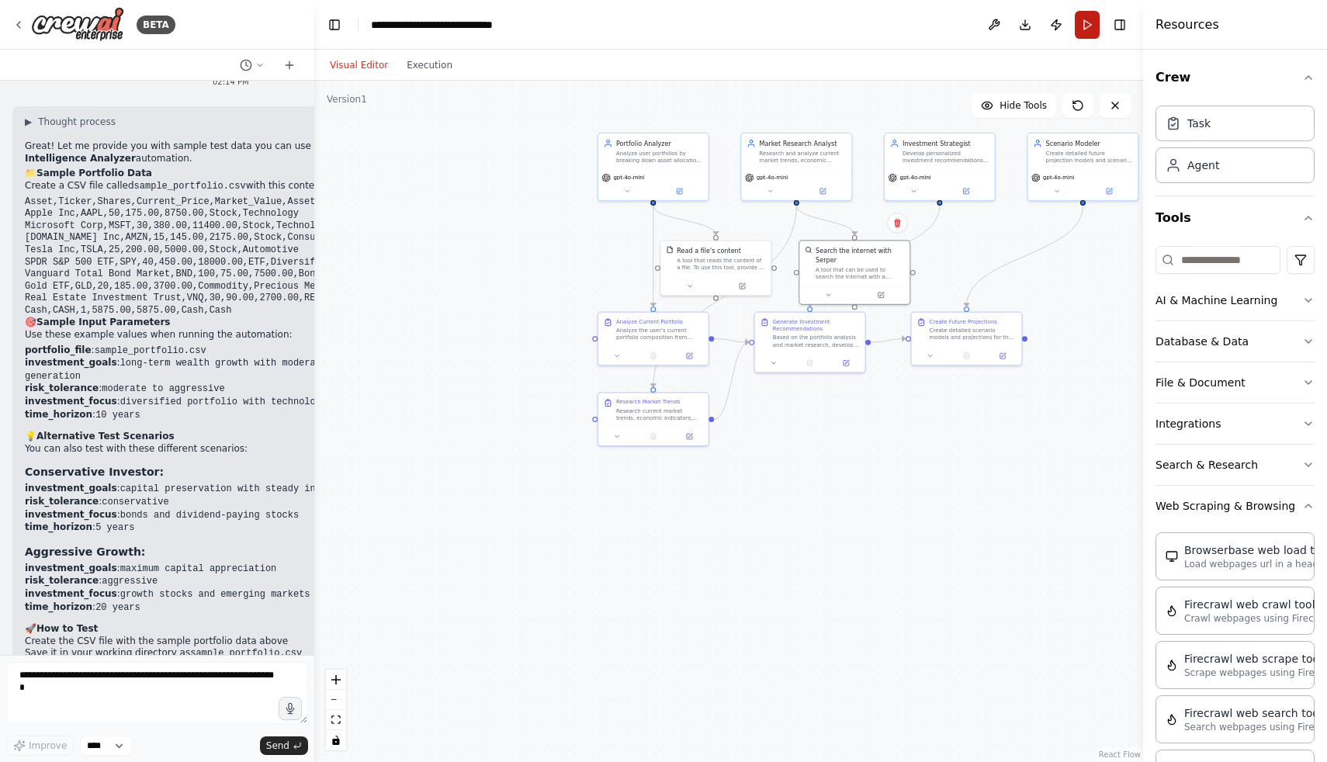
click at [1092, 27] on button "Run" at bounding box center [1087, 25] width 25 height 28
click at [1092, 27] on header "**********" at bounding box center [728, 25] width 829 height 50
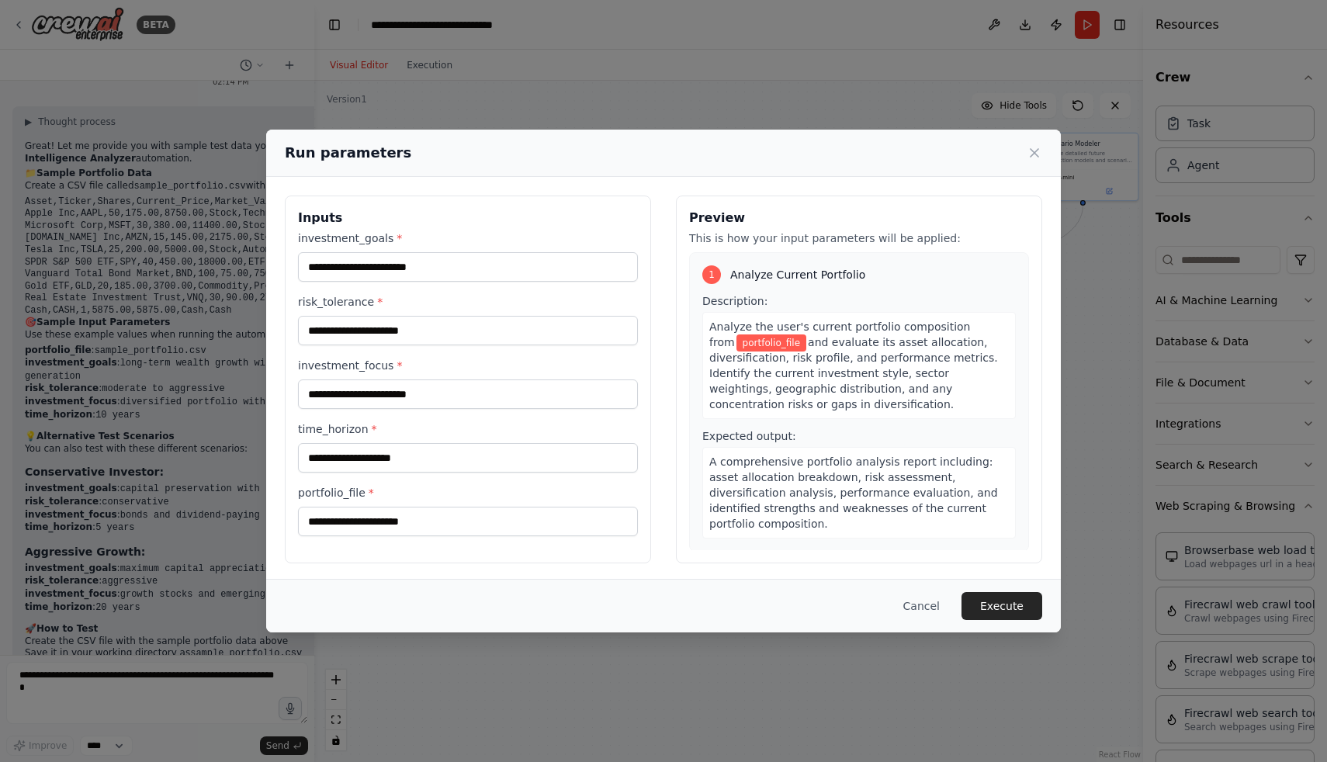
scroll to position [3, 0]
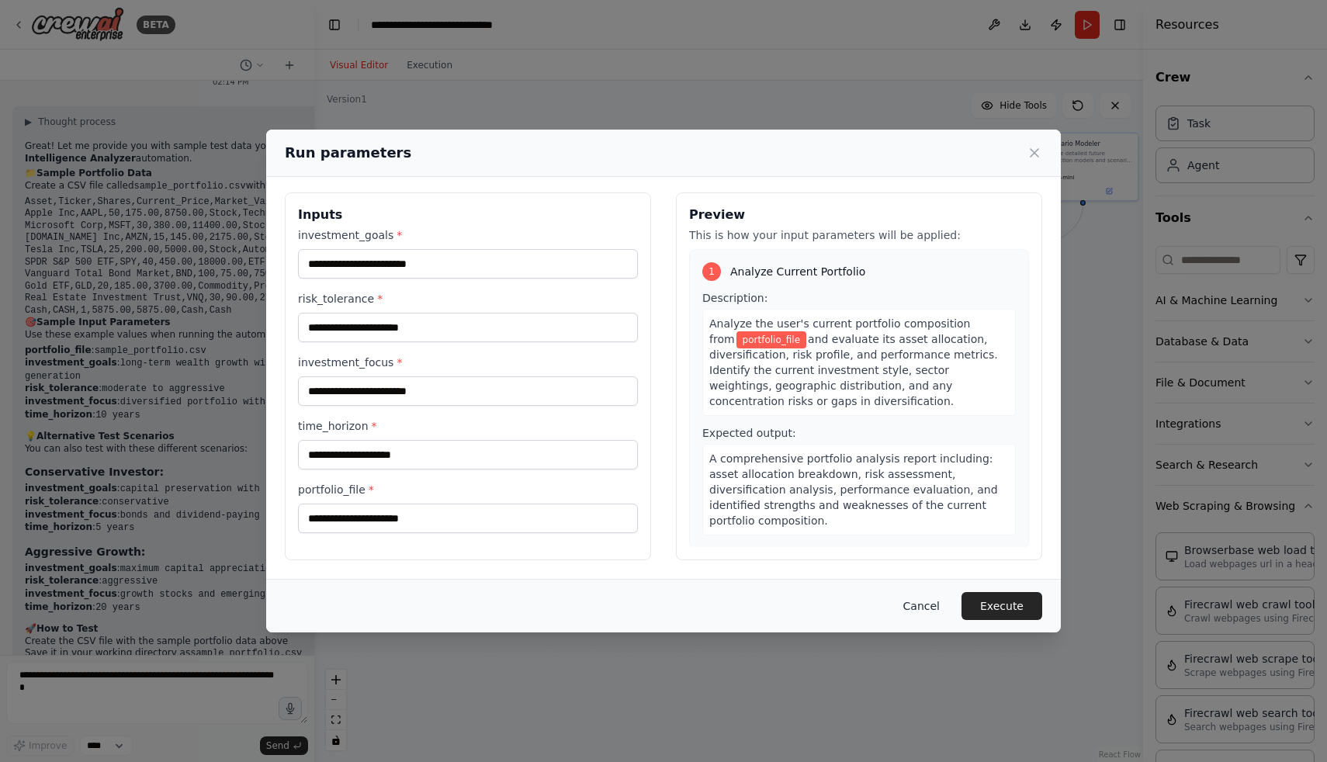
click at [934, 607] on button "Cancel" at bounding box center [921, 606] width 61 height 28
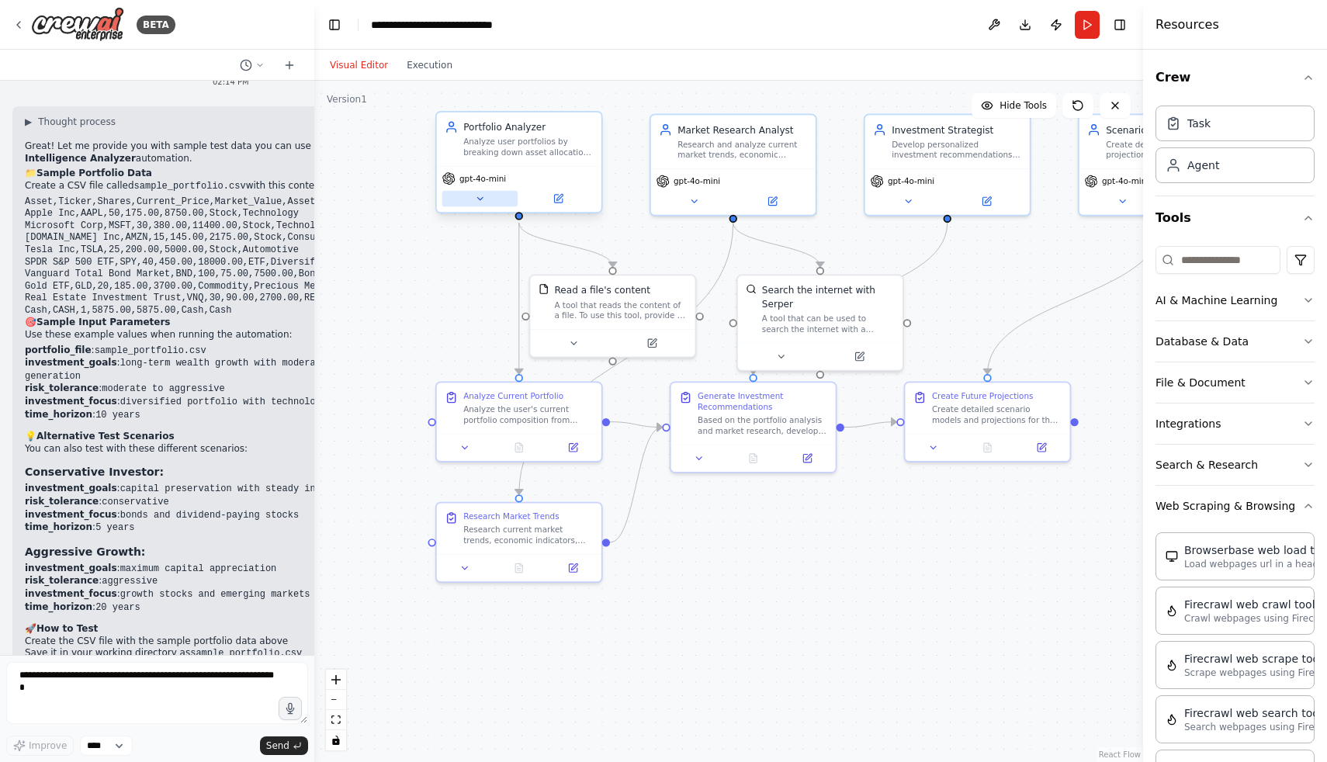
click at [483, 191] on button at bounding box center [479, 199] width 75 height 16
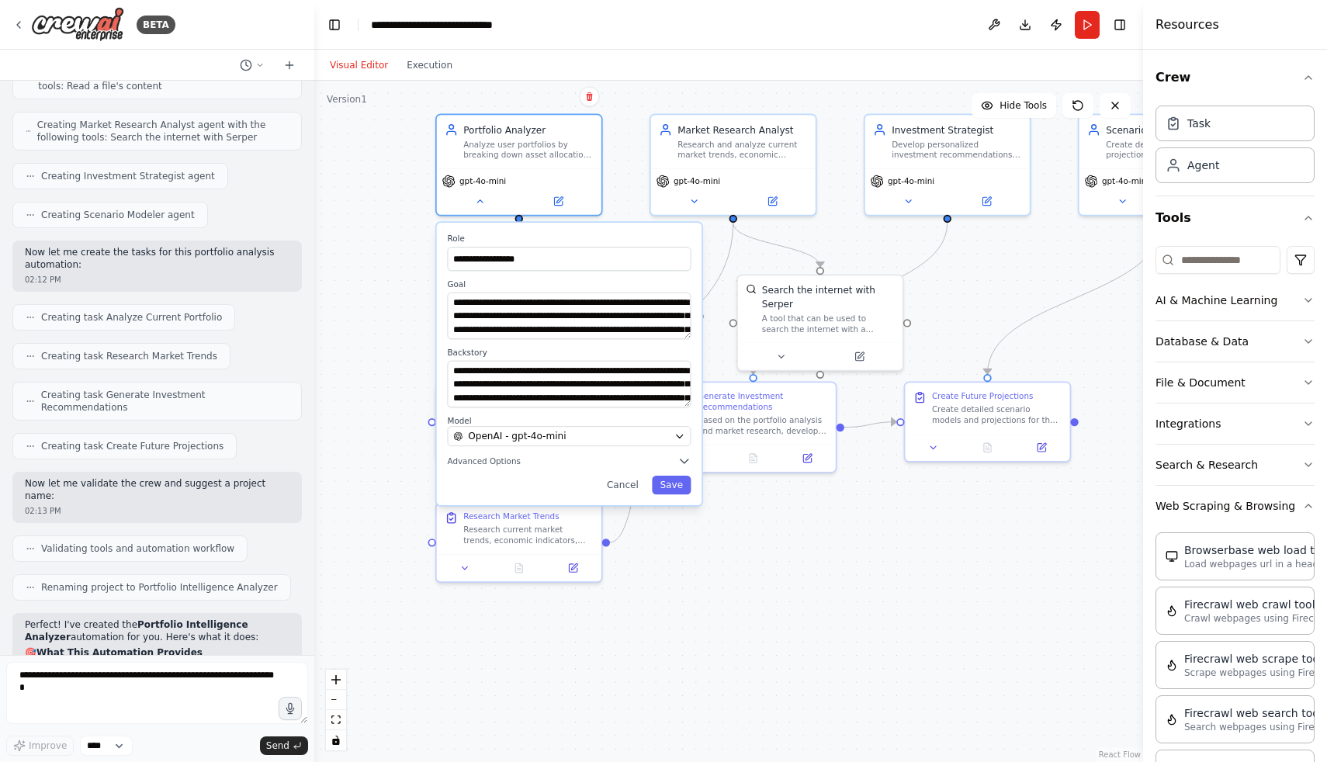
scroll to position [0, 0]
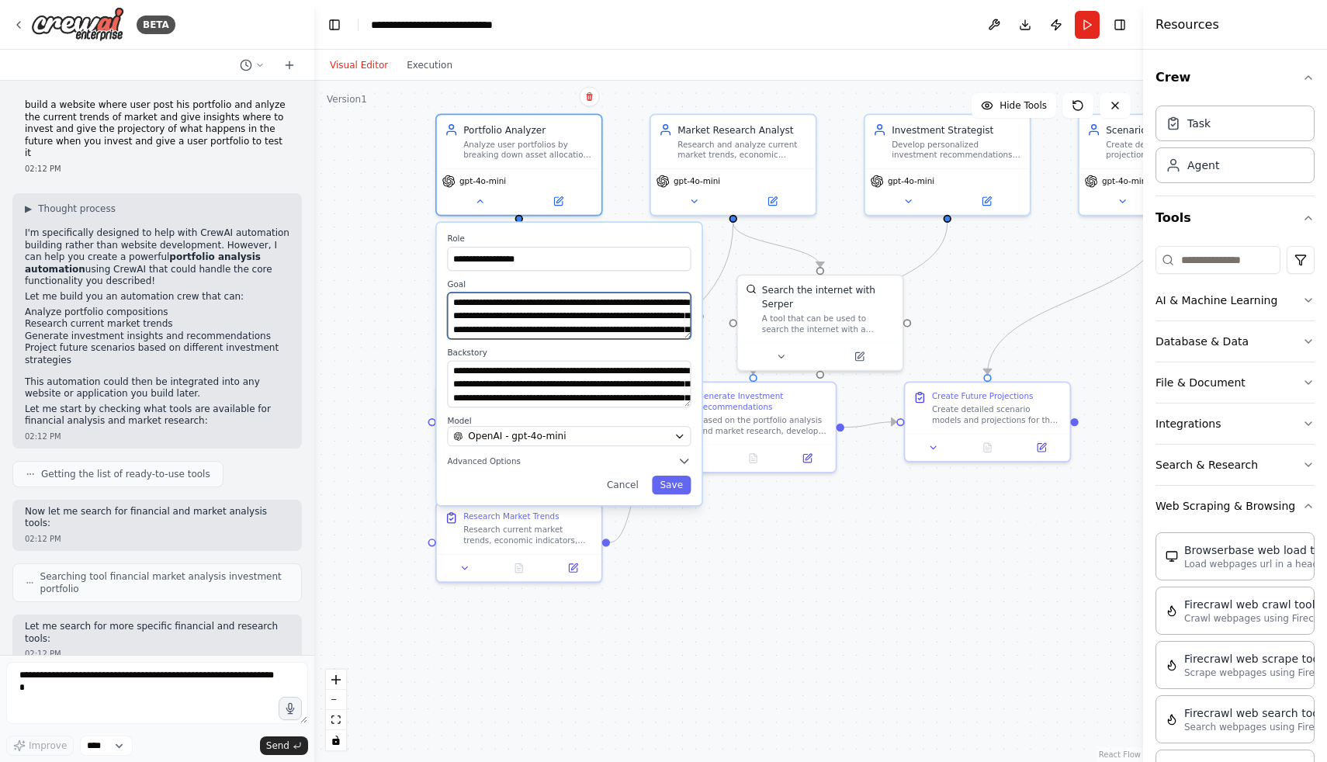
drag, startPoint x: 655, startPoint y: 330, endPoint x: 592, endPoint y: 332, distance: 62.9
click at [592, 332] on textarea "**********" at bounding box center [569, 316] width 244 height 47
click at [498, 462] on span "Advanced Options" at bounding box center [483, 461] width 73 height 11
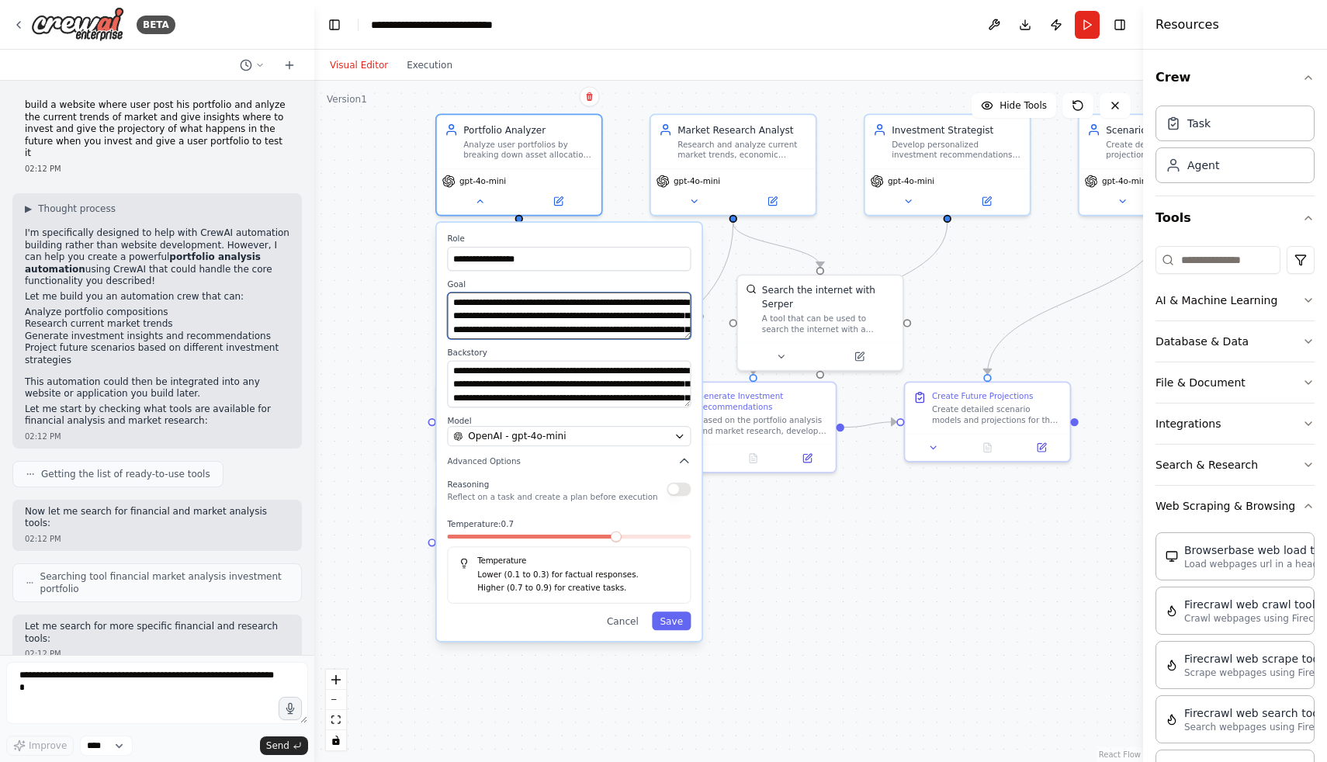
drag, startPoint x: 660, startPoint y: 323, endPoint x: 449, endPoint y: 306, distance: 211.0
click at [449, 305] on textarea "**********" at bounding box center [569, 316] width 244 height 47
type textarea "**********"
drag, startPoint x: 525, startPoint y: 327, endPoint x: 448, endPoint y: 298, distance: 82.8
click at [448, 298] on textarea "**********" at bounding box center [569, 316] width 244 height 47
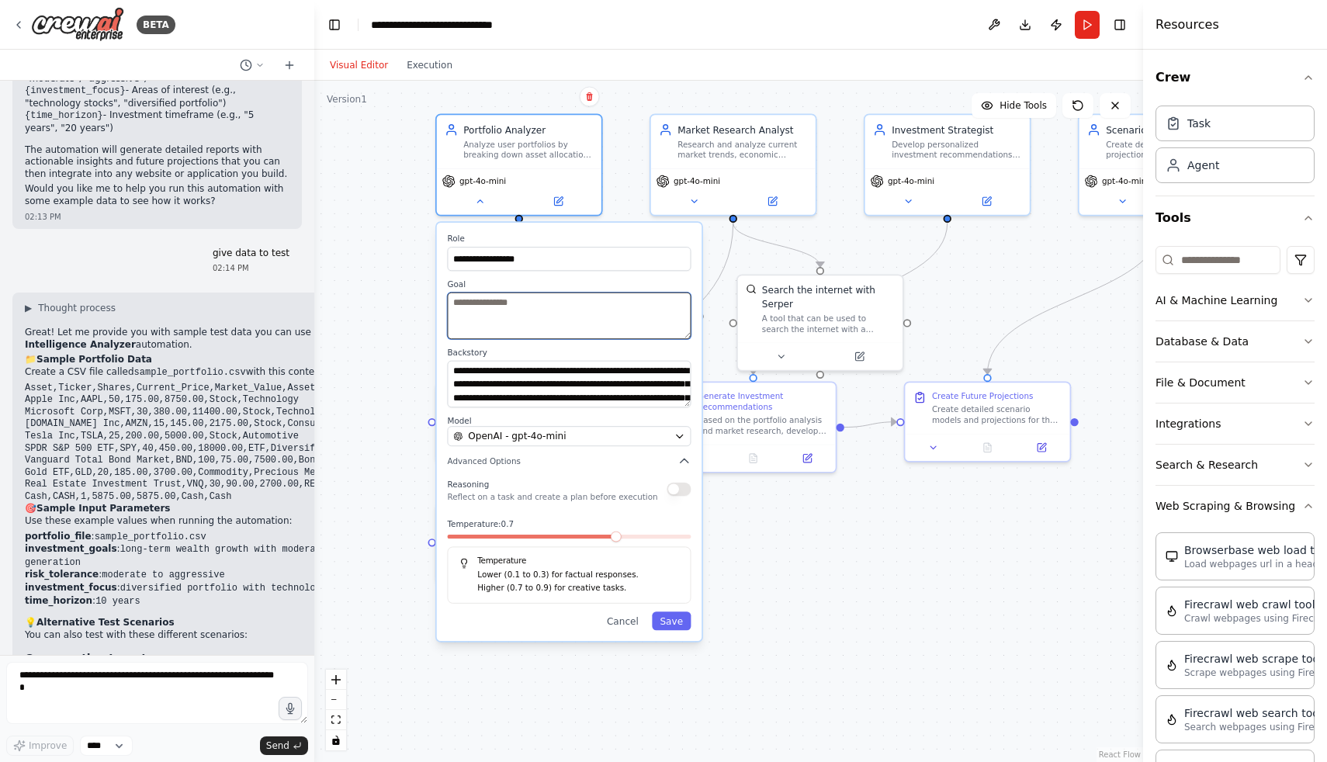
scroll to position [1659, 0]
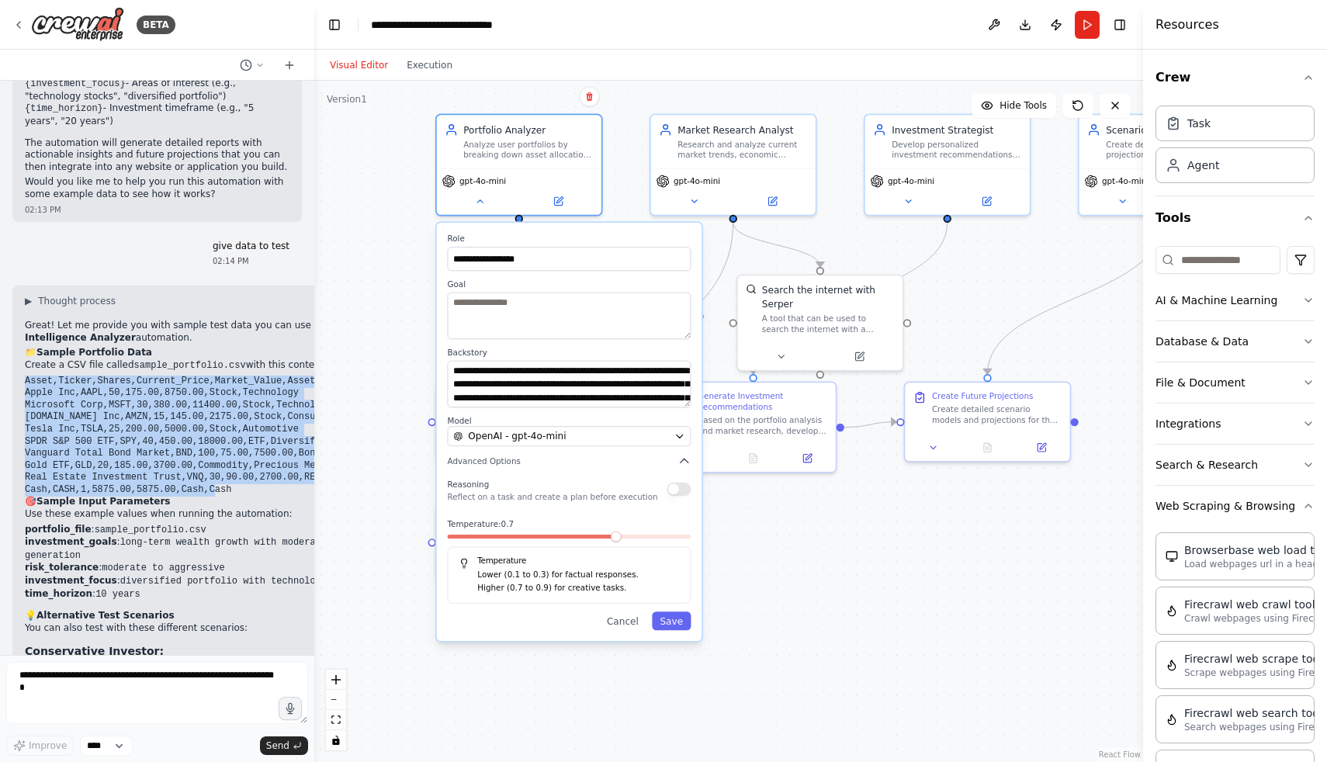
drag, startPoint x: 24, startPoint y: 353, endPoint x: 241, endPoint y: 459, distance: 241.6
click at [242, 459] on pre "Asset,Ticker,Shares,Current_Price,Market_Value,Asset_Class,Sector Apple Inc,AAP…" at bounding box center [218, 436] width 386 height 121
copy code "Asset,Ticker,Shares,Current_Price,Market_Value,Asset_Class,Sector Apple Inc,AAP…"
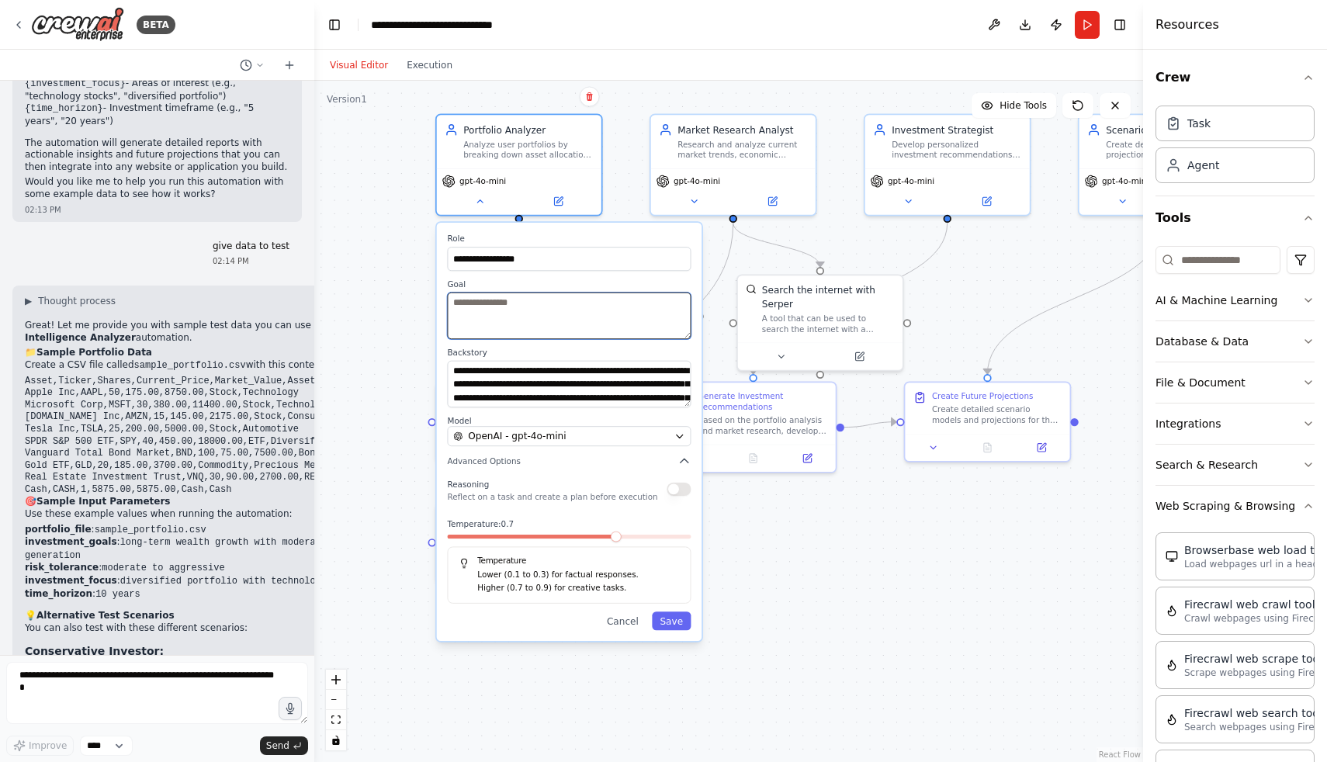
click at [481, 318] on textarea at bounding box center [569, 316] width 244 height 47
paste textarea "**********"
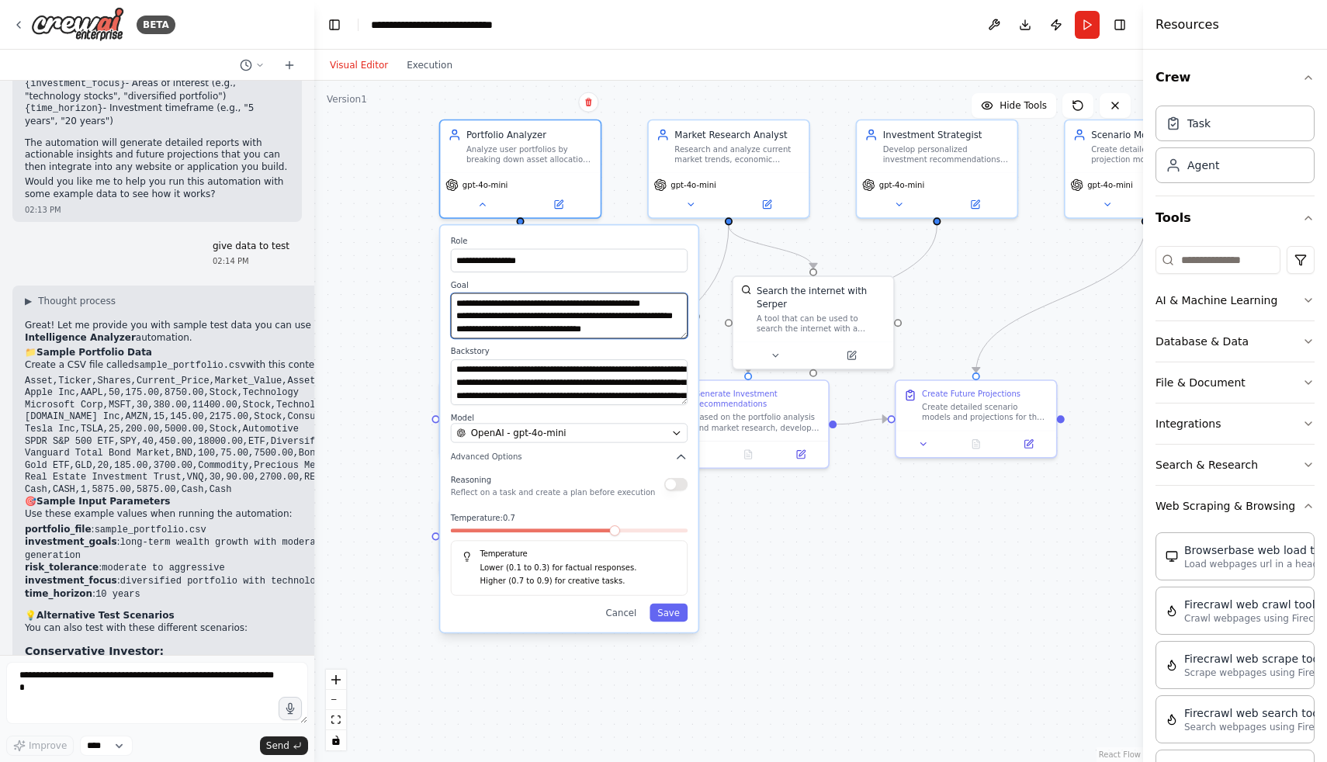
scroll to position [306, 0]
type textarea "**********"
click at [682, 619] on button "Save" at bounding box center [669, 613] width 38 height 18
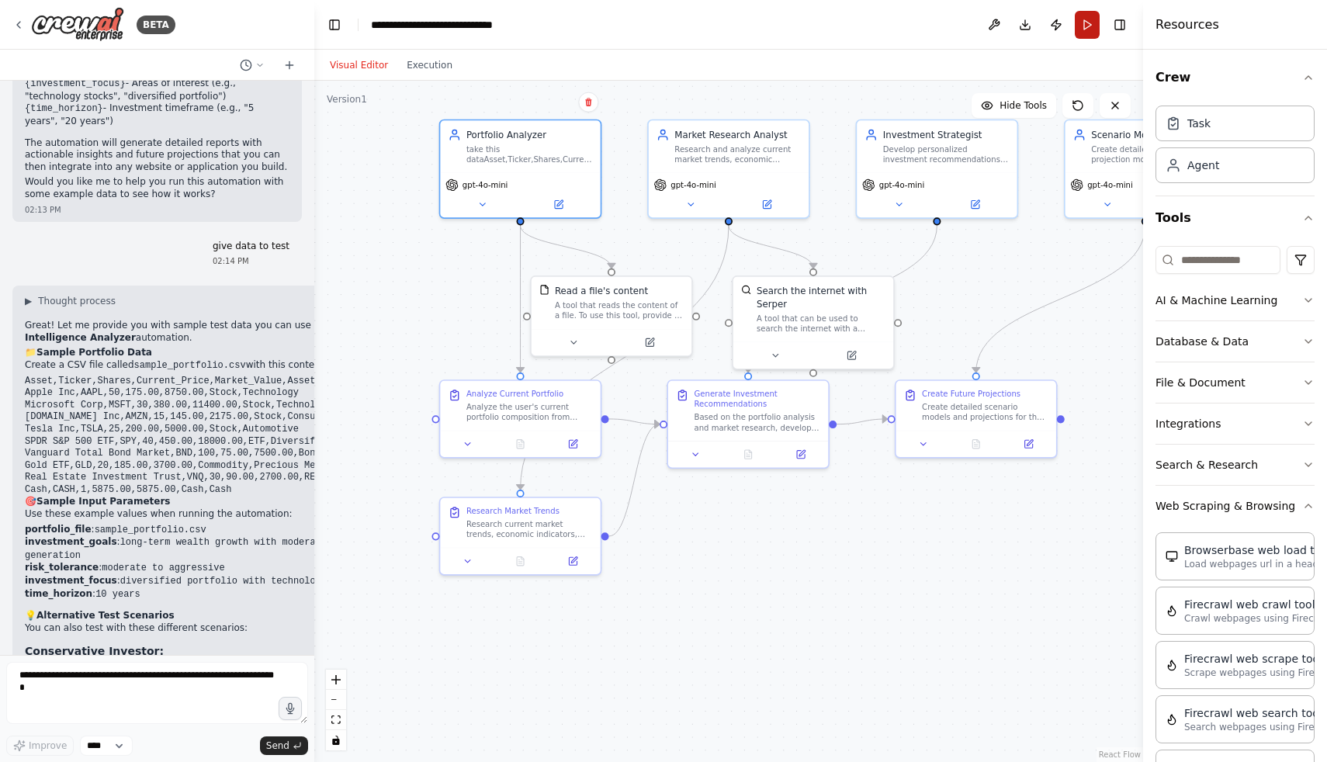
click at [1081, 27] on button "Run" at bounding box center [1087, 25] width 25 height 28
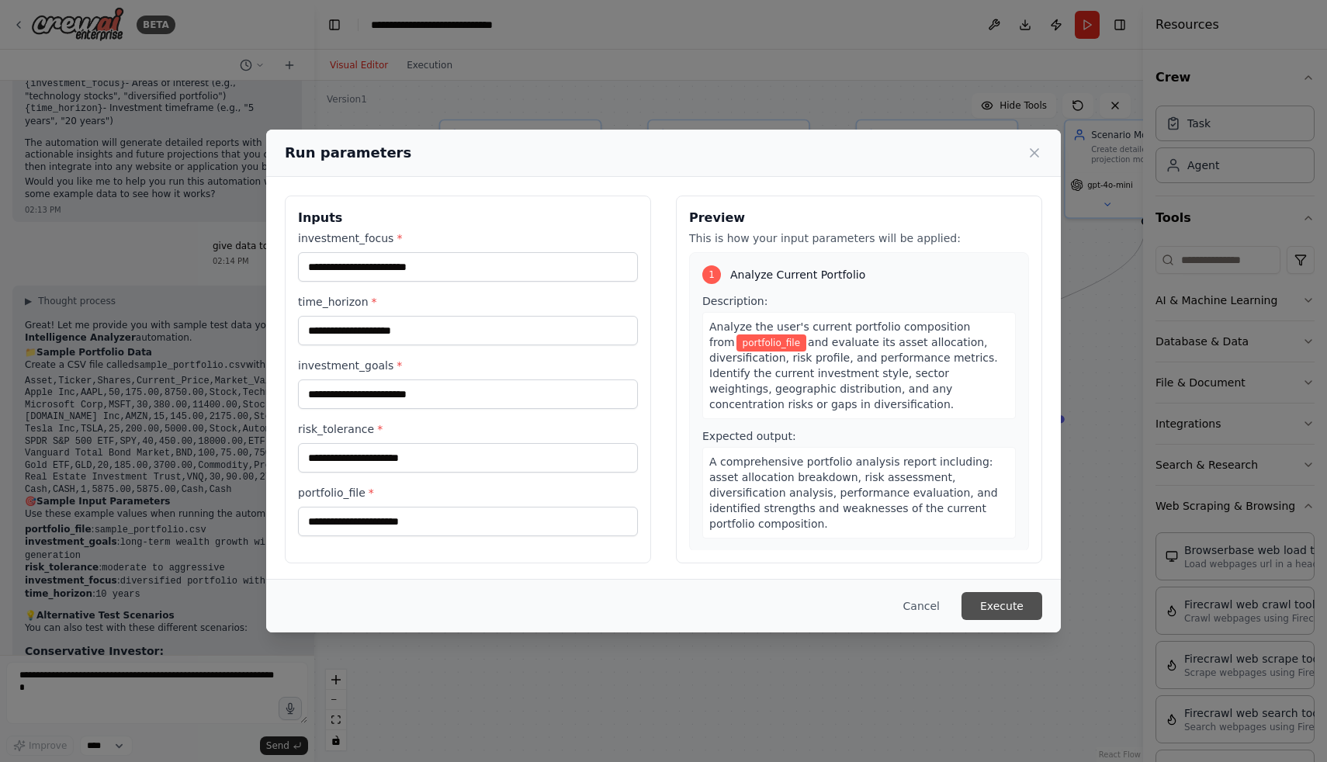
click at [970, 610] on button "Execute" at bounding box center [1002, 606] width 81 height 28
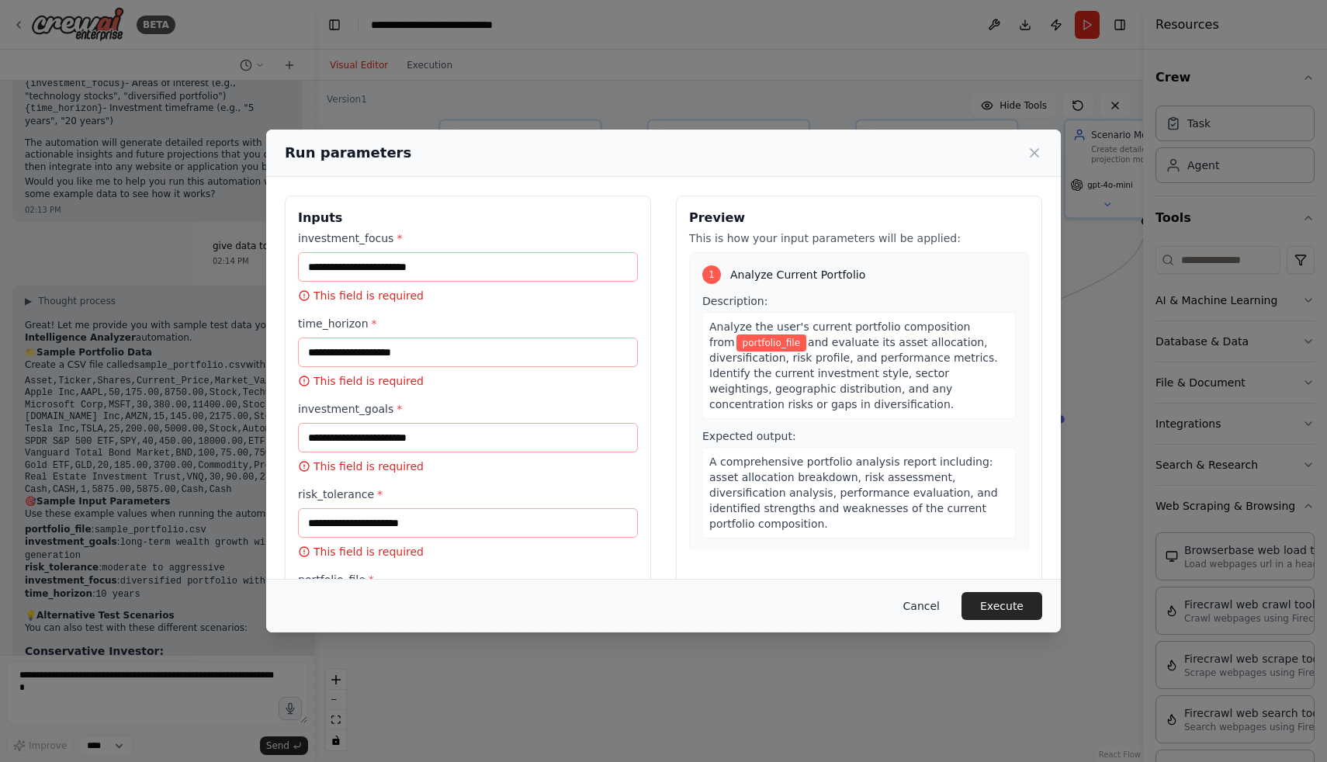
click at [907, 609] on button "Cancel" at bounding box center [921, 606] width 61 height 28
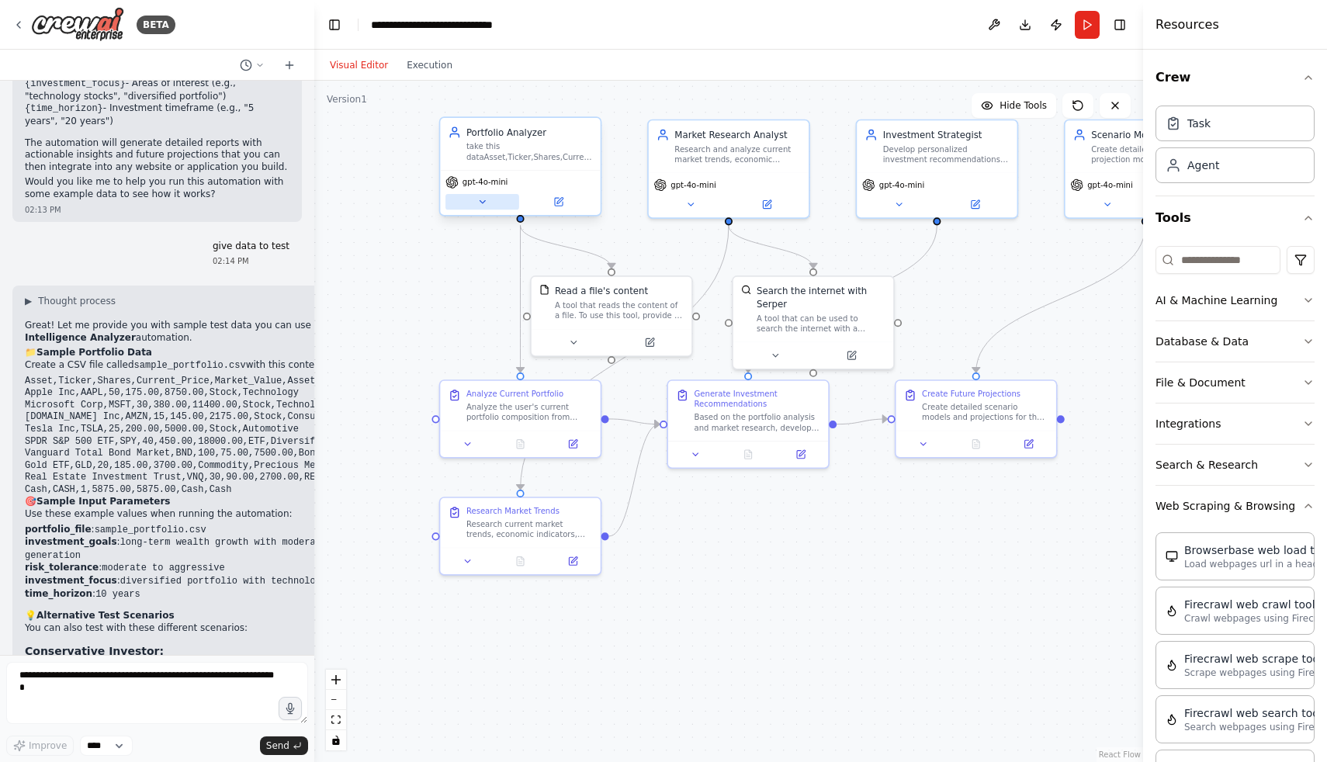
click at [483, 205] on icon at bounding box center [482, 201] width 10 height 10
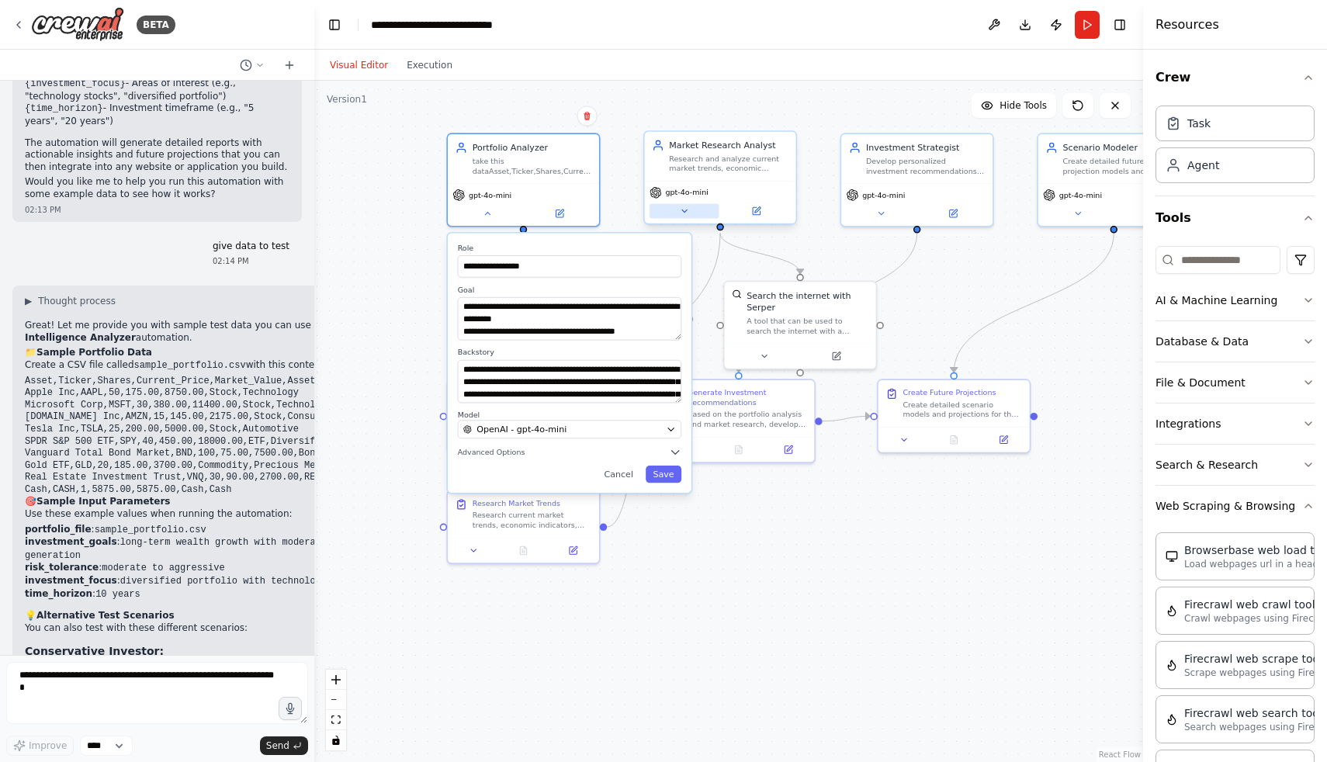
click at [689, 212] on icon at bounding box center [684, 211] width 10 height 10
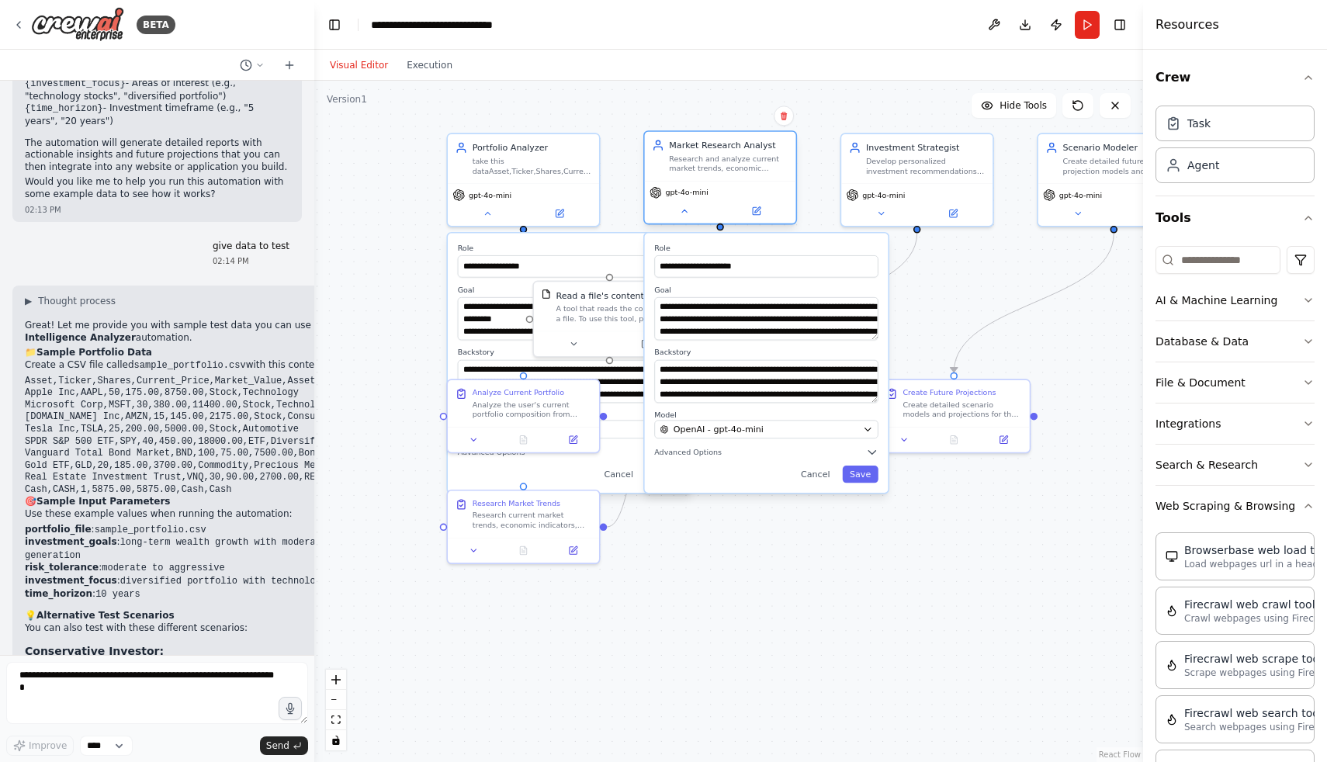
click at [678, 222] on div "gpt-4o-mini" at bounding box center [720, 202] width 151 height 43
click at [681, 212] on icon at bounding box center [684, 211] width 10 height 10
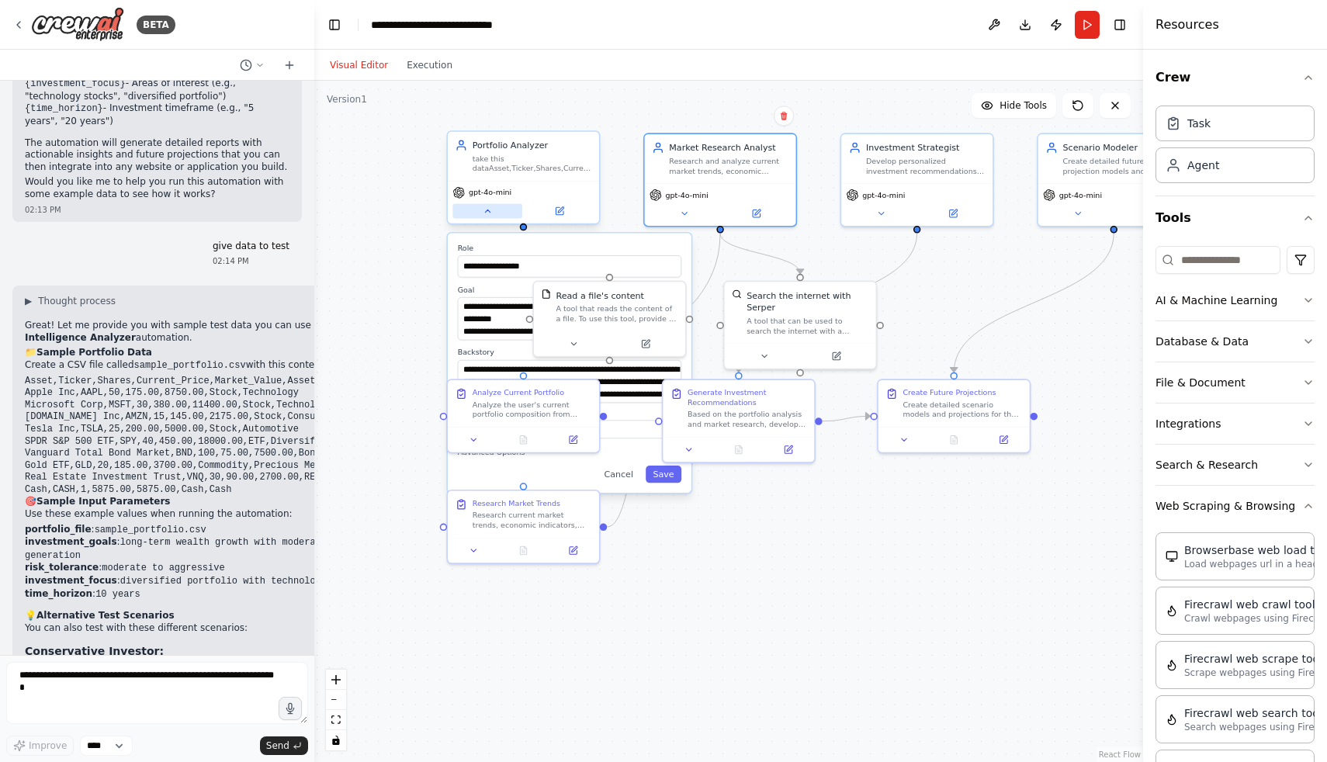
click at [491, 214] on icon at bounding box center [488, 211] width 10 height 10
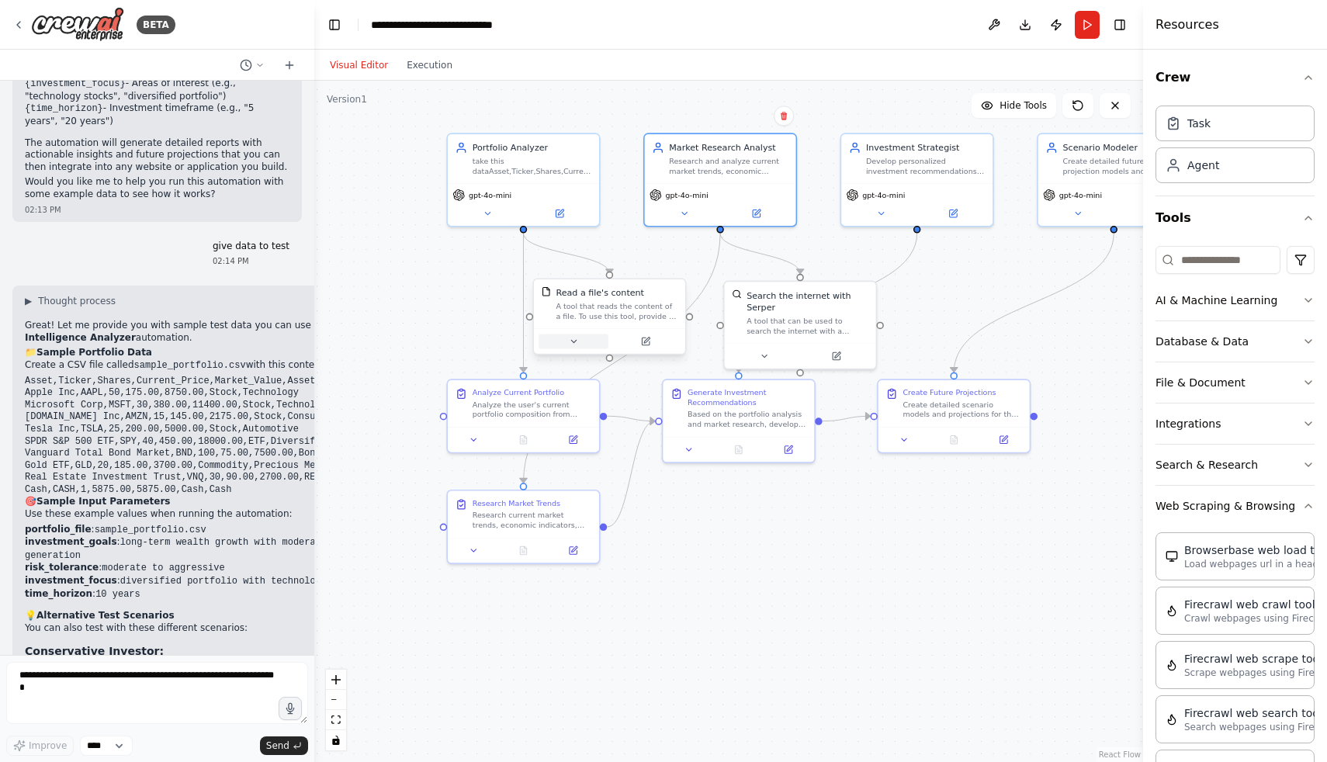
click at [578, 348] on button at bounding box center [574, 341] width 70 height 15
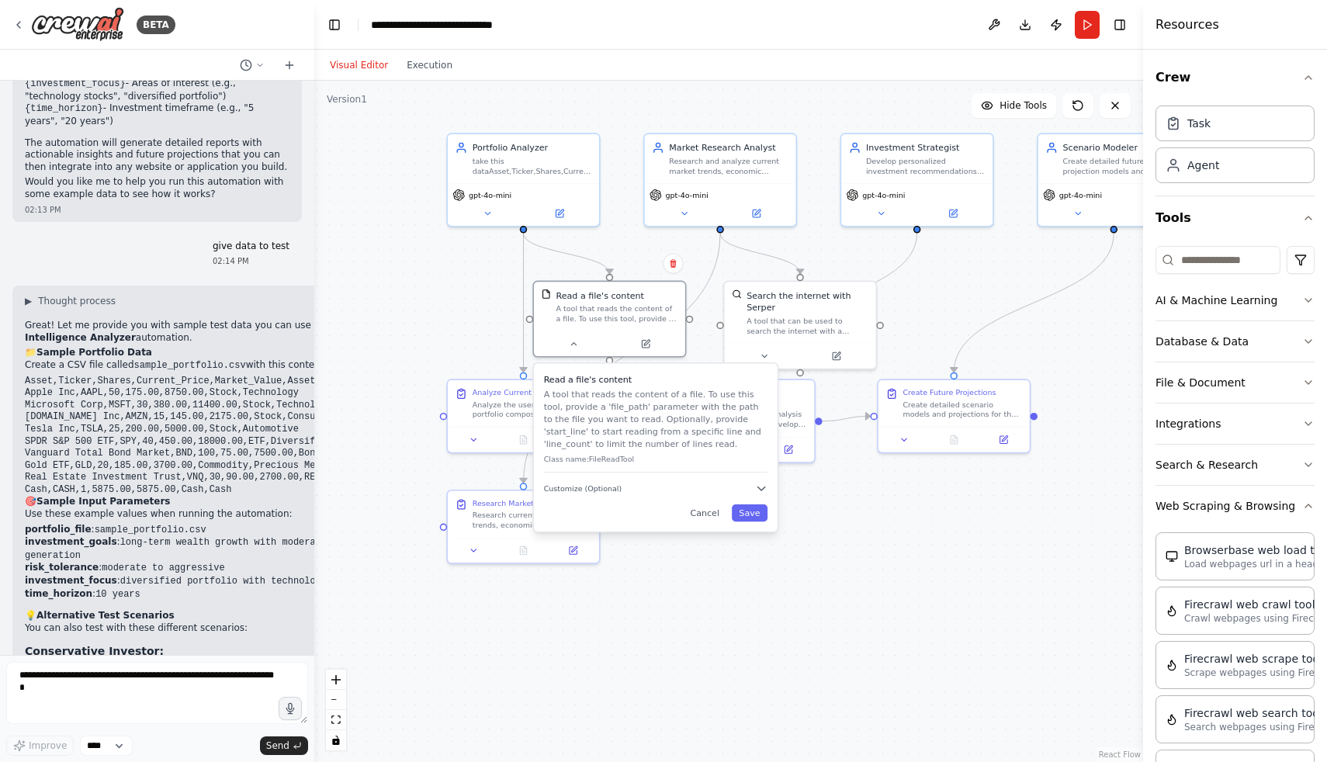
click at [626, 469] on div "Read a file's content A tool that reads the content of a file. To use this tool…" at bounding box center [656, 422] width 224 height 99
click at [630, 492] on button "Customize (Optional)" at bounding box center [656, 488] width 224 height 12
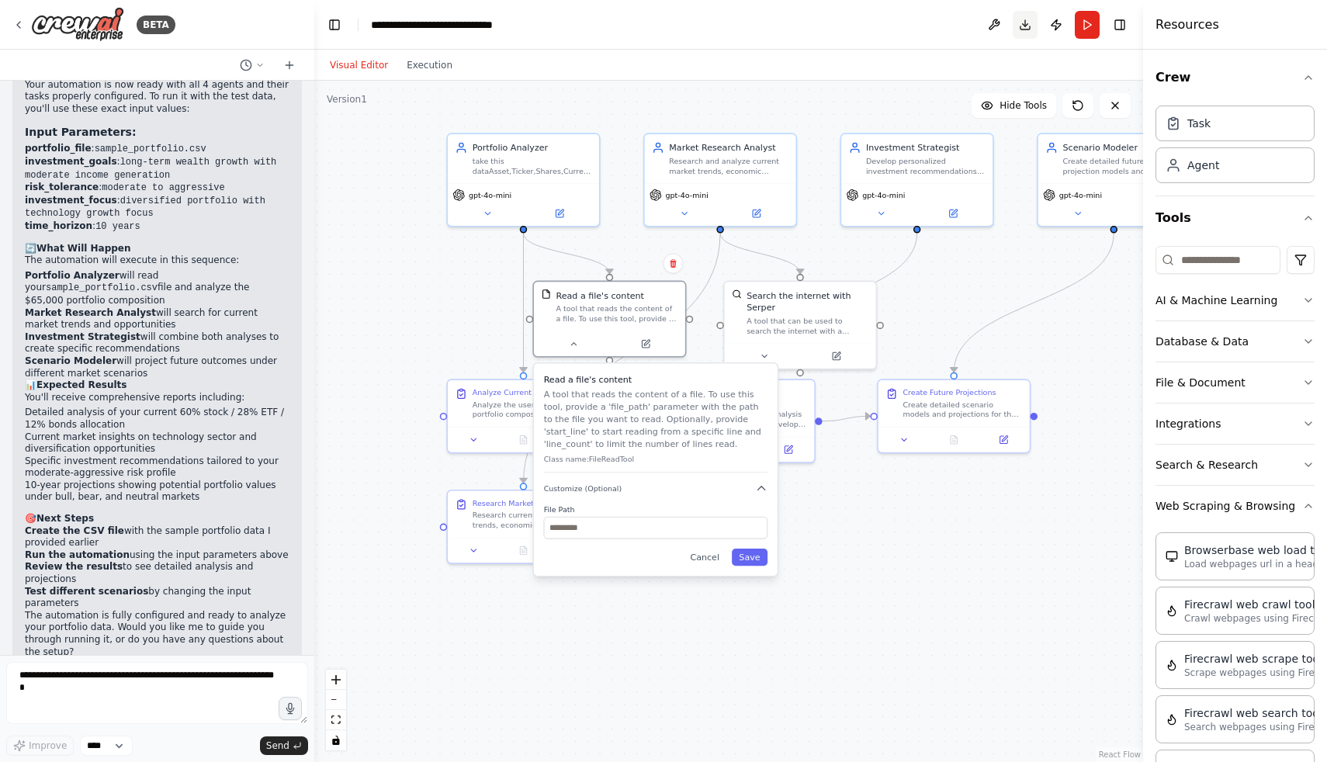
click at [1033, 24] on button "Download" at bounding box center [1025, 25] width 25 height 28
click at [1197, 159] on div "Agent" at bounding box center [1204, 165] width 32 height 16
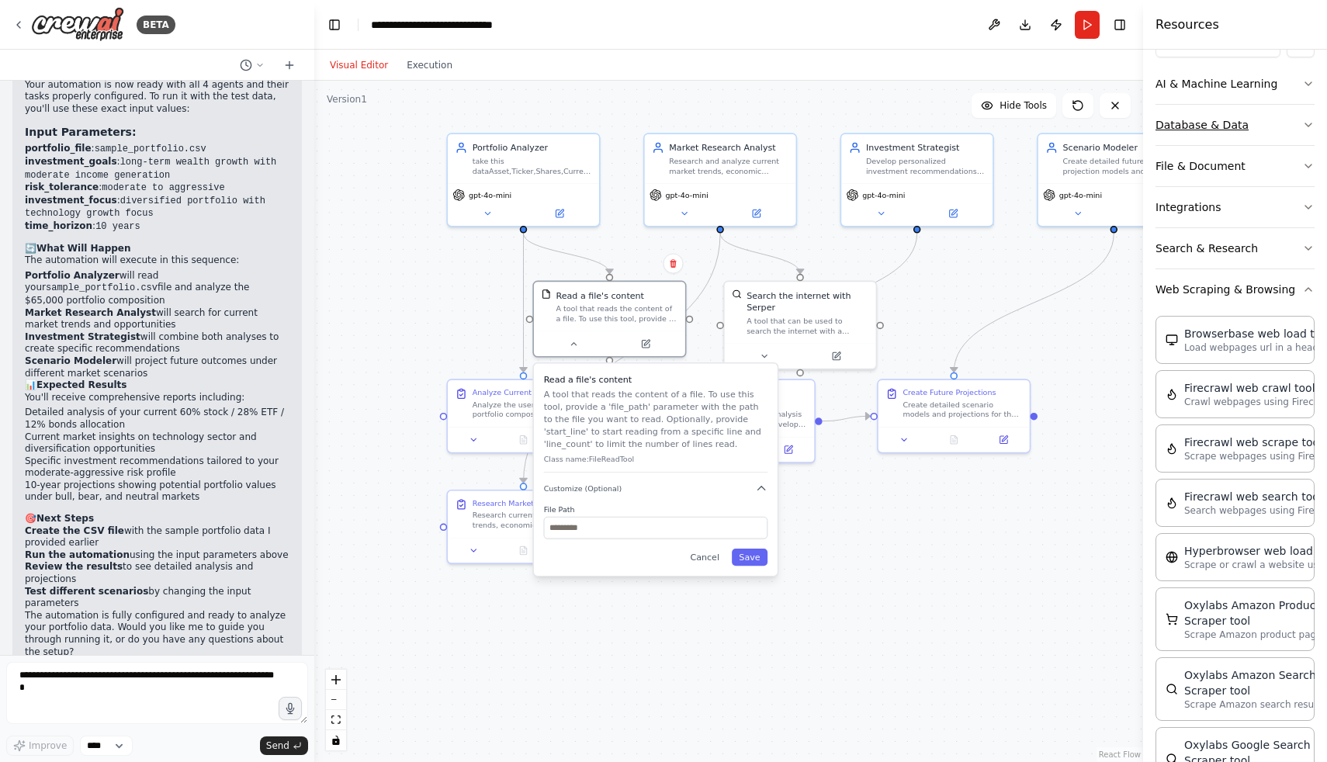
scroll to position [213, 0]
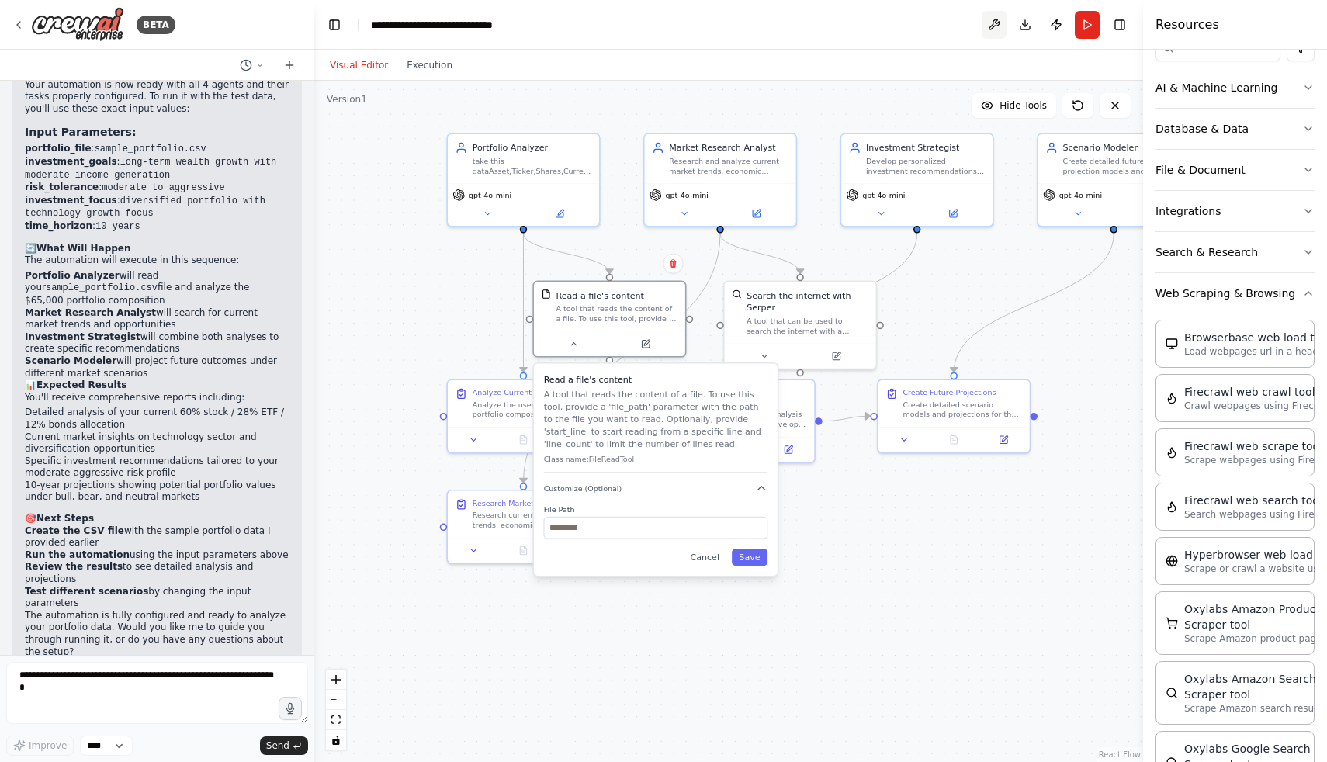
click at [993, 27] on button at bounding box center [994, 25] width 25 height 28
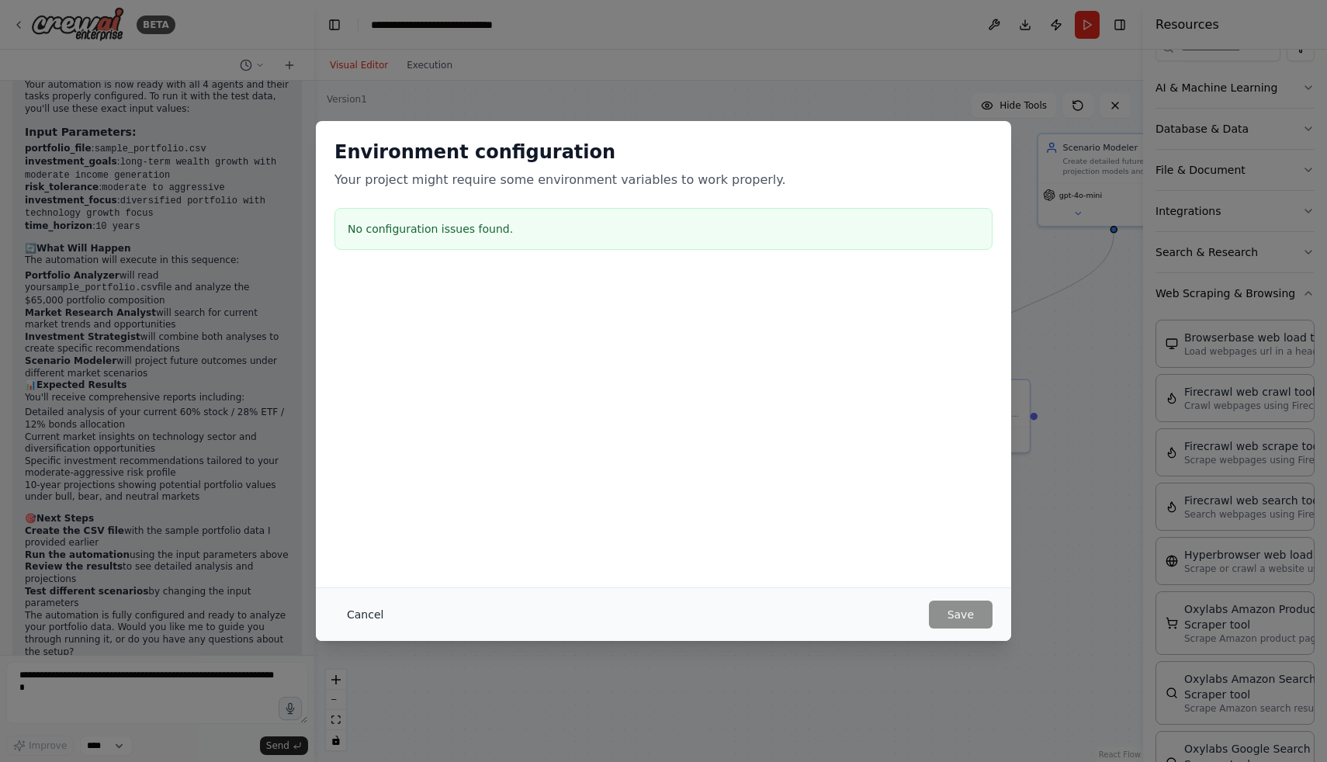
click at [354, 622] on button "Cancel" at bounding box center [365, 615] width 61 height 28
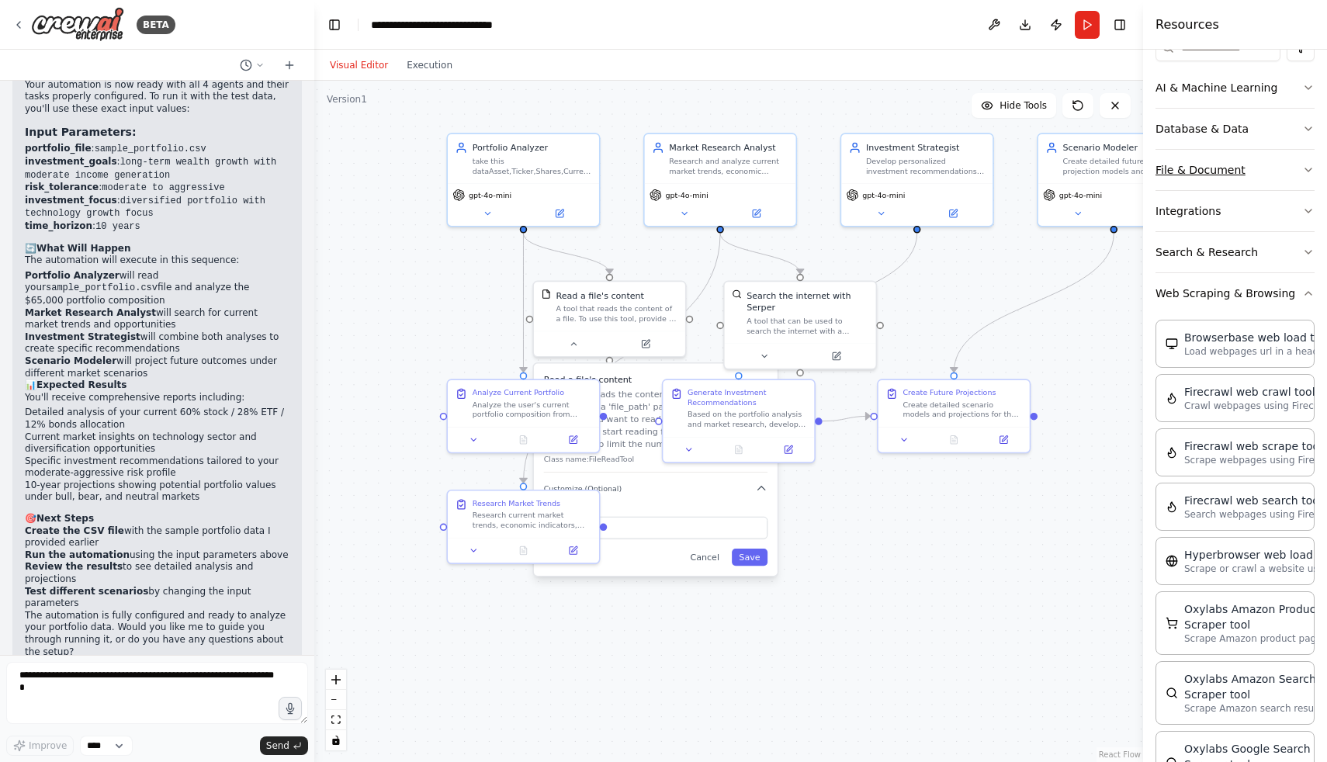
click at [1184, 179] on button "File & Document" at bounding box center [1235, 170] width 159 height 40
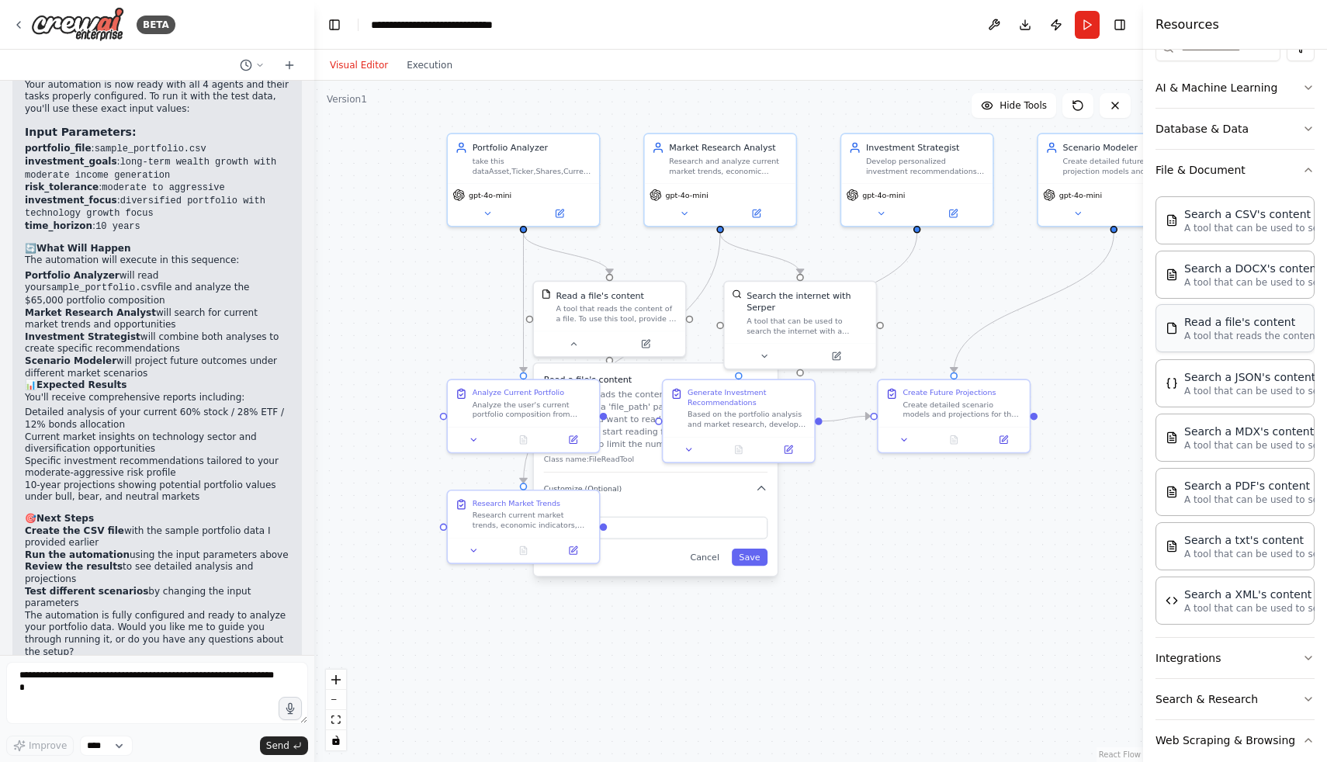
click at [1188, 324] on div "Read a file's content" at bounding box center [1269, 322] width 171 height 16
click at [1202, 327] on div "Read a file's content" at bounding box center [1269, 322] width 171 height 16
click at [1236, 340] on p "A tool that reads the content of a file. To use this tool, provide a 'file_path…" at bounding box center [1269, 336] width 171 height 12
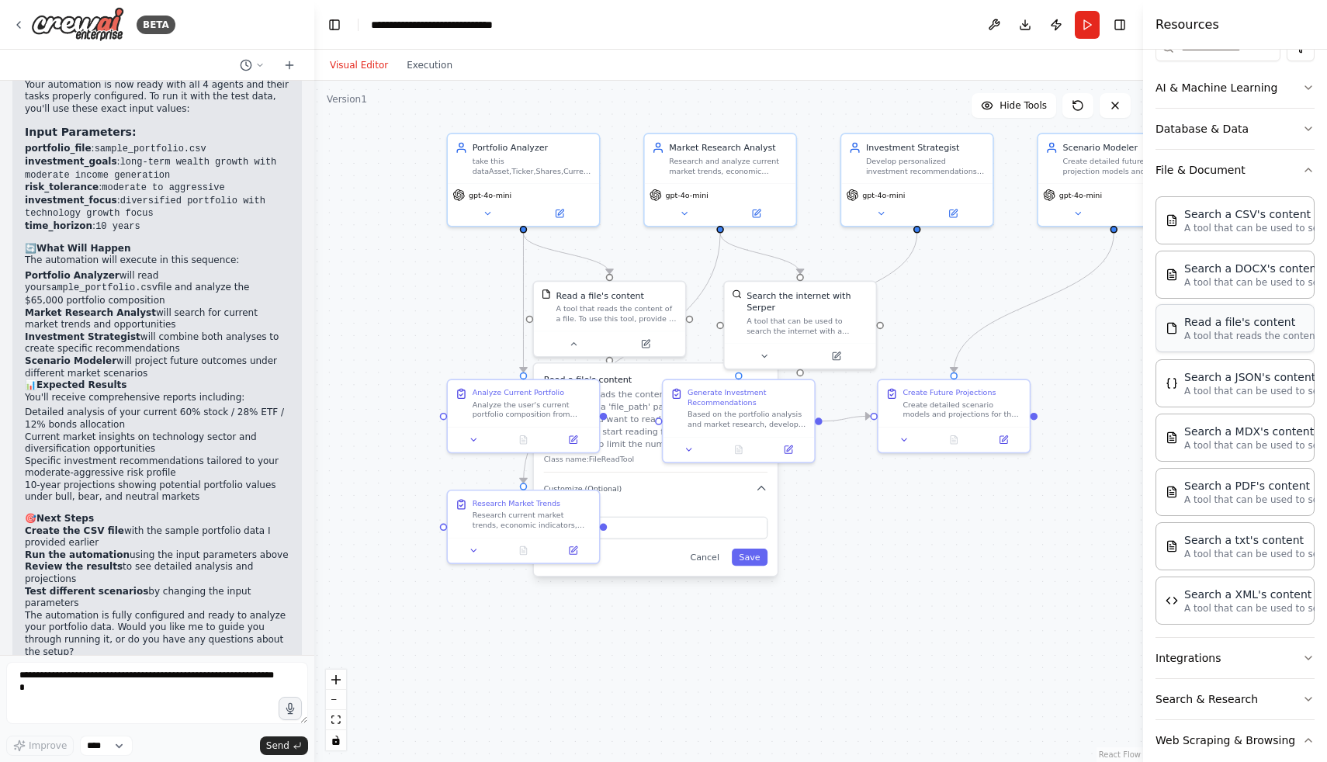
click at [1236, 340] on p "A tool that reads the content of a file. To use this tool, provide a 'file_path…" at bounding box center [1269, 336] width 171 height 12
drag, startPoint x: 1146, startPoint y: 314, endPoint x: 1056, endPoint y: 327, distance: 91.7
click at [1056, 327] on div "BETA build a website where user post his portfolio and anlyze the current trend…" at bounding box center [663, 381] width 1327 height 762
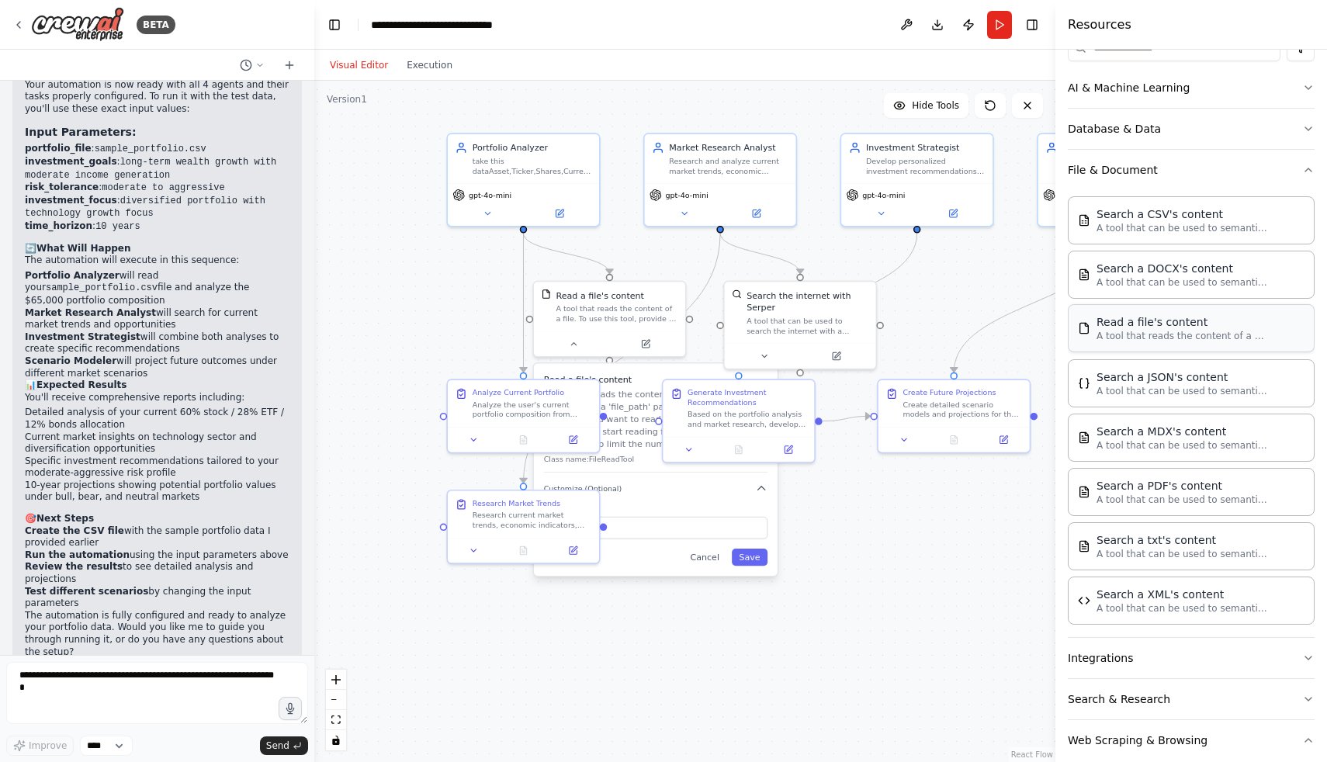
click at [1149, 330] on p "A tool that reads the content of a file. To use this tool, provide a 'file_path…" at bounding box center [1182, 336] width 171 height 12
click at [1220, 182] on button "File & Document" at bounding box center [1191, 170] width 247 height 40
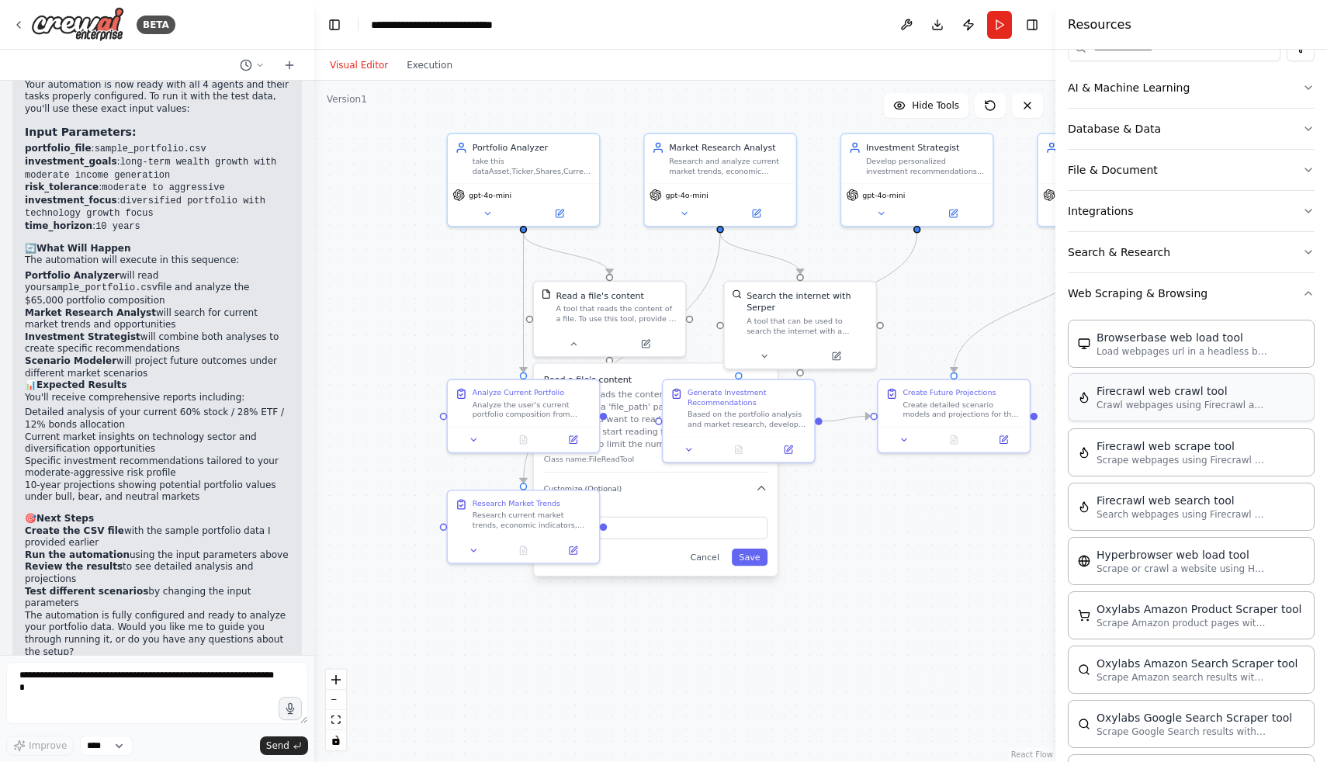
scroll to position [0, 0]
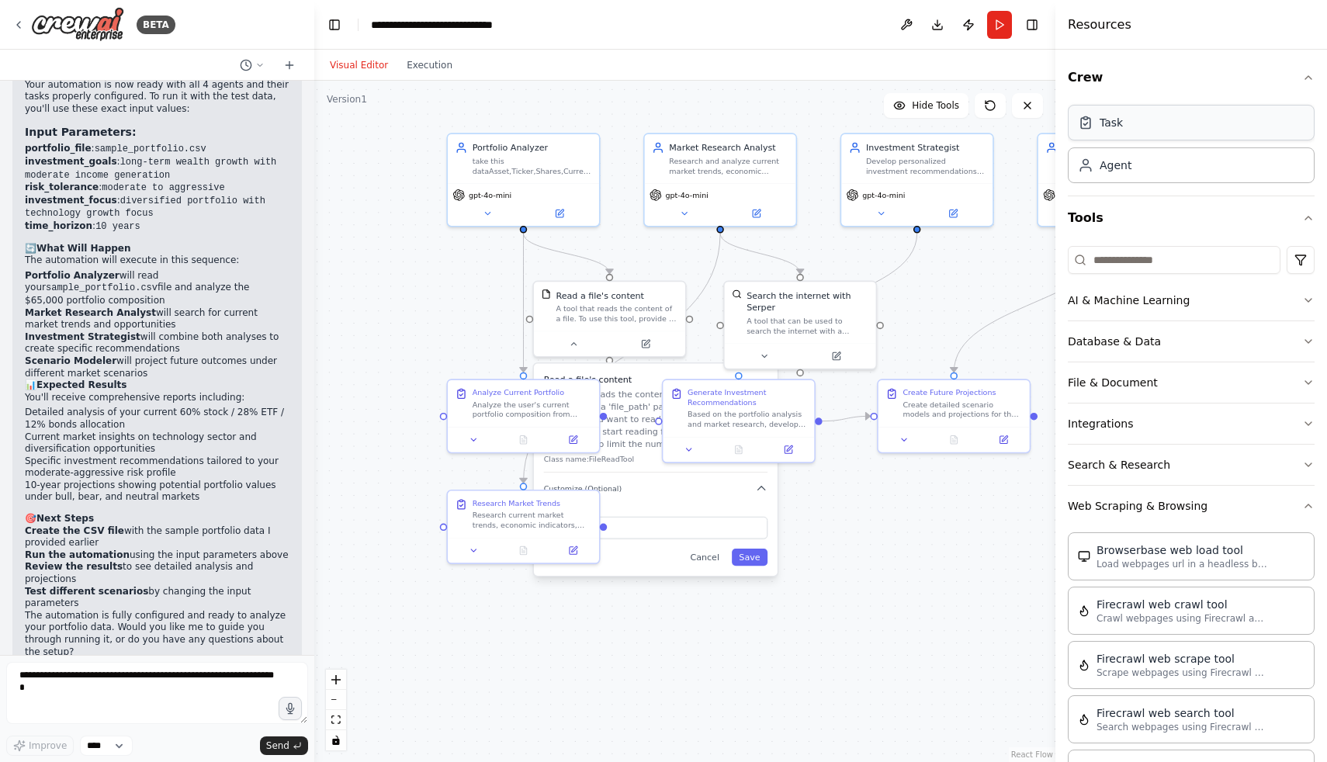
click at [1182, 123] on div "Task" at bounding box center [1191, 123] width 247 height 36
click at [1177, 127] on div "Task" at bounding box center [1191, 123] width 247 height 36
click at [1273, 73] on button "Crew" at bounding box center [1191, 77] width 247 height 43
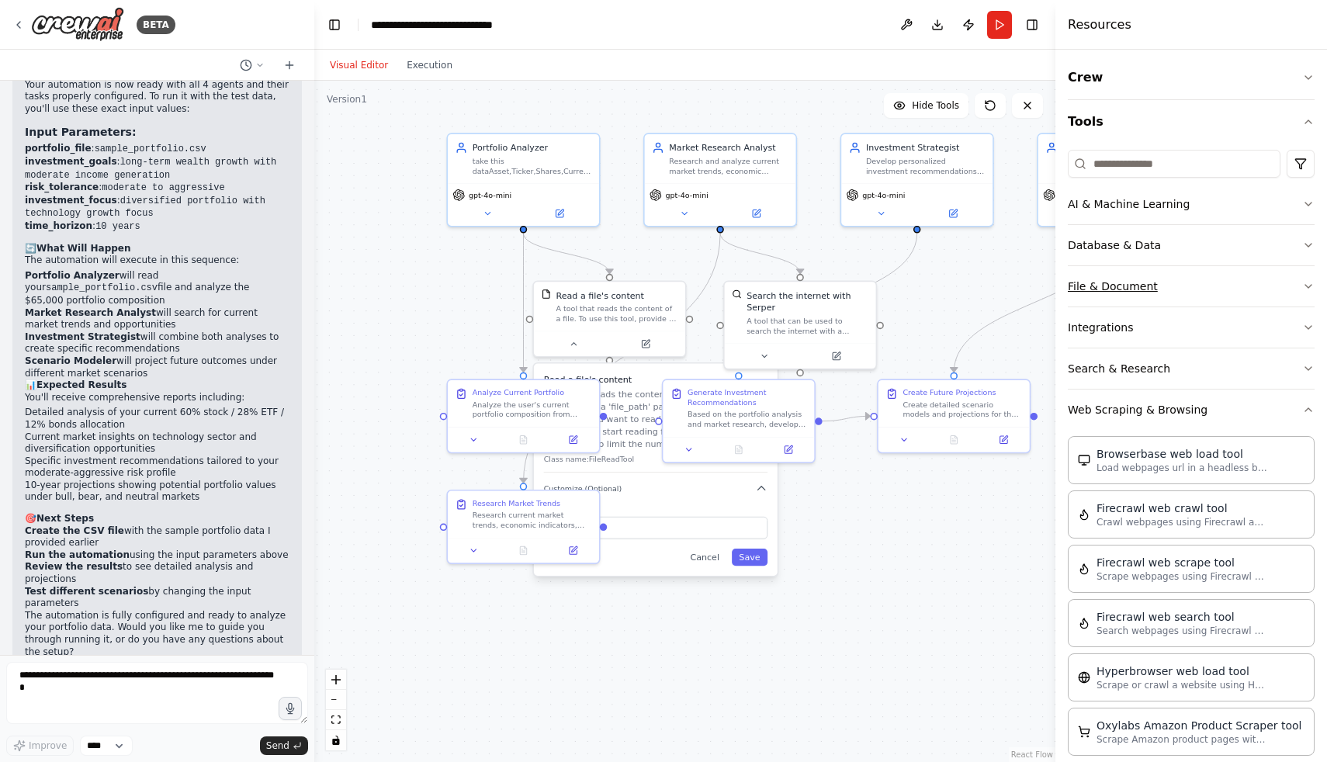
click at [1216, 287] on button "File & Document" at bounding box center [1191, 286] width 247 height 40
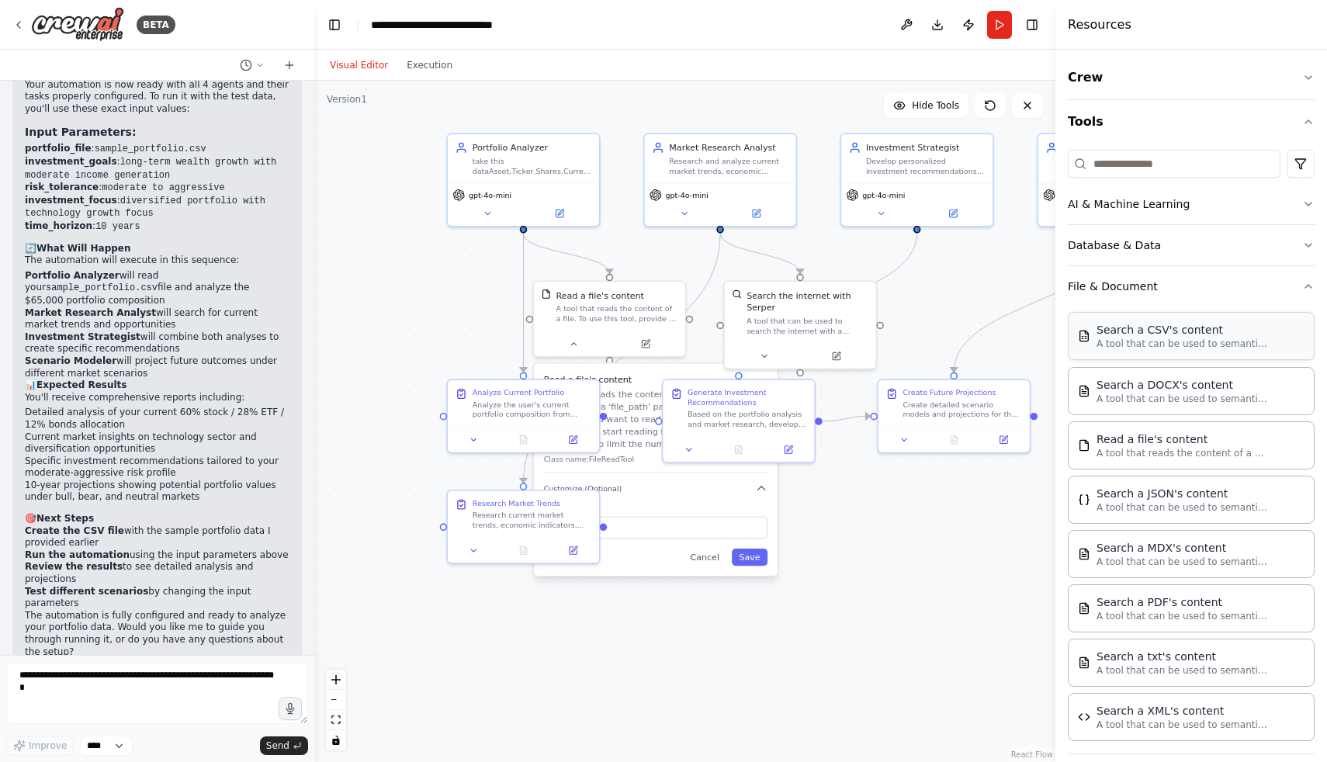
click at [1206, 330] on div "Search a CSV's content" at bounding box center [1182, 330] width 171 height 16
click at [706, 564] on button "Cancel" at bounding box center [705, 557] width 44 height 17
click at [706, 564] on div ".deletable-edge-delete-btn { width: 20px; height: 20px; border: 0px solid #ffff…" at bounding box center [684, 422] width 741 height 682
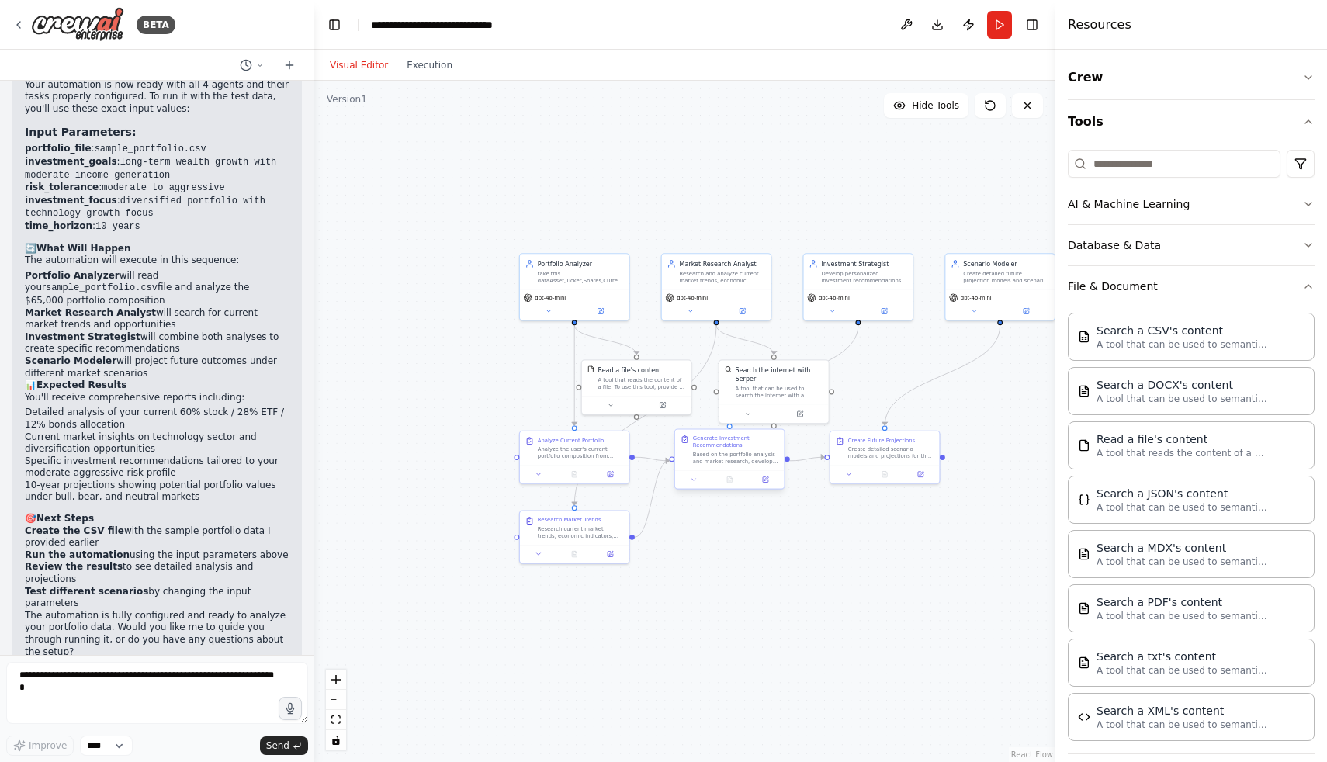
click at [732, 487] on div at bounding box center [729, 479] width 109 height 18
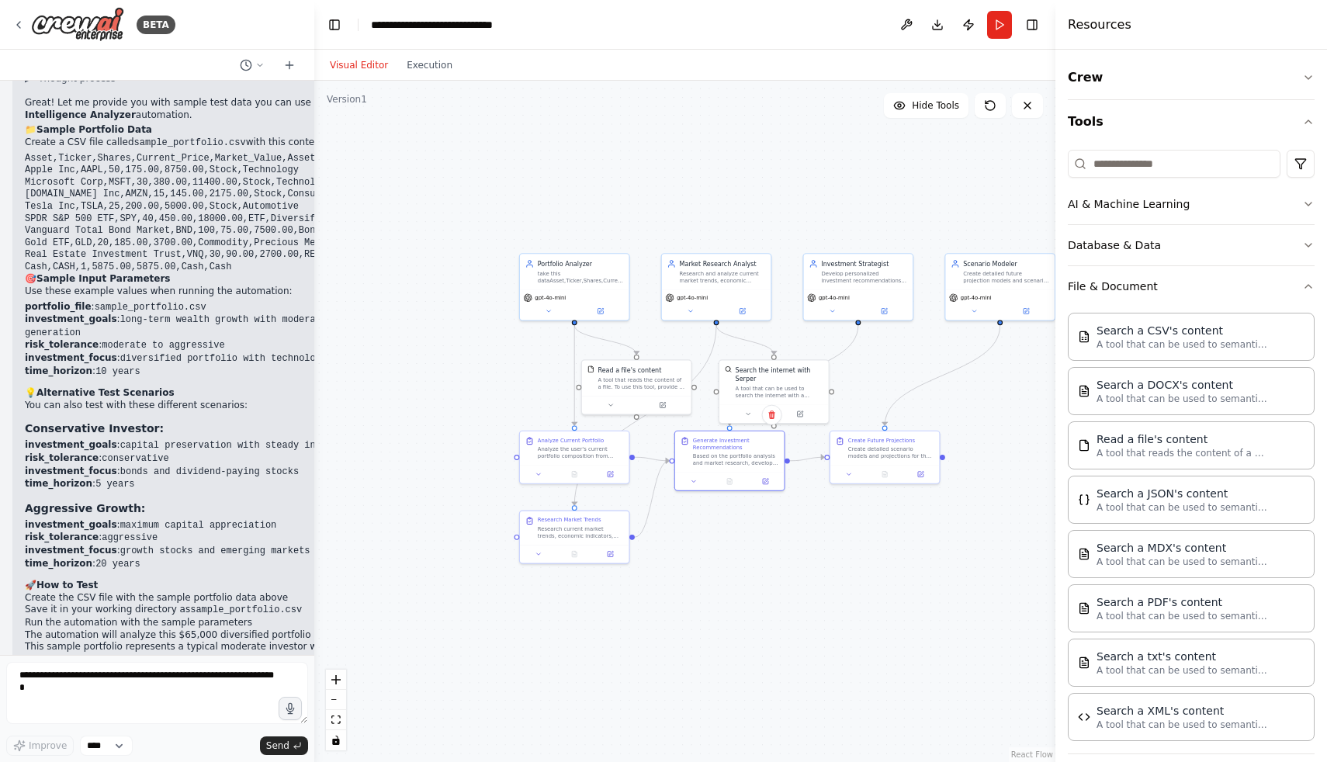
scroll to position [1799, 0]
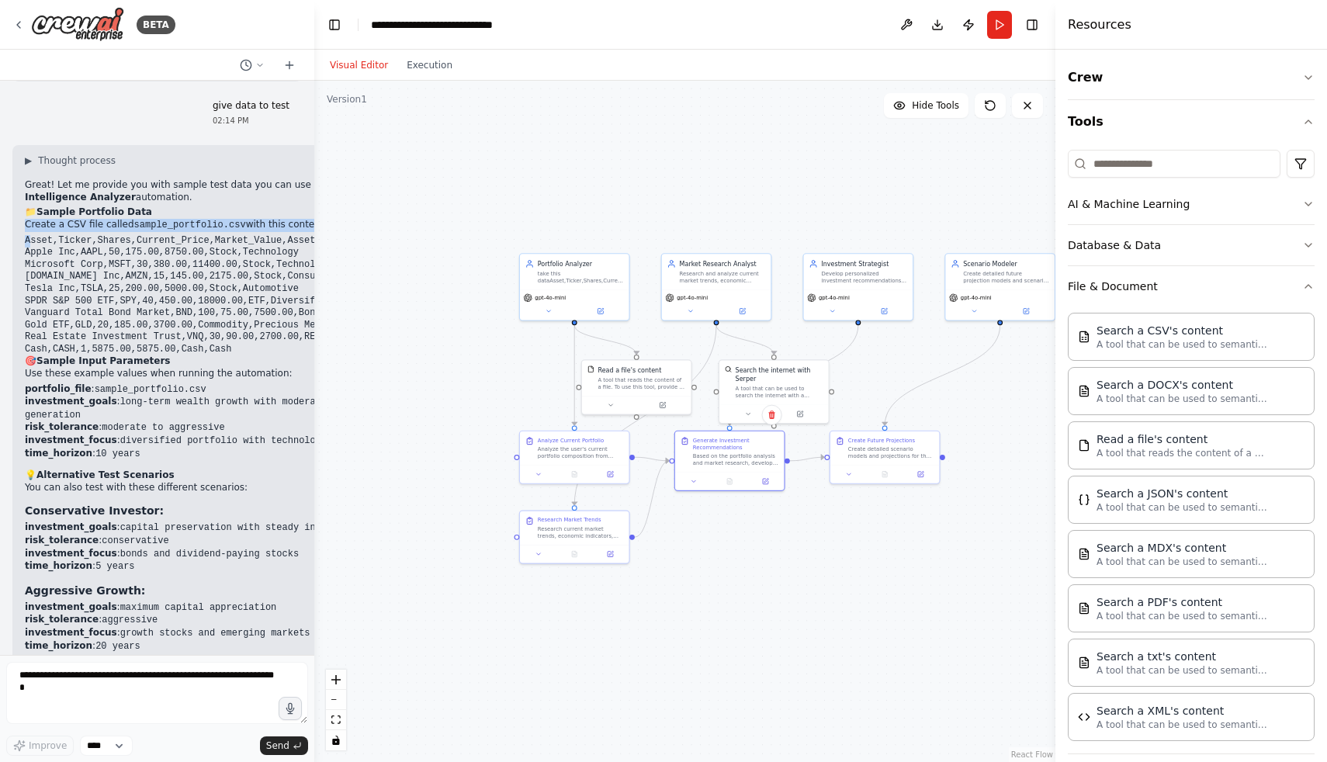
drag, startPoint x: 28, startPoint y: 200, endPoint x: 33, endPoint y: 209, distance: 9.7
click at [33, 209] on div "▶ Thought process Great! Let me provide you with sample test data you can use t…" at bounding box center [218, 481] width 386 height 654
click at [28, 209] on div "▶ Thought process Great! Let me provide you with sample test data you can use t…" at bounding box center [218, 481] width 386 height 654
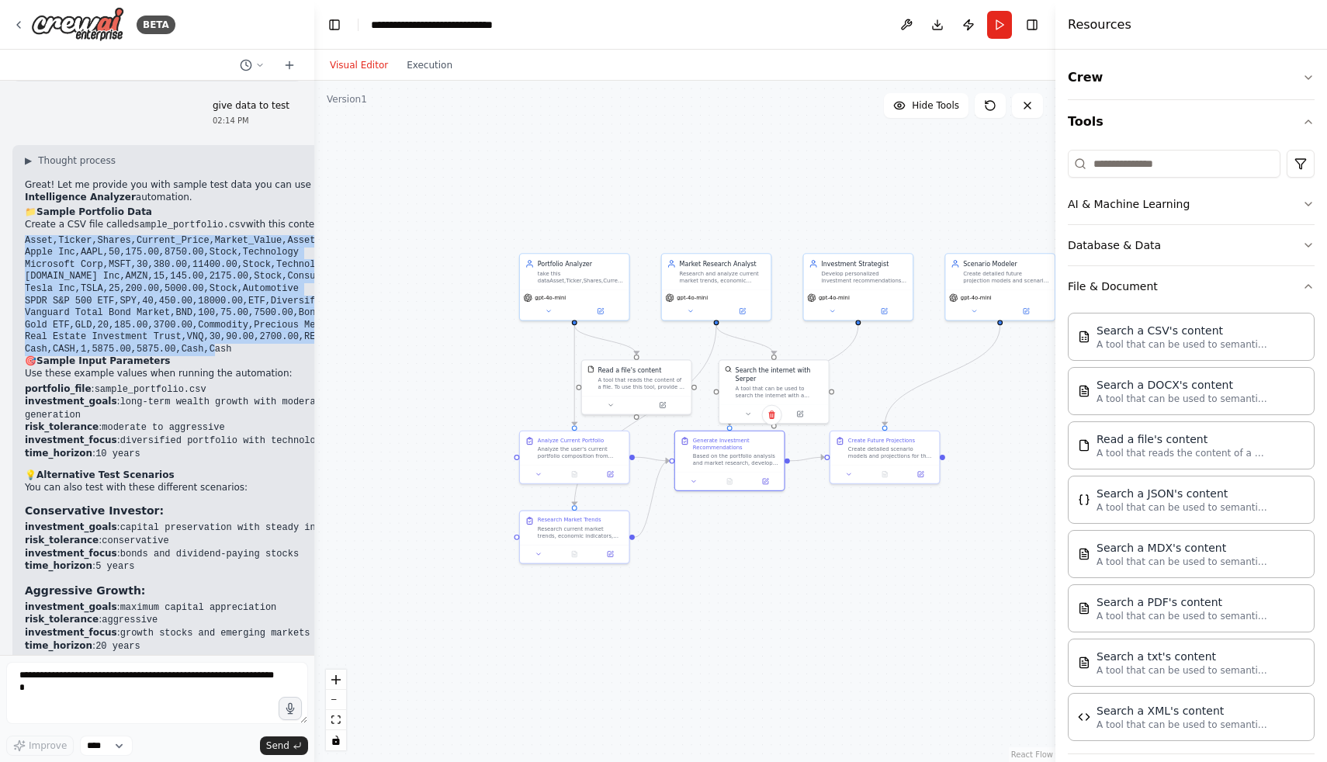
drag, startPoint x: 25, startPoint y: 210, endPoint x: 238, endPoint y: 321, distance: 239.9
click at [238, 321] on pre "Asset,Ticker,Shares,Current_Price,Market_Value,Asset_Class,Sector Apple Inc,AAP…" at bounding box center [218, 295] width 386 height 121
copy code "Asset,Ticker,Shares,Current_Price,Market_Value,Asset_Class,Sector Apple Inc,AAP…"
